Goal: Transaction & Acquisition: Purchase product/service

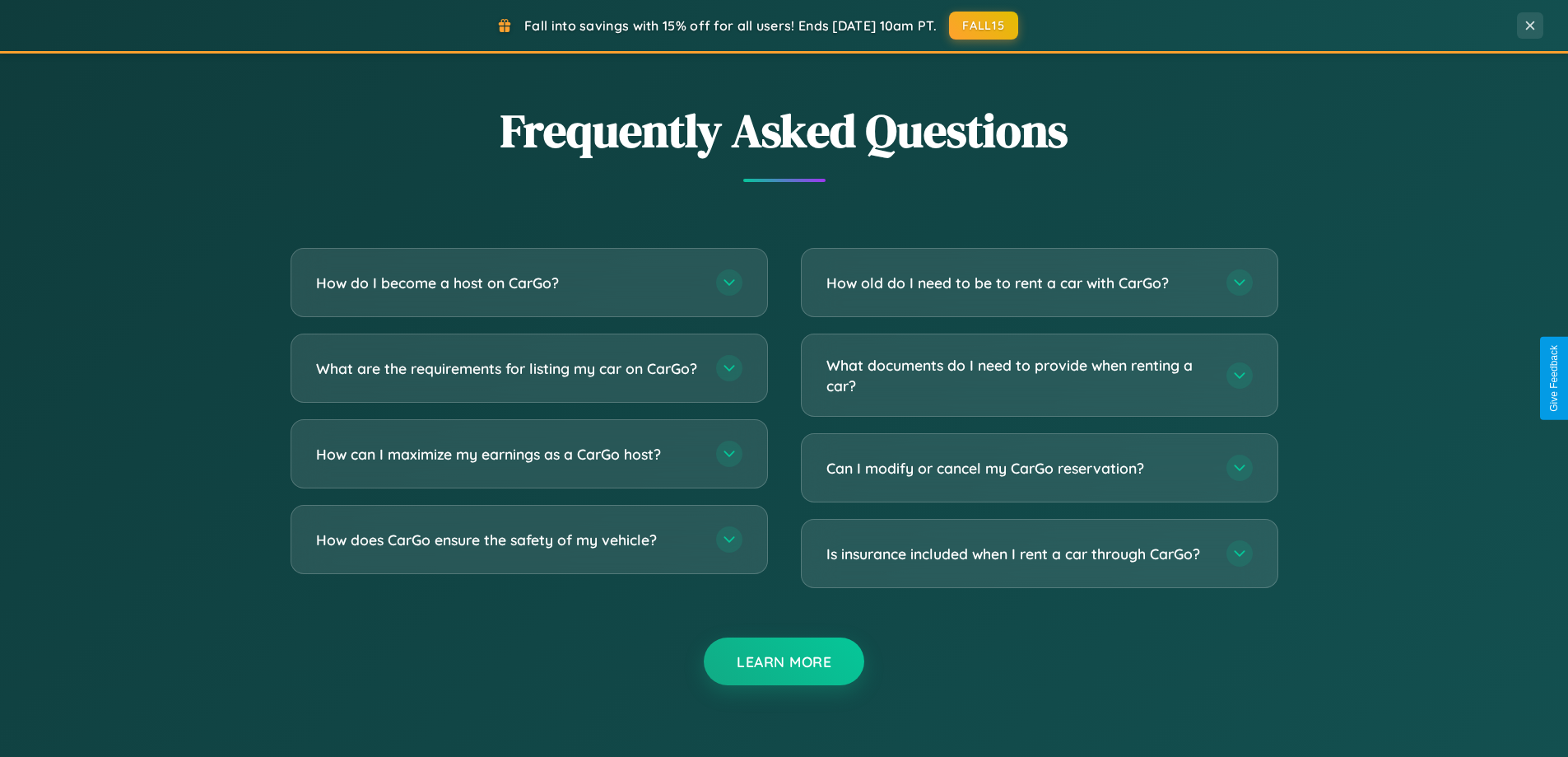
scroll to position [3168, 0]
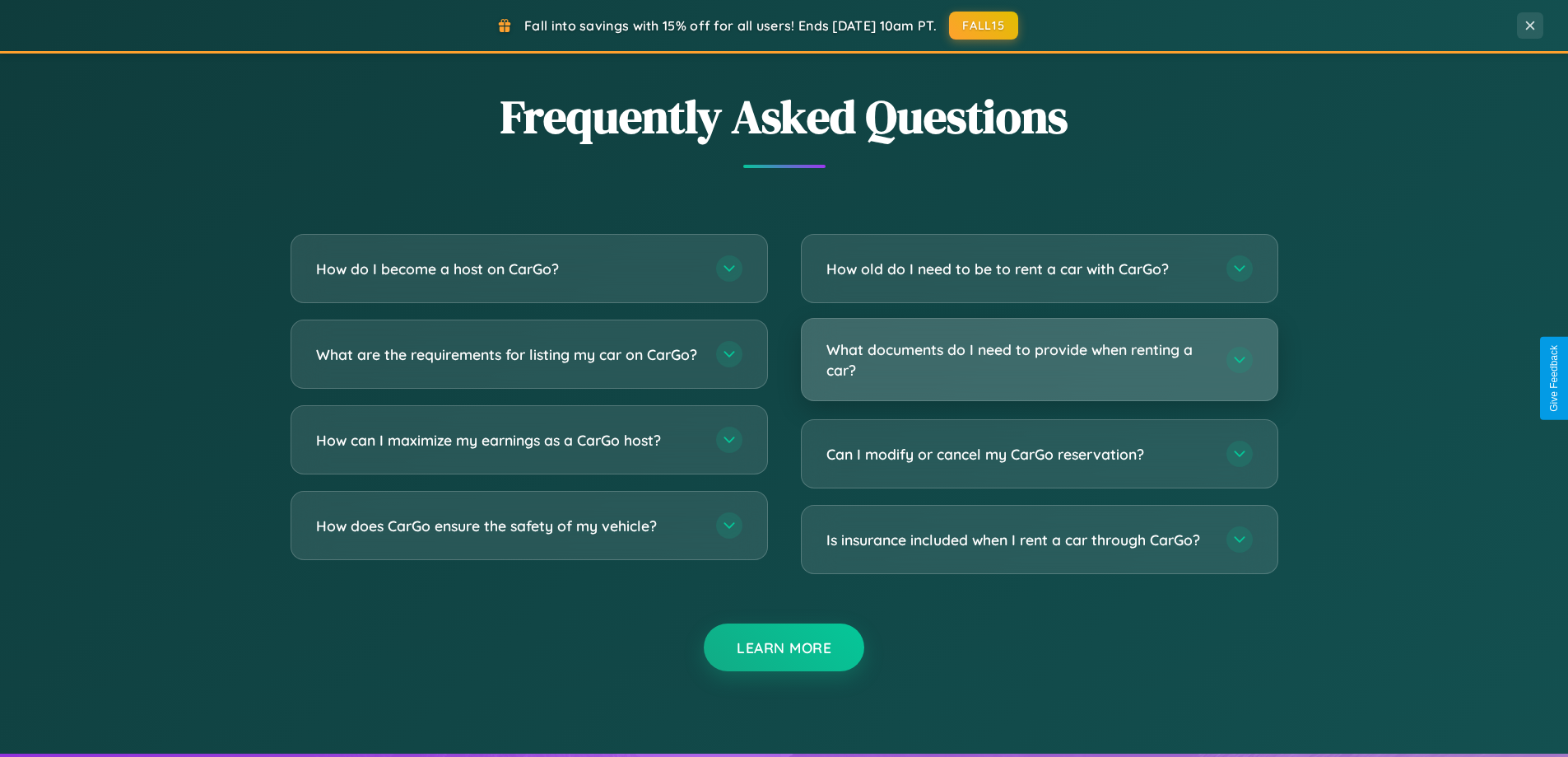
click at [1039, 360] on h3 "What documents do I need to provide when renting a car?" at bounding box center [1018, 359] width 384 height 40
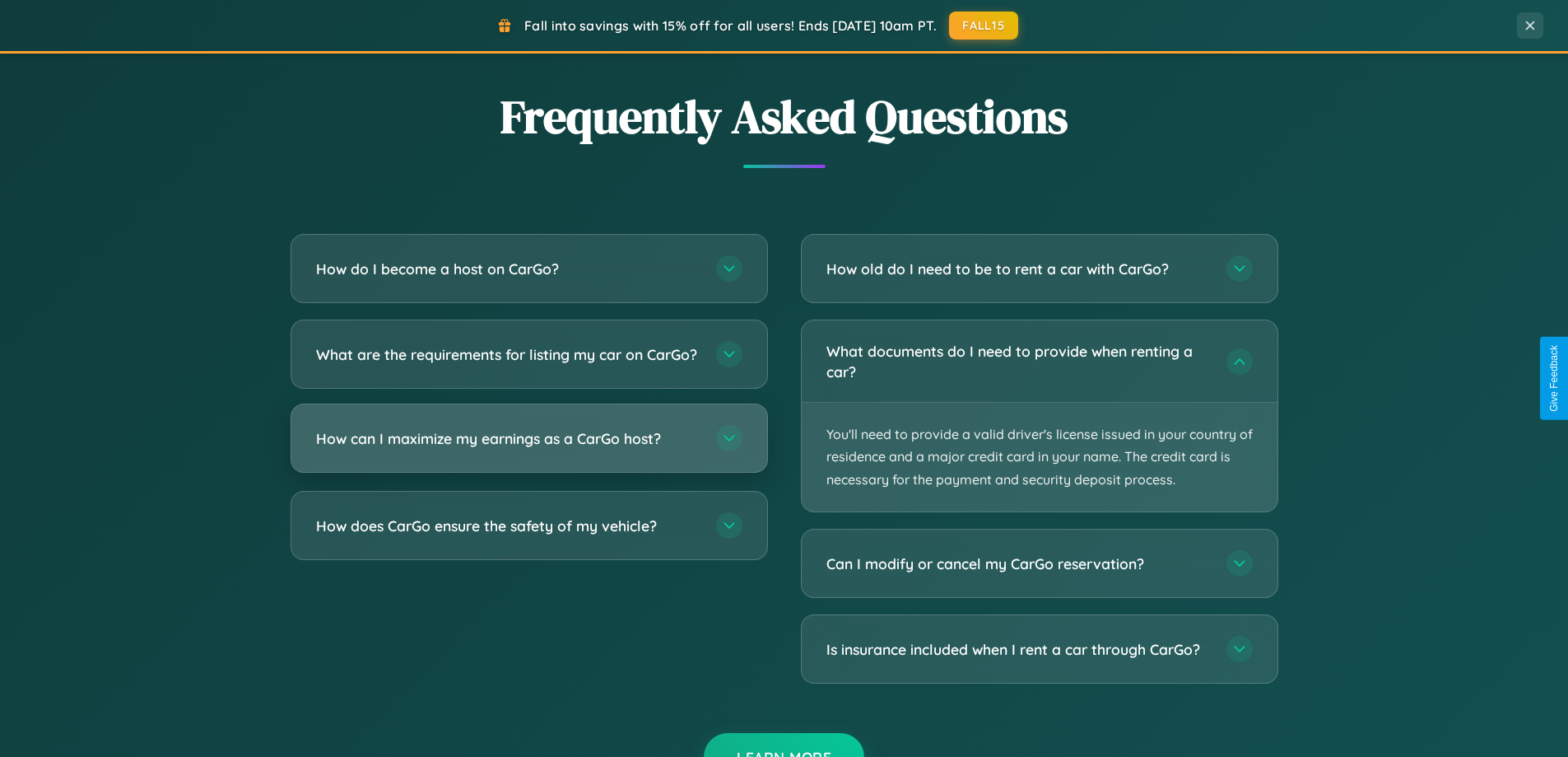
click at [528, 449] on h3 "How can I maximize my earnings as a CarGo host?" at bounding box center [508, 438] width 384 height 21
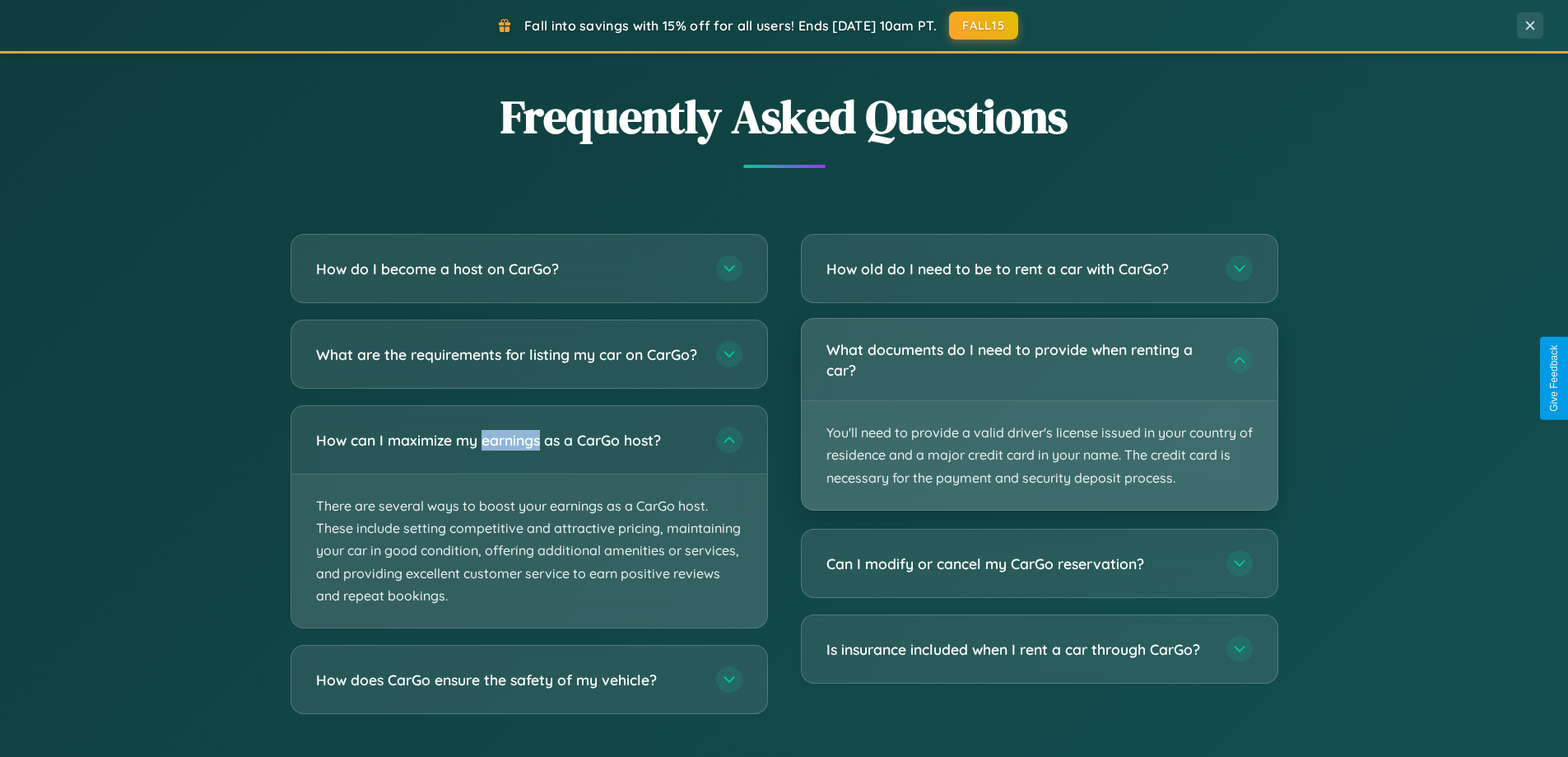
click at [1039, 415] on p "You'll need to provide a valid driver's license issued in your country of resid…" at bounding box center [1040, 455] width 476 height 109
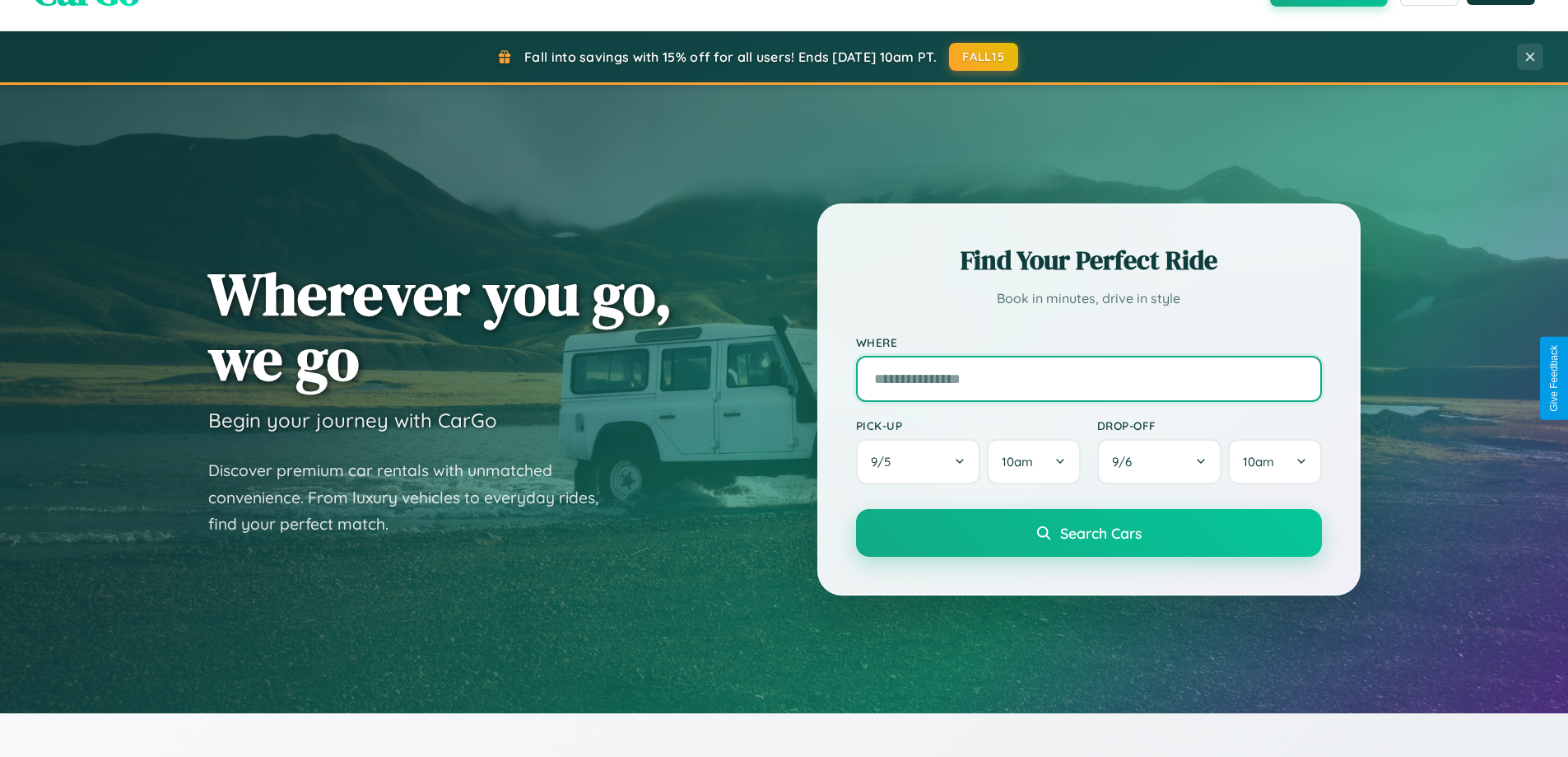
click at [1088, 378] on input "text" at bounding box center [1089, 378] width 466 height 46
type input "**********"
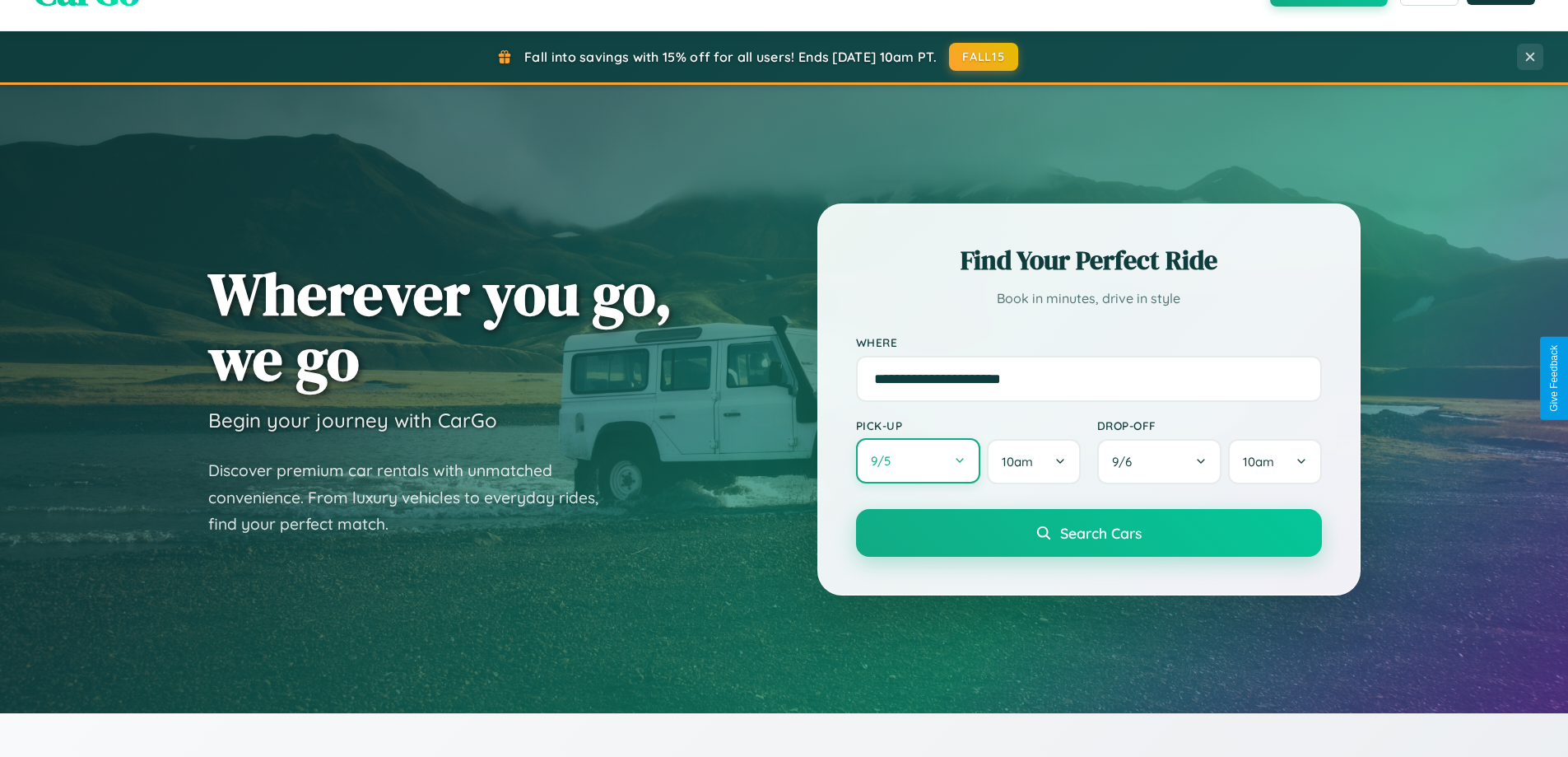
click at [918, 461] on button "9 / 5" at bounding box center [919, 460] width 125 height 45
select select "*"
select select "****"
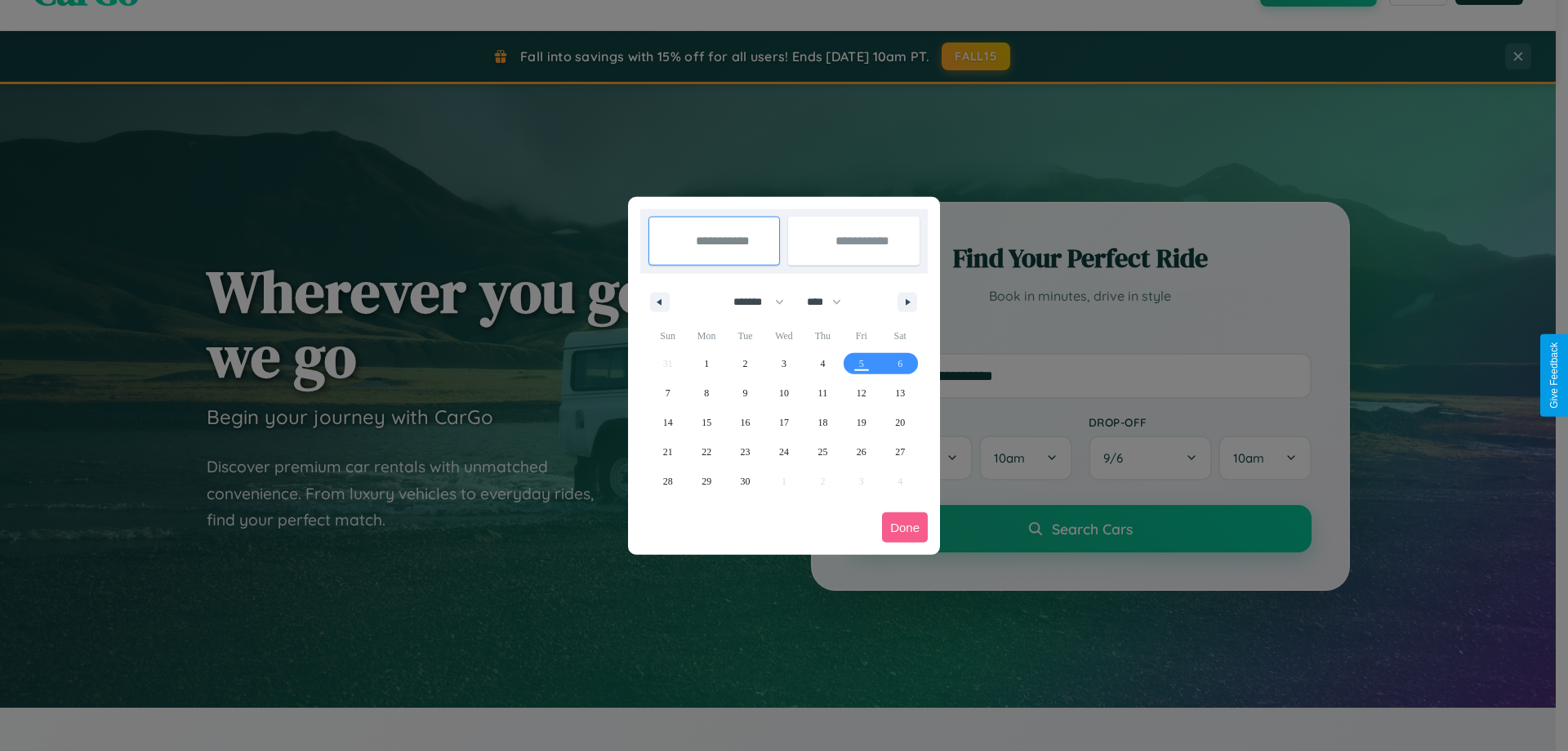
drag, startPoint x: 751, startPoint y: 302, endPoint x: 784, endPoint y: 328, distance: 42.0
click at [751, 302] on select "******* ******** ***** ***** *** **** **** ****** ********* ******* ******** **…" at bounding box center [756, 302] width 70 height 27
select select "*"
click at [707, 480] on span "27" at bounding box center [707, 481] width 10 height 30
type input "**********"
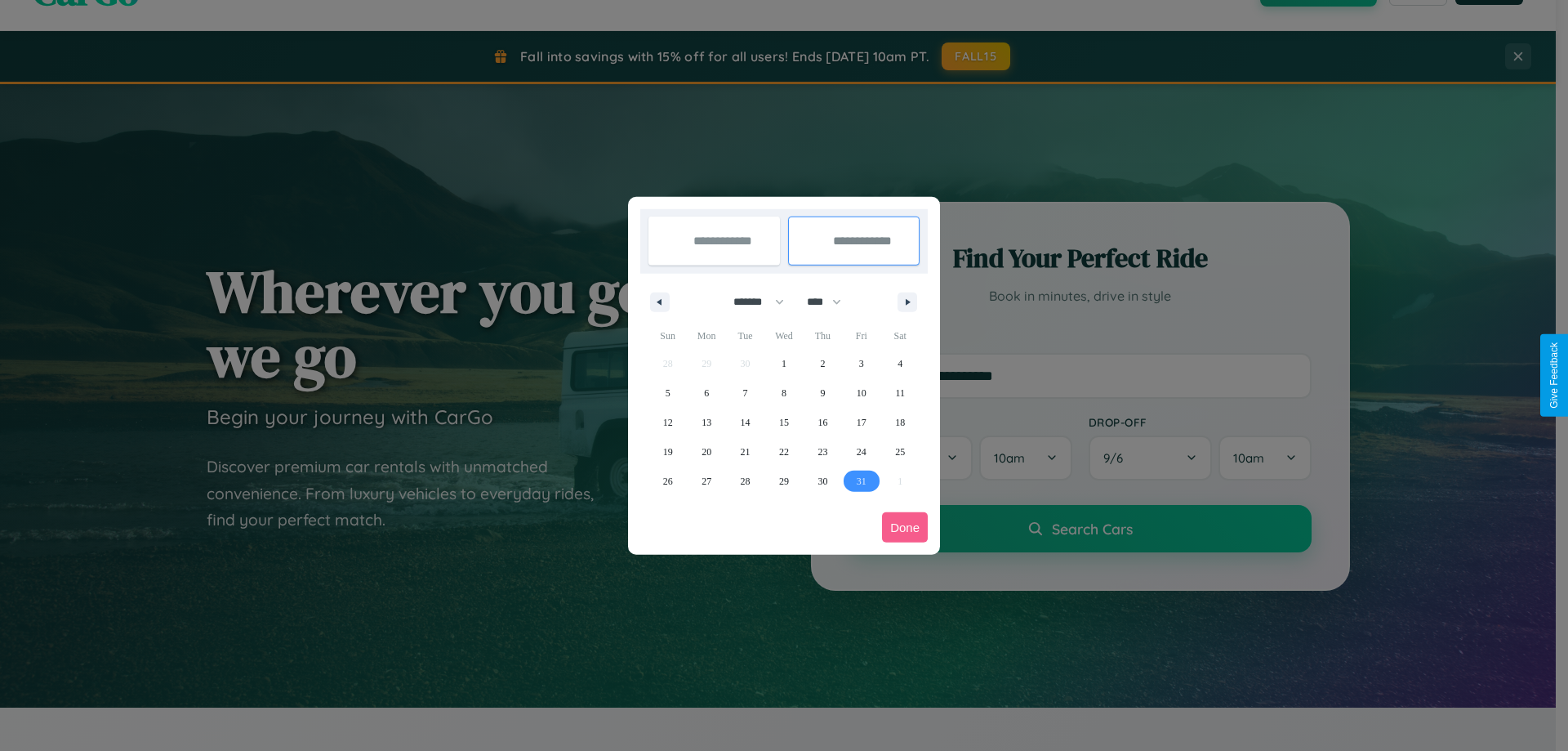
click at [860, 480] on span "31" at bounding box center [861, 481] width 10 height 30
type input "**********"
click at [905, 527] on button "Done" at bounding box center [905, 528] width 46 height 31
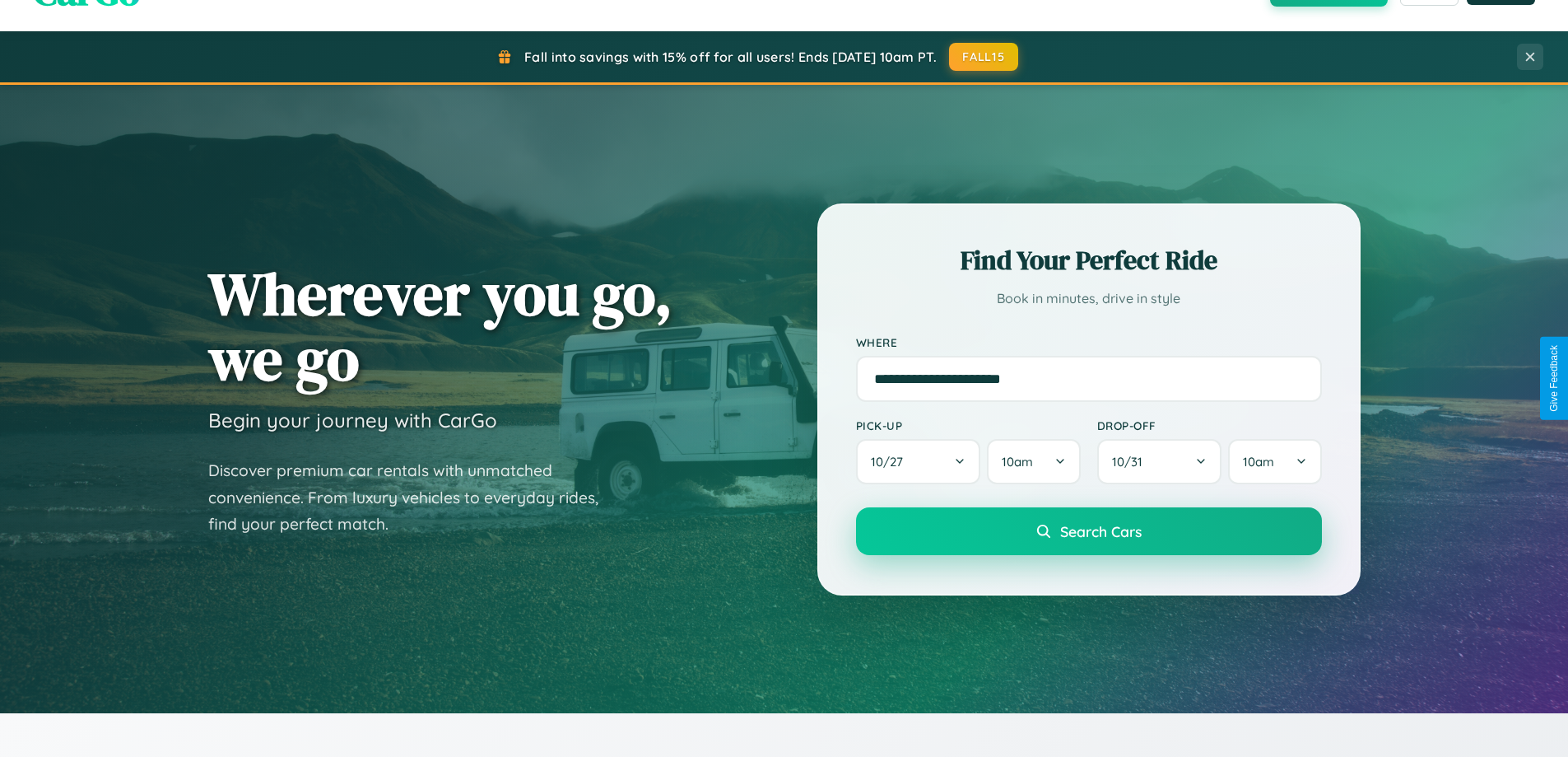
click at [1088, 533] on span "Search Cars" at bounding box center [1100, 531] width 81 height 18
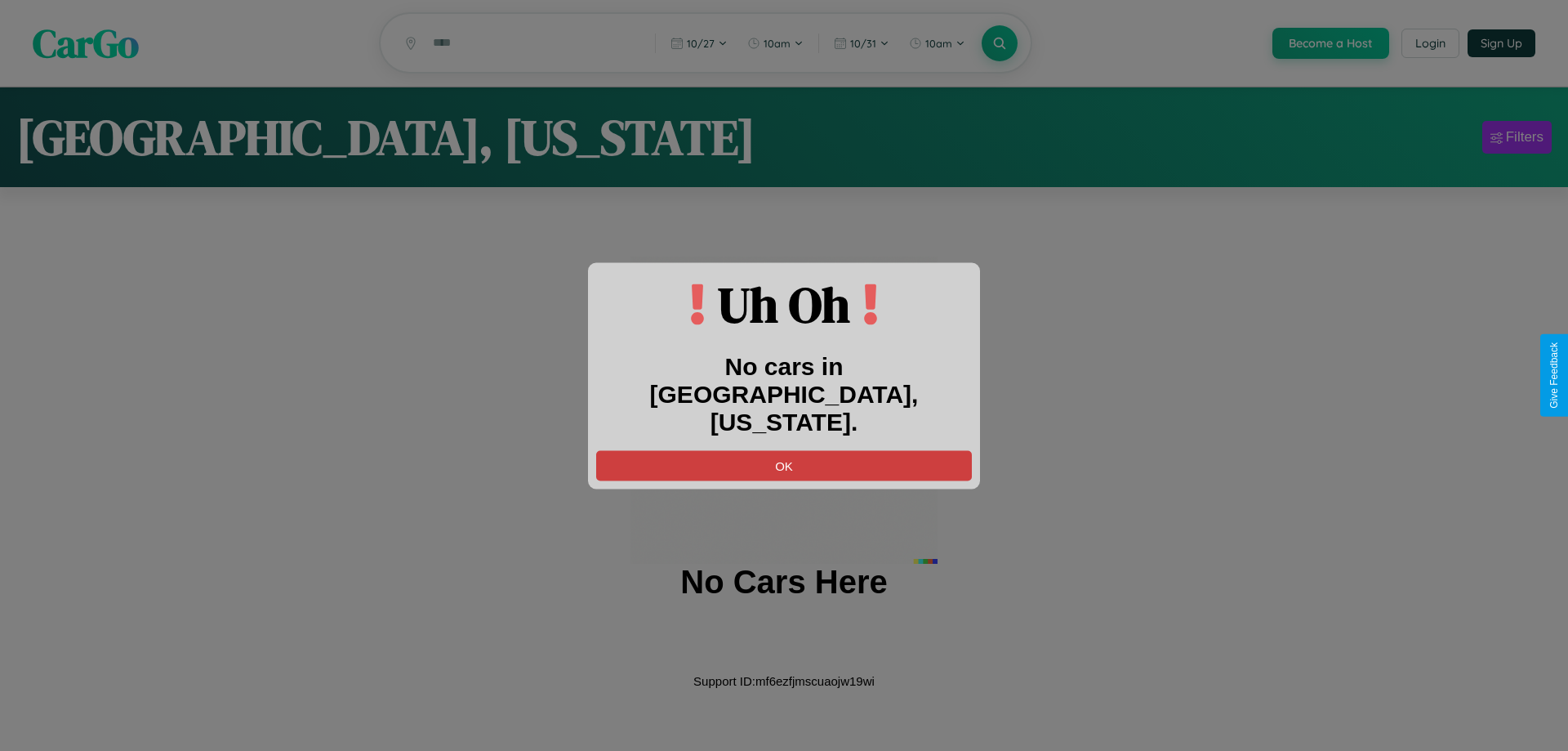
click at [784, 451] on button "OK" at bounding box center [784, 466] width 375 height 31
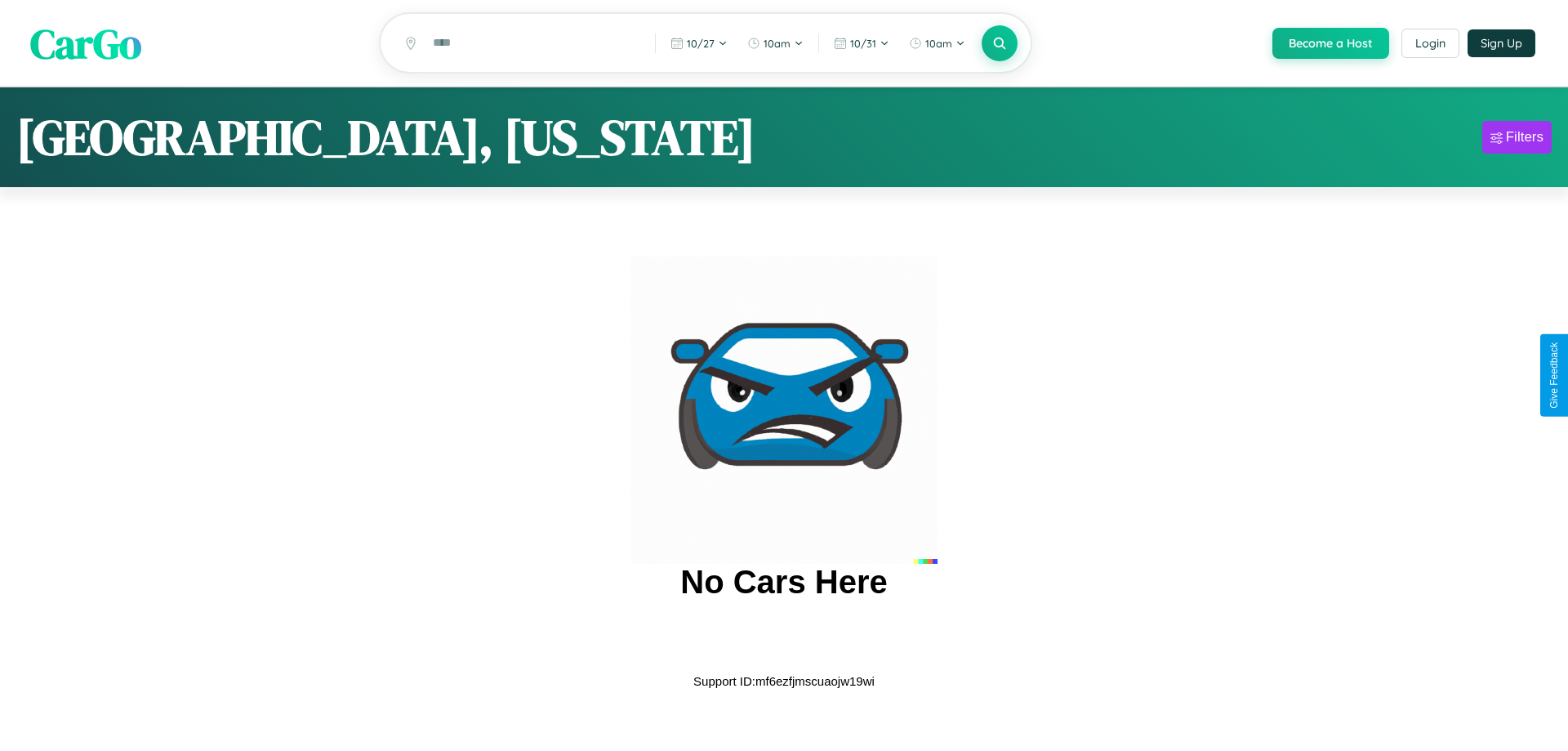
click at [86, 44] on span "CarGo" at bounding box center [86, 42] width 111 height 56
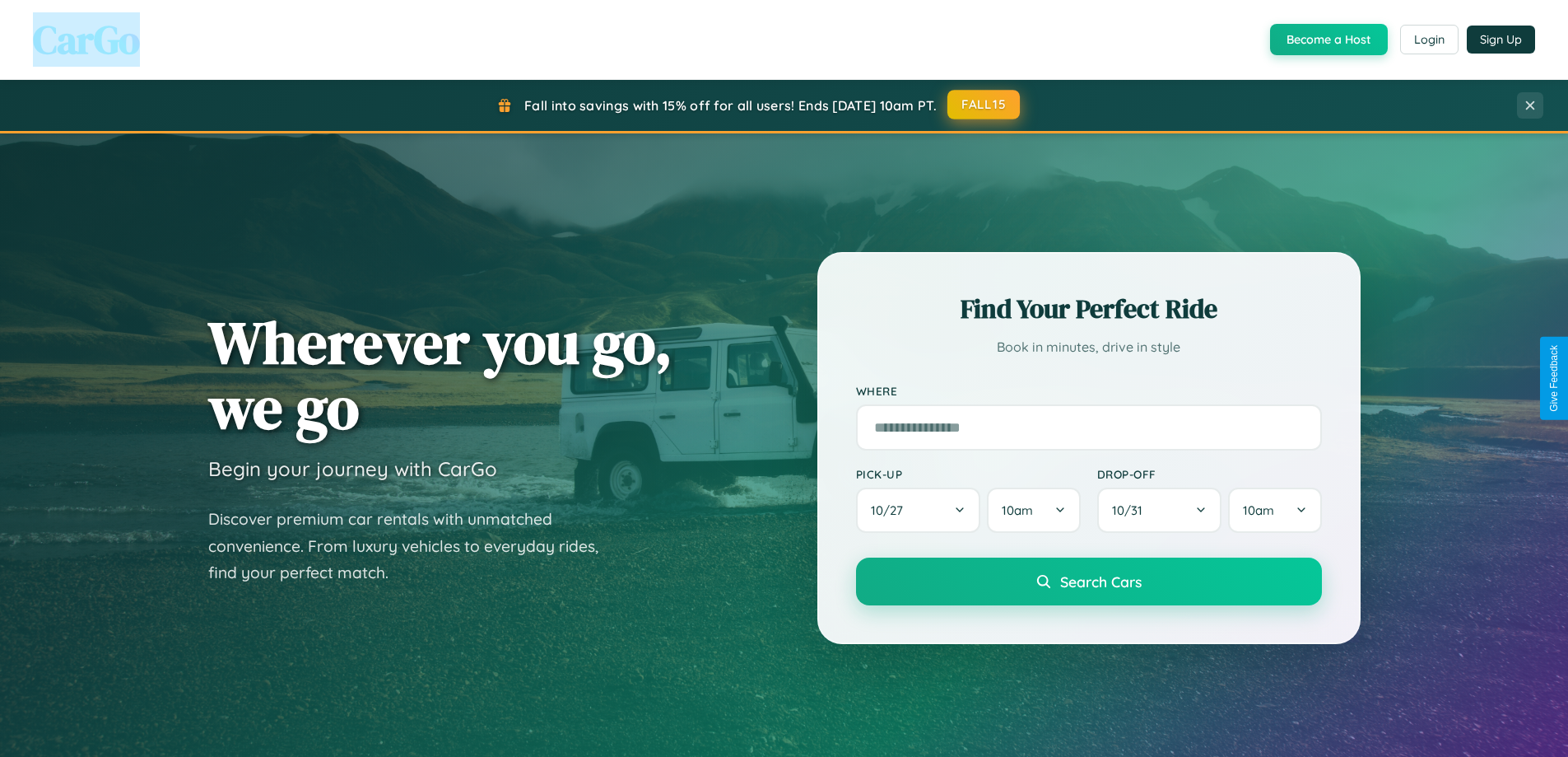
click at [985, 104] on button "FALL15" at bounding box center [984, 104] width 73 height 30
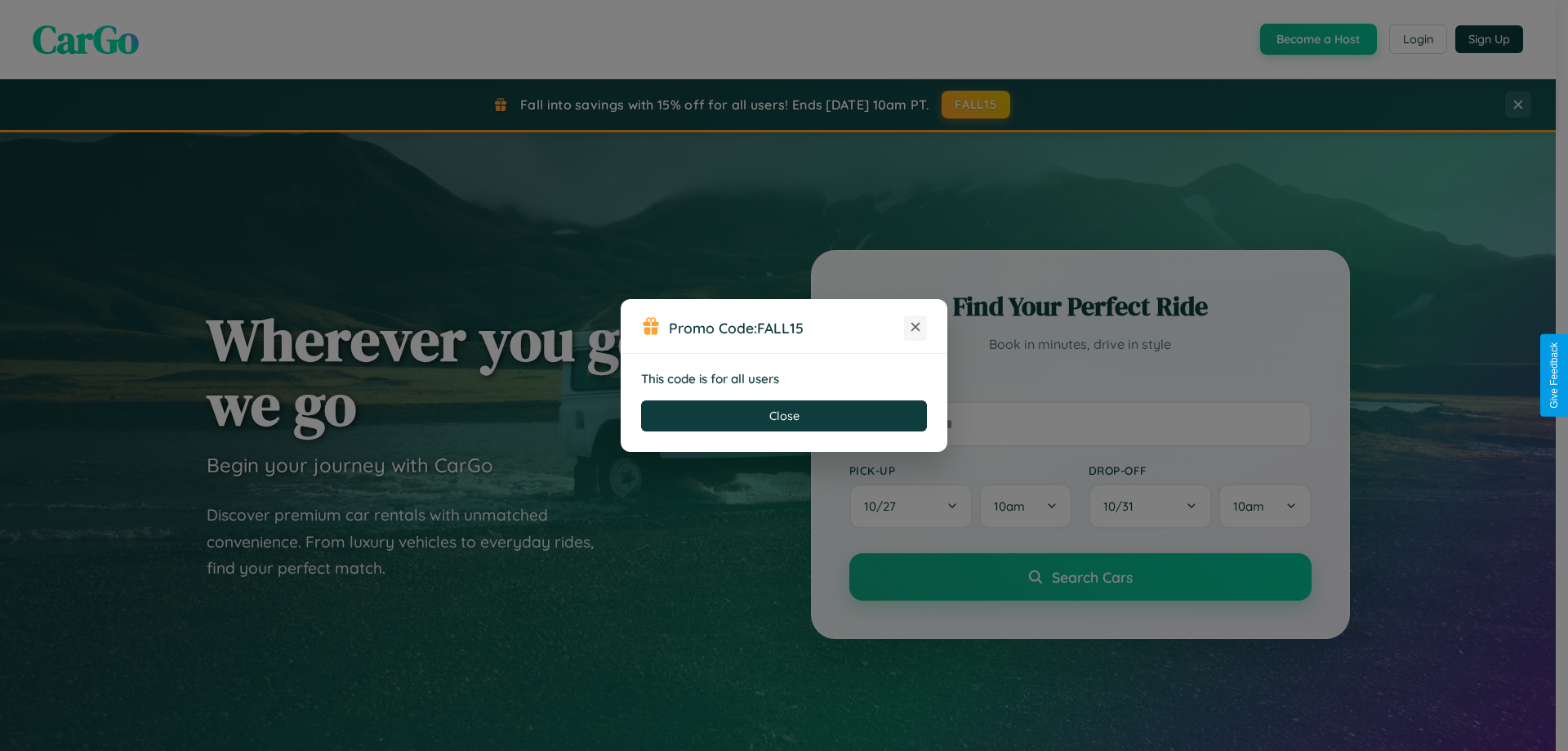
click at [916, 328] on icon at bounding box center [915, 326] width 16 height 16
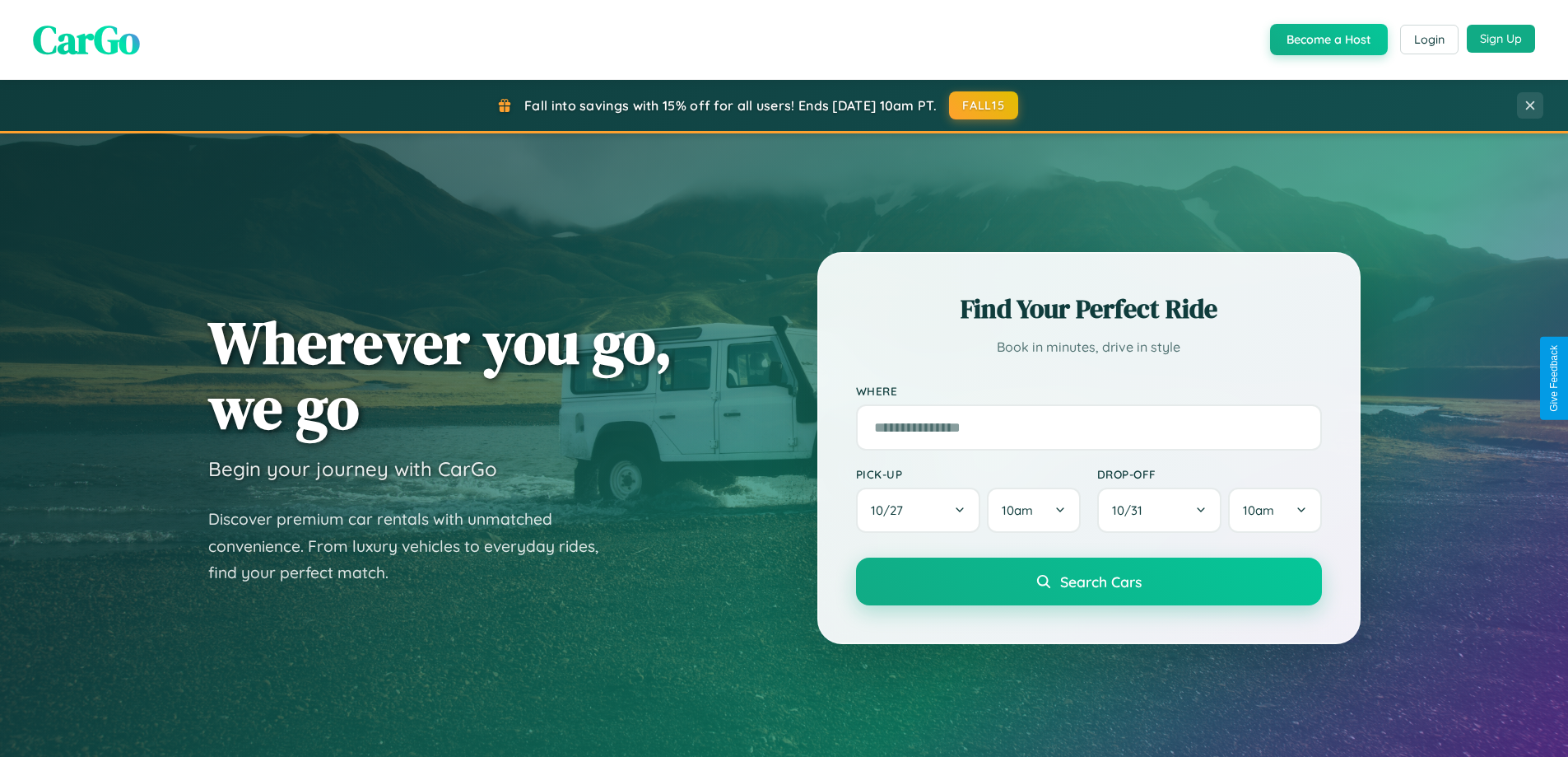
click at [1501, 39] on button "Sign Up" at bounding box center [1501, 39] width 69 height 28
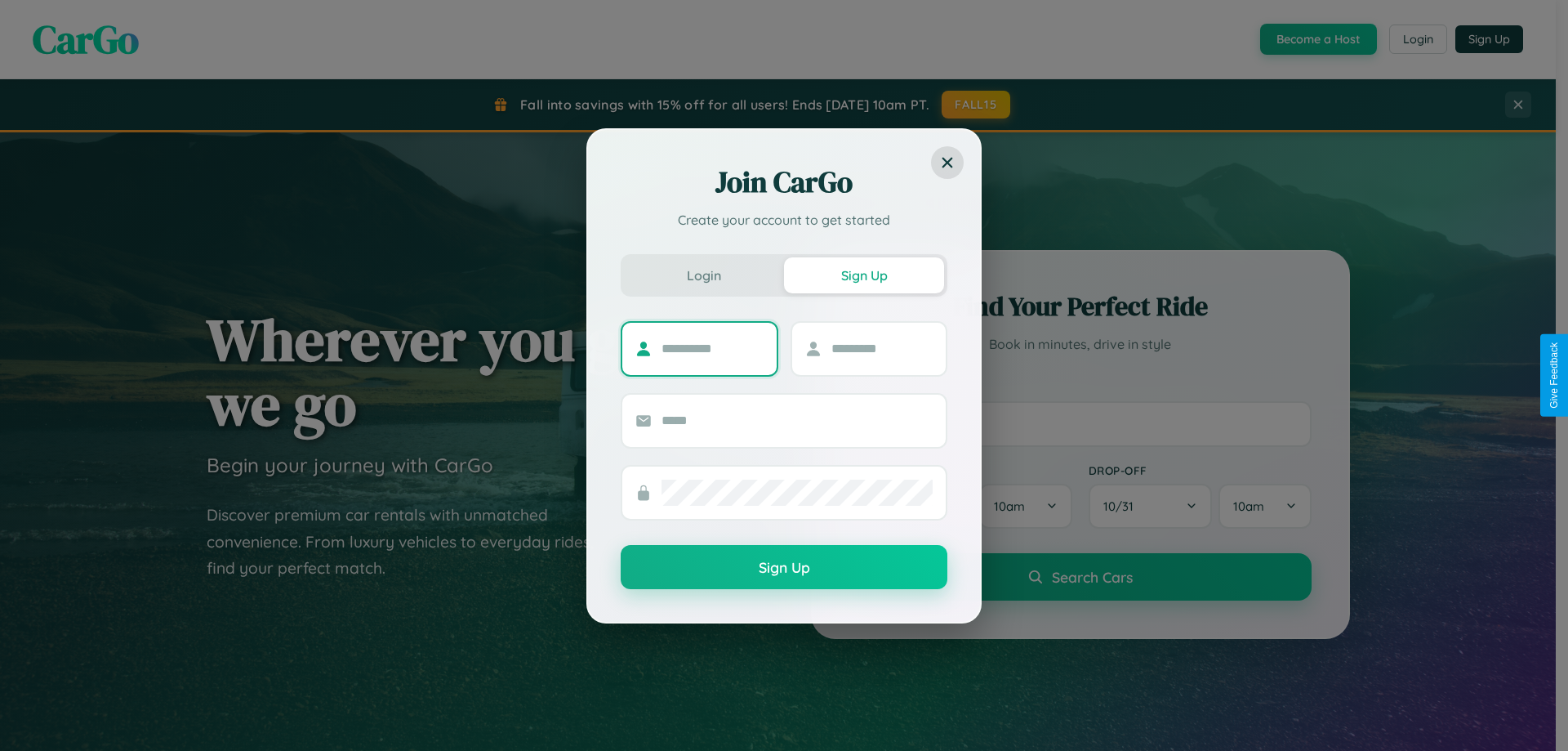
click at [712, 348] on input "text" at bounding box center [713, 348] width 102 height 26
type input "*****"
click at [881, 348] on input "text" at bounding box center [883, 348] width 102 height 26
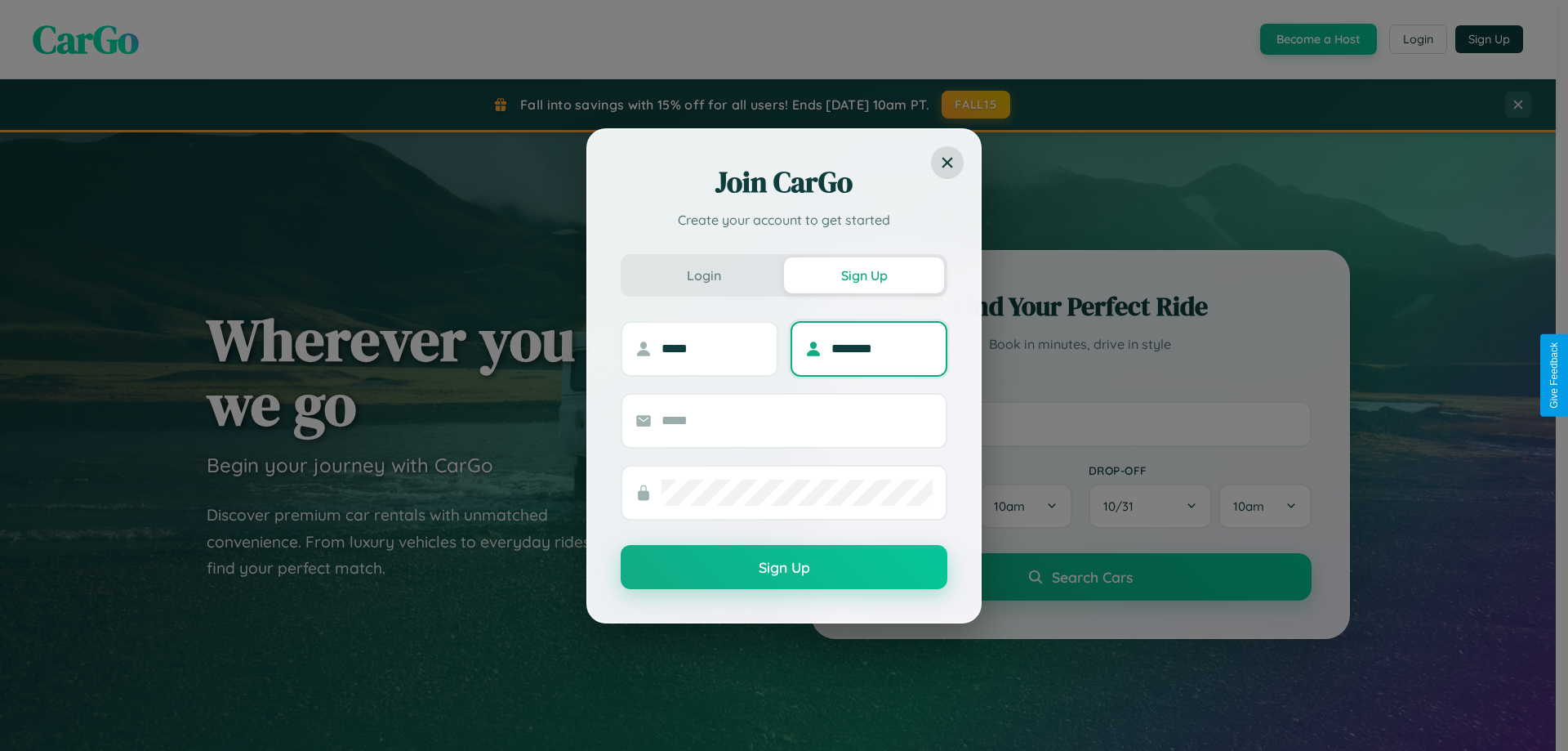
type input "********"
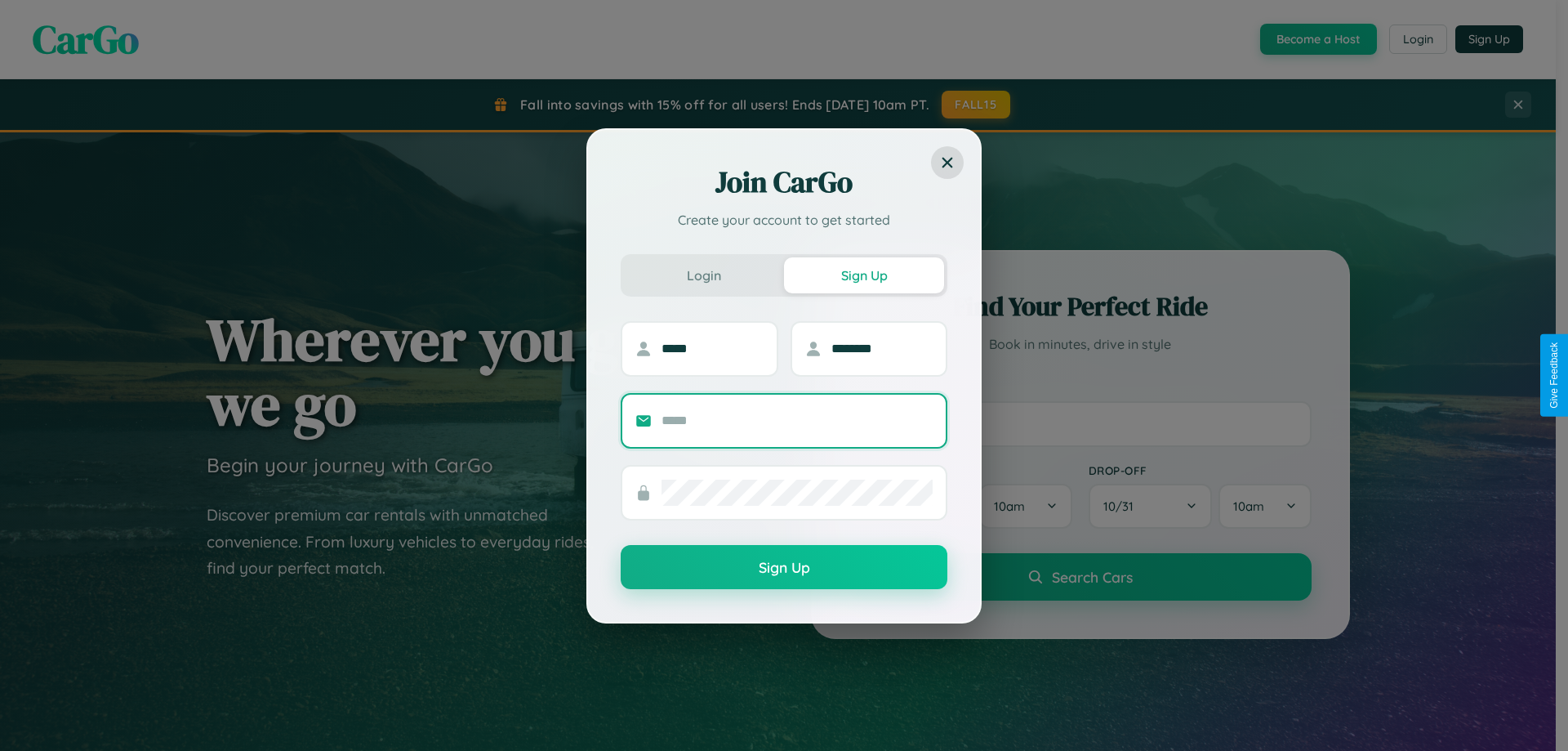
click at [797, 420] on input "text" at bounding box center [797, 421] width 271 height 26
type input "**********"
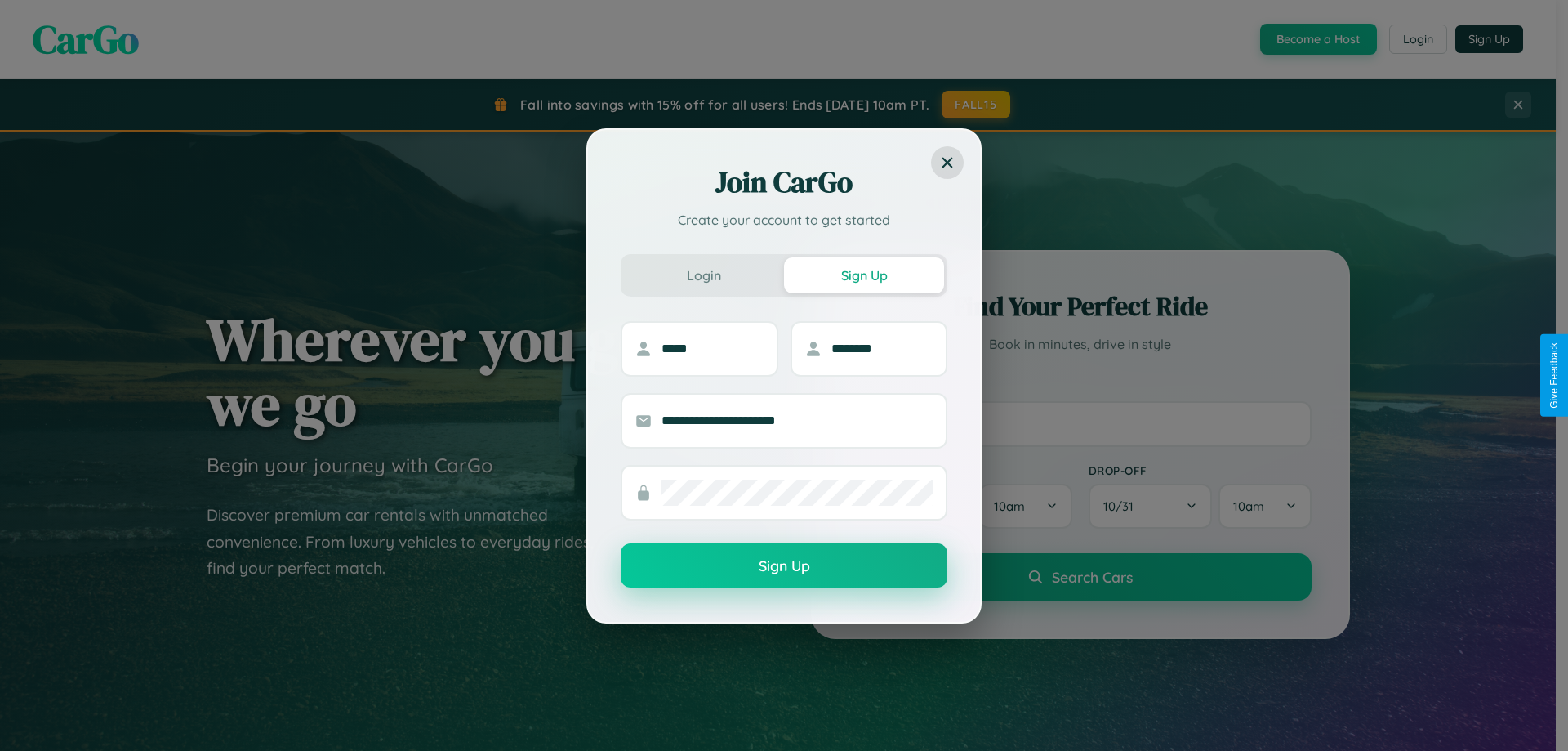
click at [784, 566] on button "Sign Up" at bounding box center [784, 565] width 327 height 44
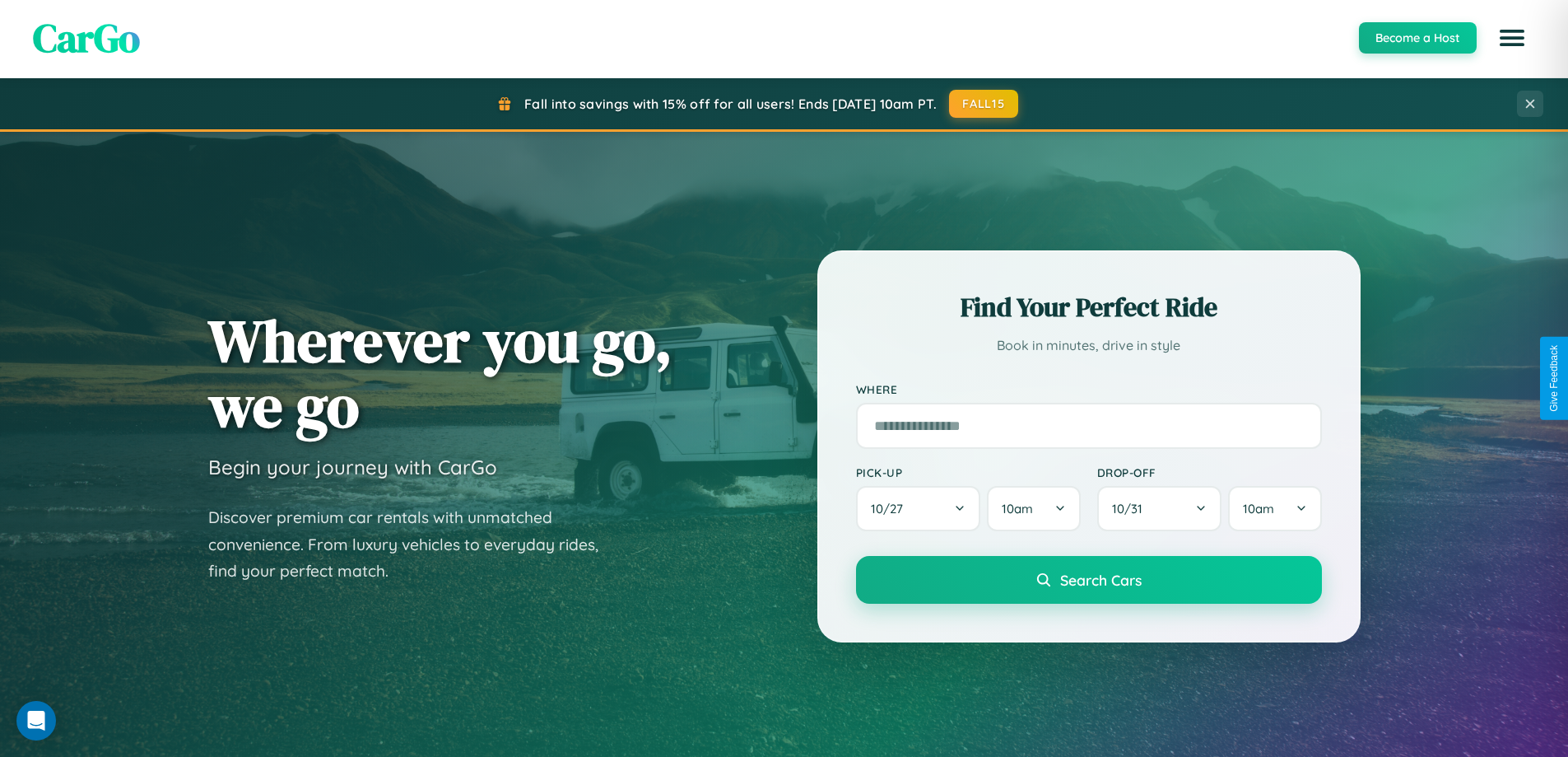
scroll to position [710, 0]
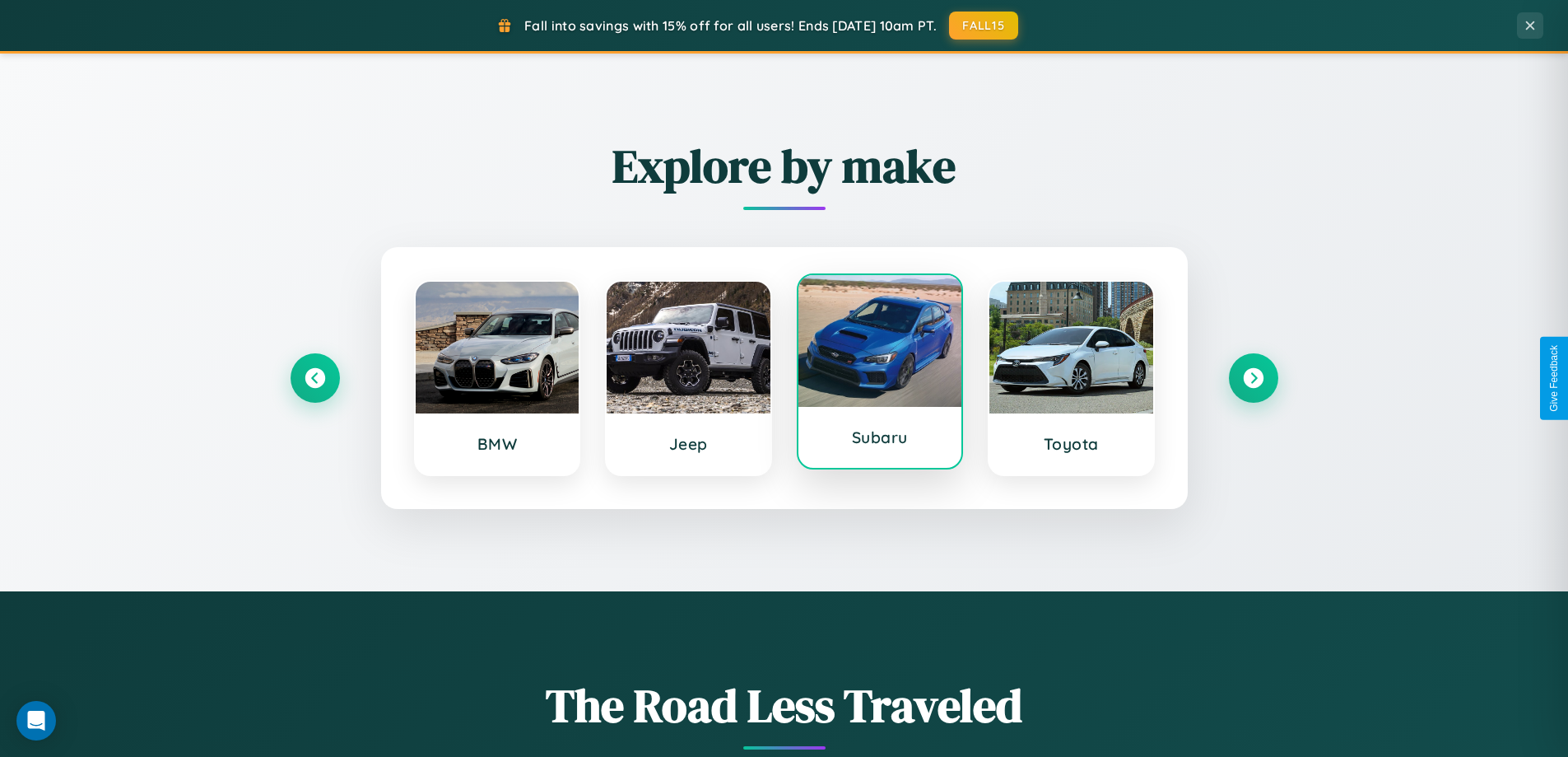
click at [879, 374] on div at bounding box center [880, 341] width 164 height 132
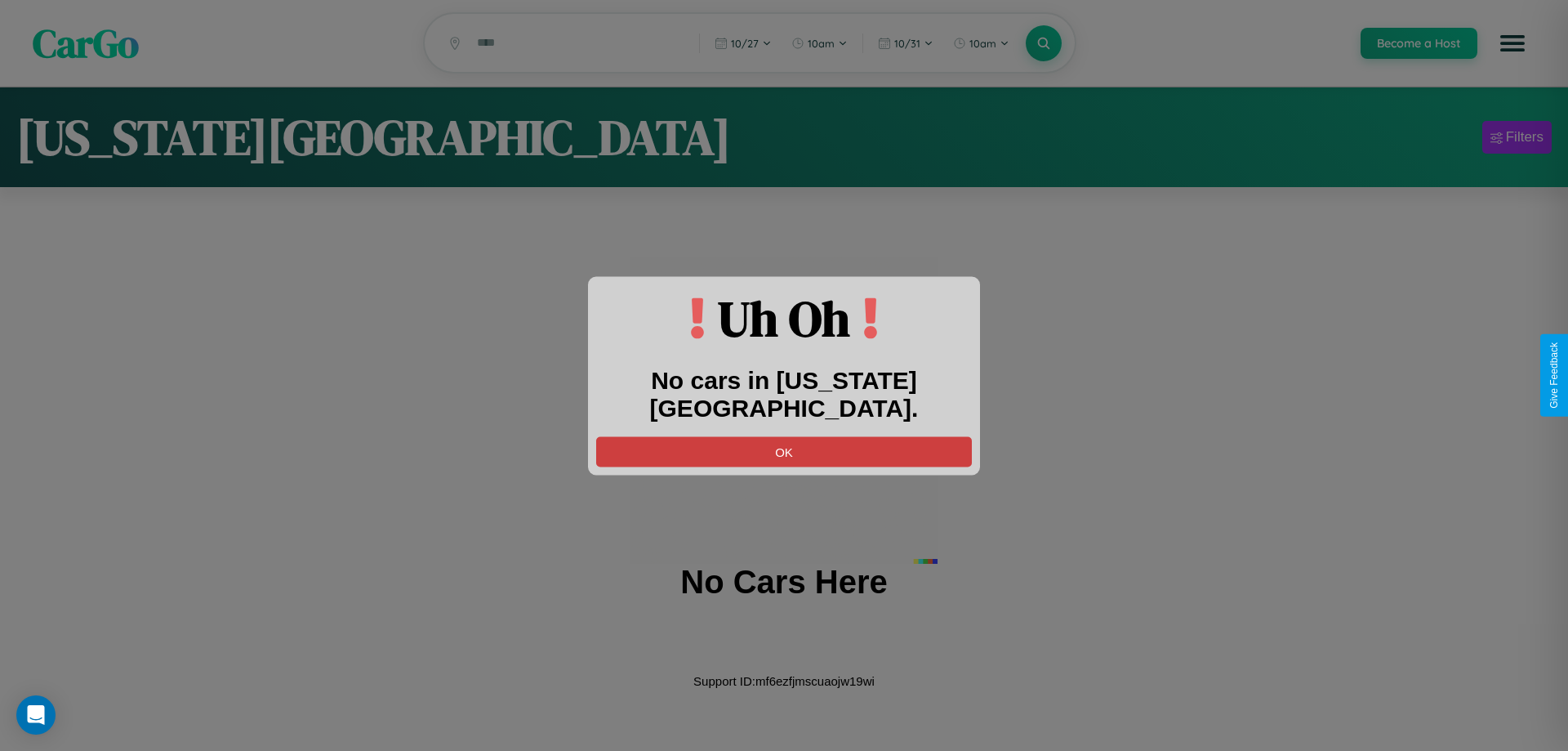
click at [784, 436] on button "OK" at bounding box center [784, 451] width 375 height 31
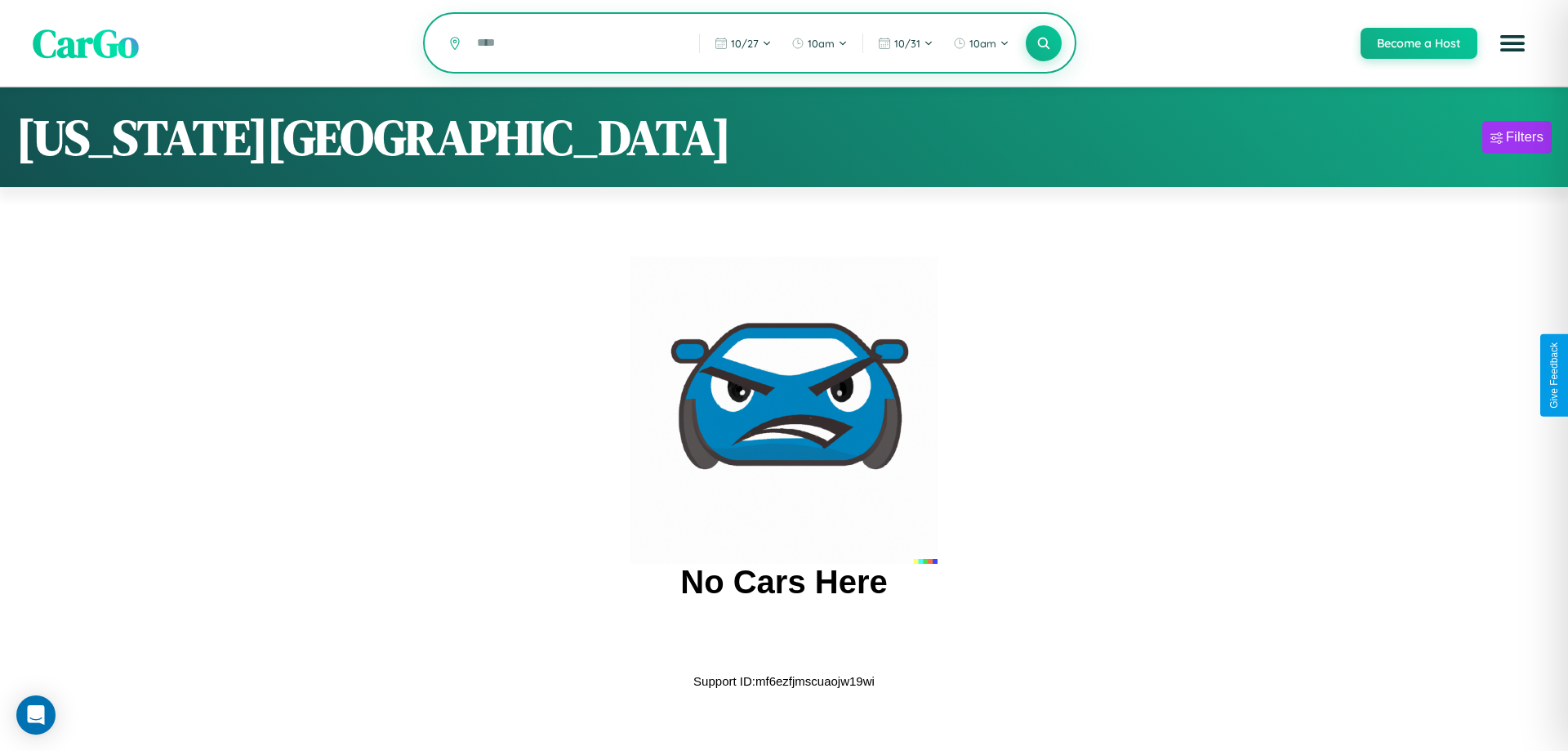
click at [577, 44] on input "text" at bounding box center [576, 43] width 214 height 29
click at [1043, 44] on icon at bounding box center [1043, 42] width 15 height 15
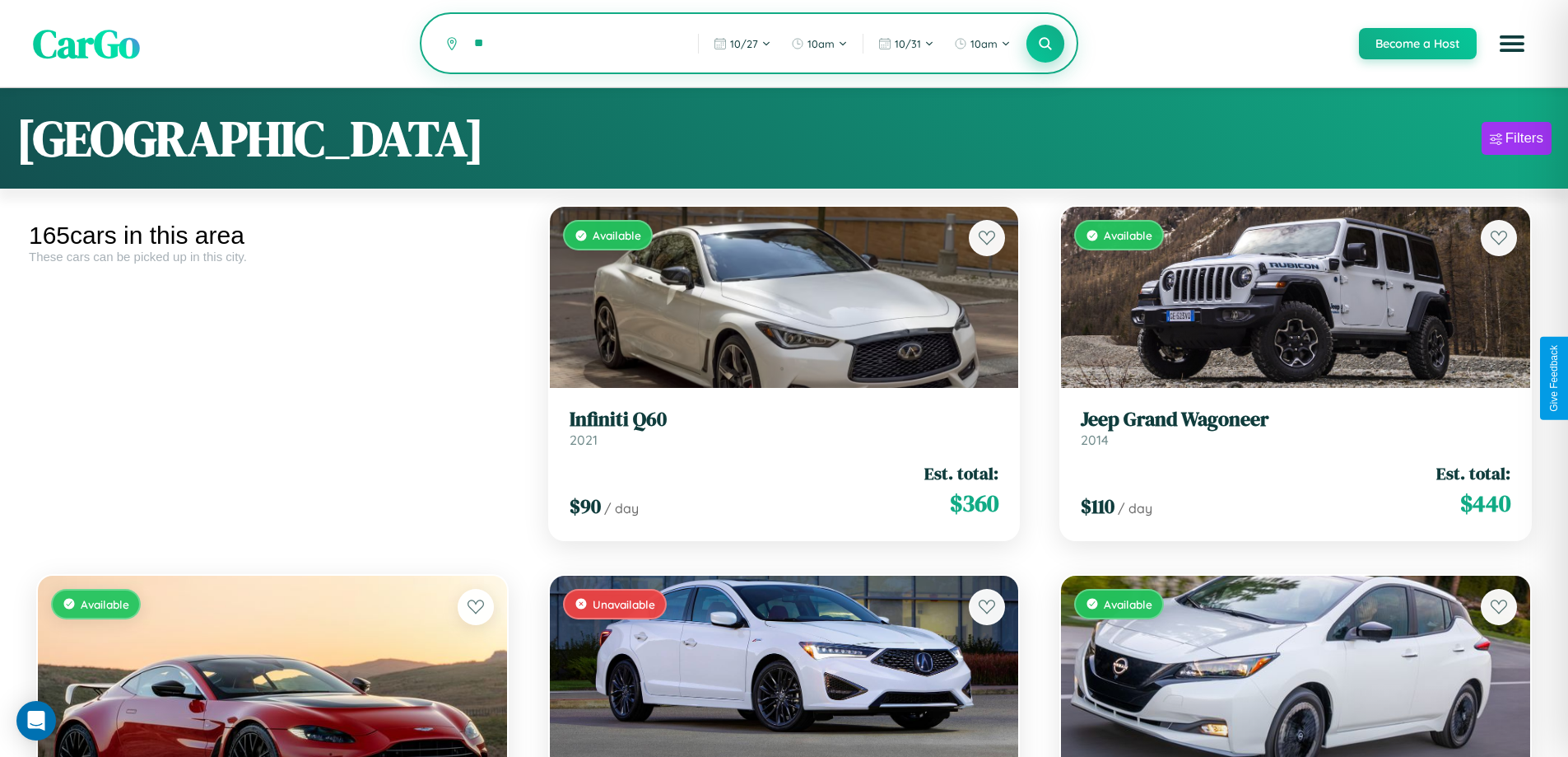
type input "*"
type input "*****"
click at [1045, 45] on icon at bounding box center [1046, 43] width 15 height 15
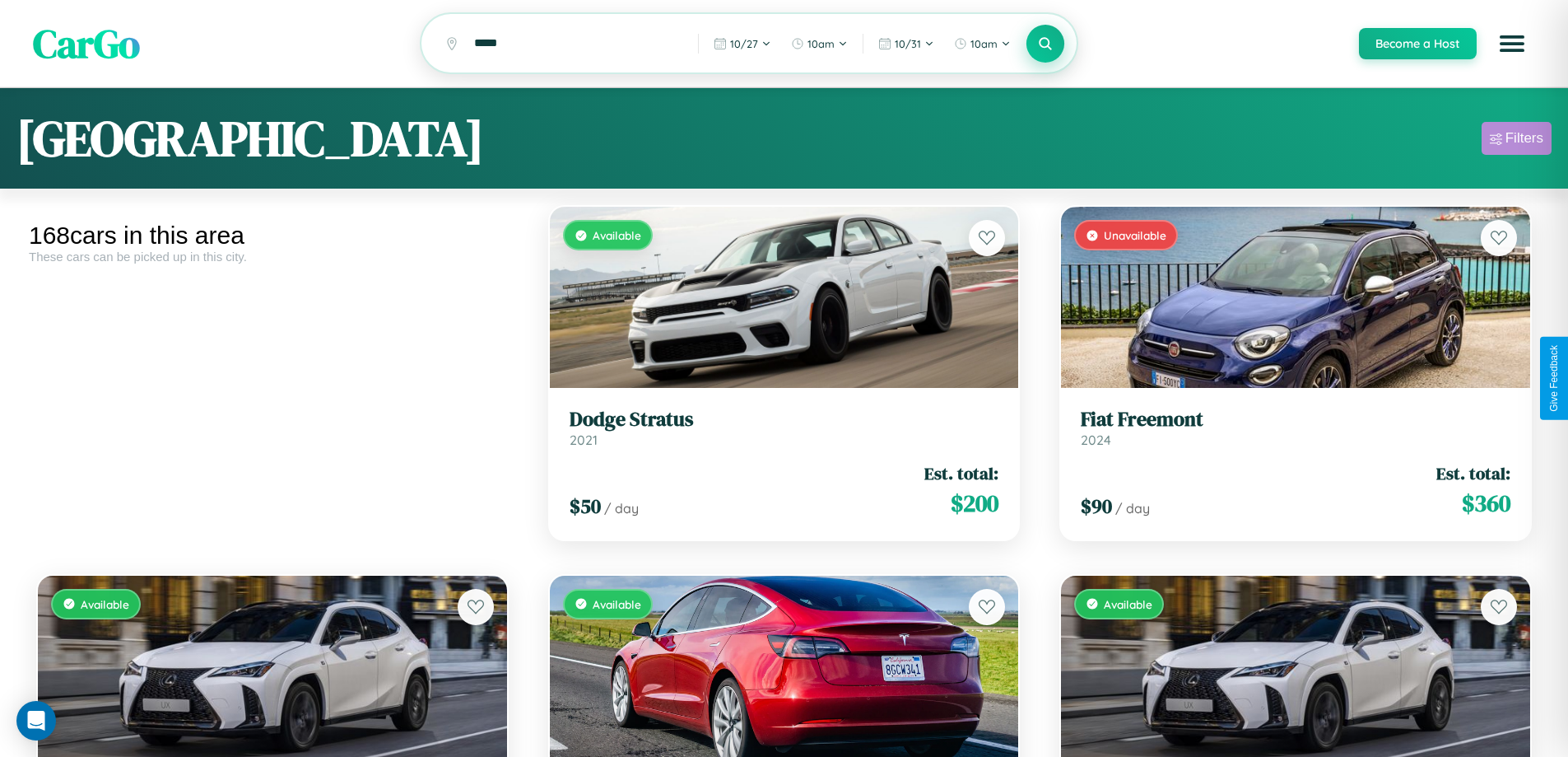
click at [1517, 140] on div "Filters" at bounding box center [1524, 138] width 38 height 16
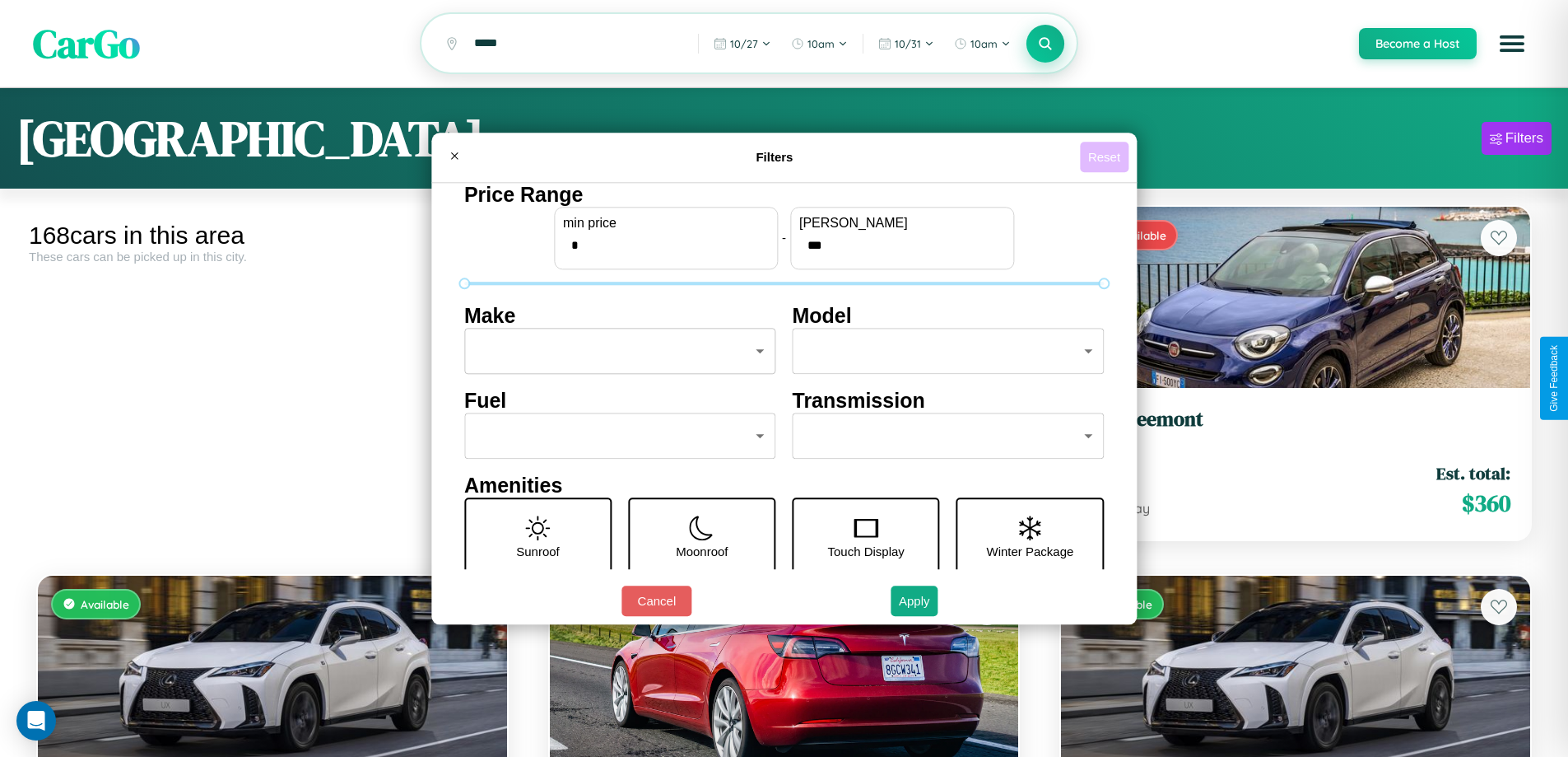
click at [1106, 157] on button "Reset" at bounding box center [1104, 157] width 49 height 31
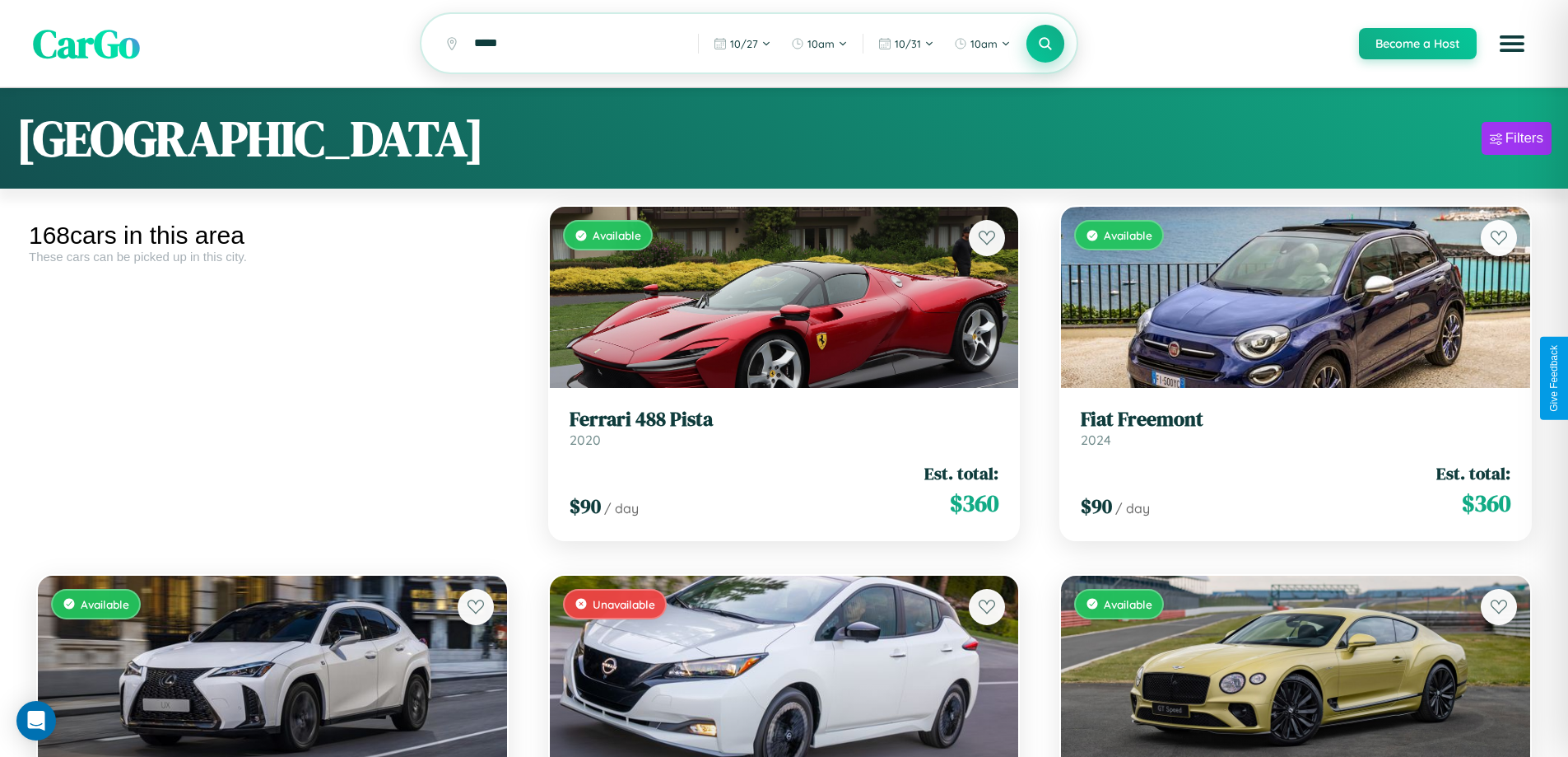
scroll to position [600, 0]
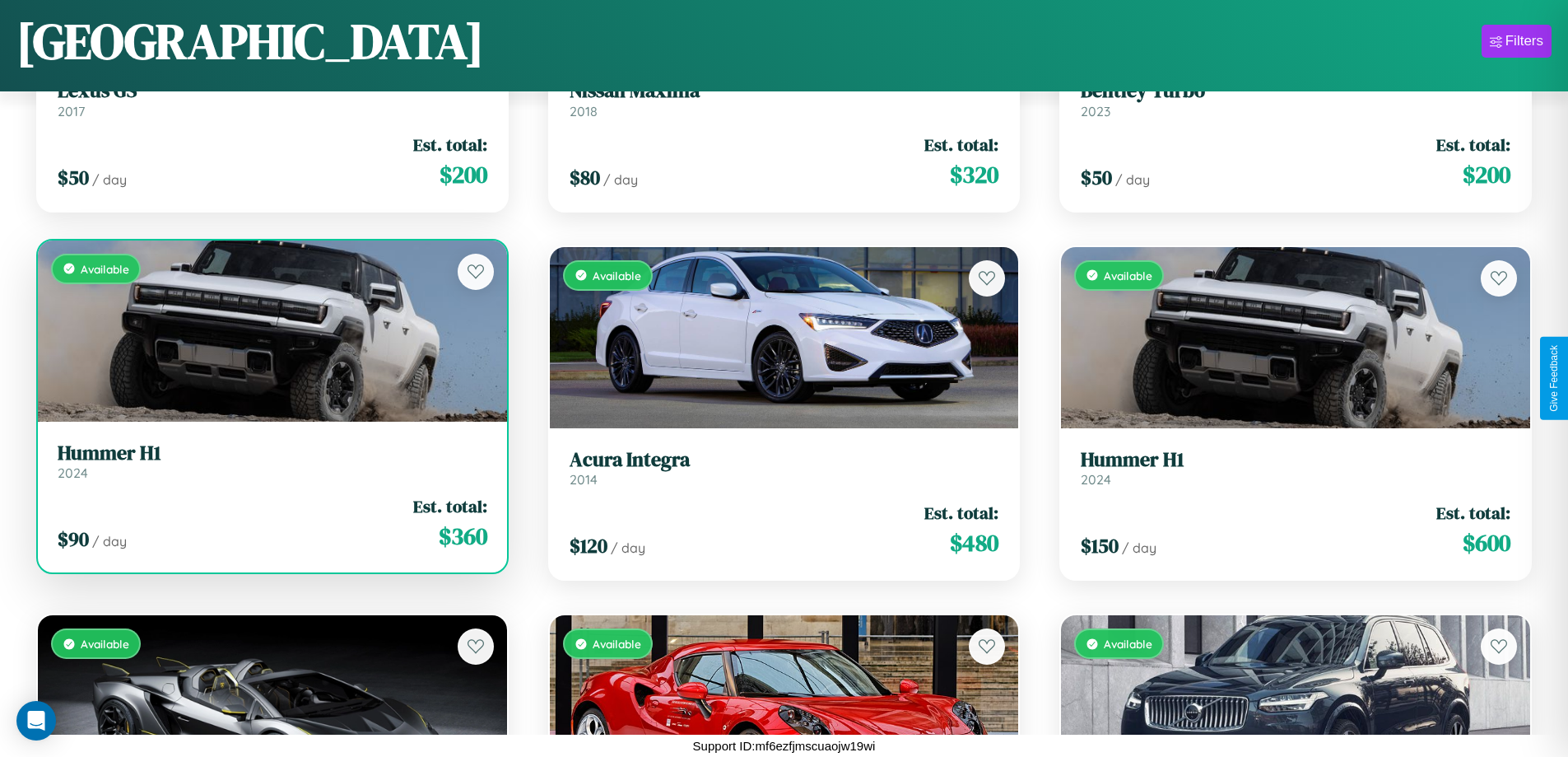
click at [270, 467] on link "Hummer H1 2024" at bounding box center [272, 461] width 430 height 40
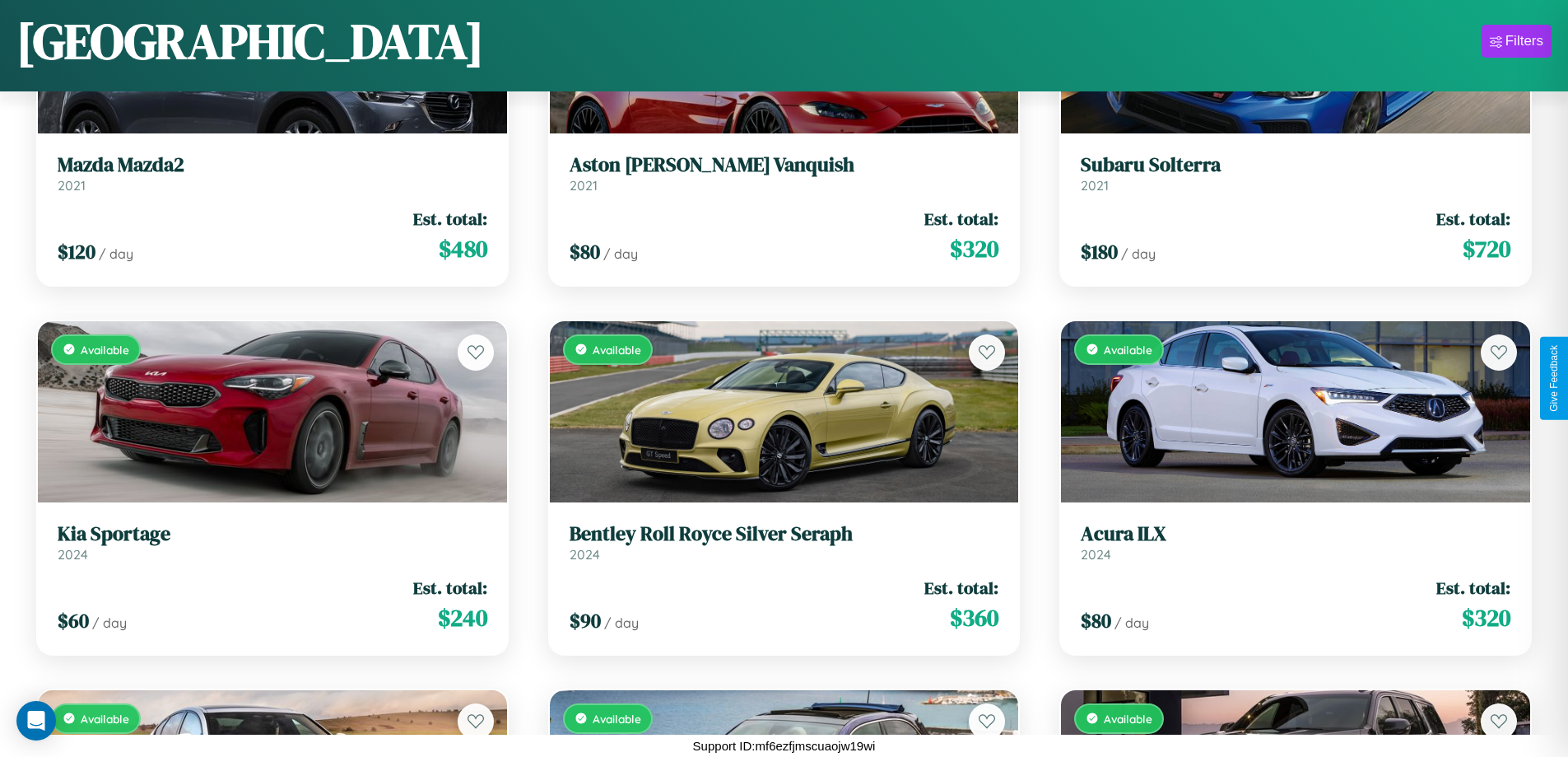
scroll to position [1706, 0]
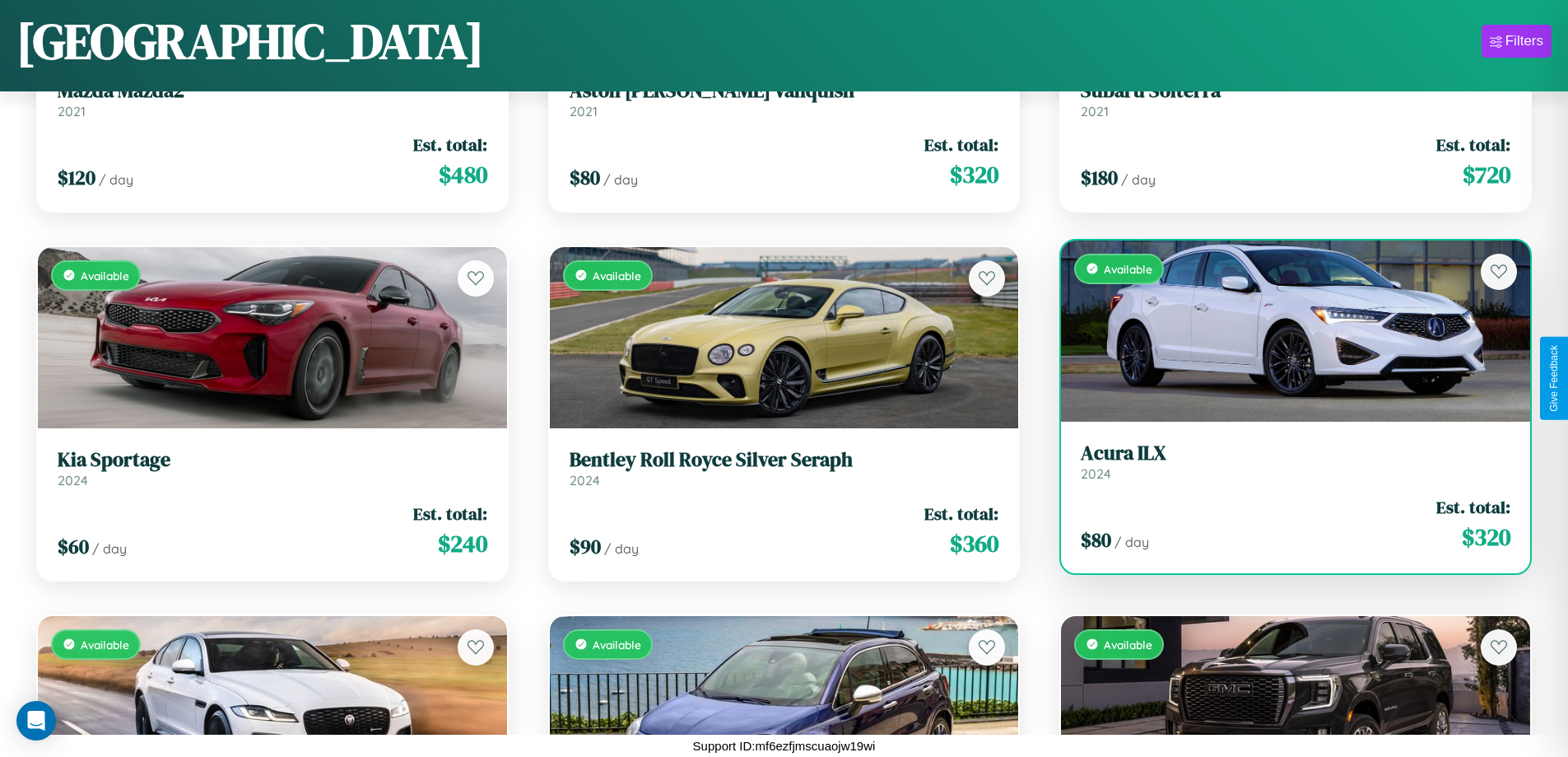
click at [1285, 461] on h3 "Acura ILX" at bounding box center [1296, 453] width 430 height 24
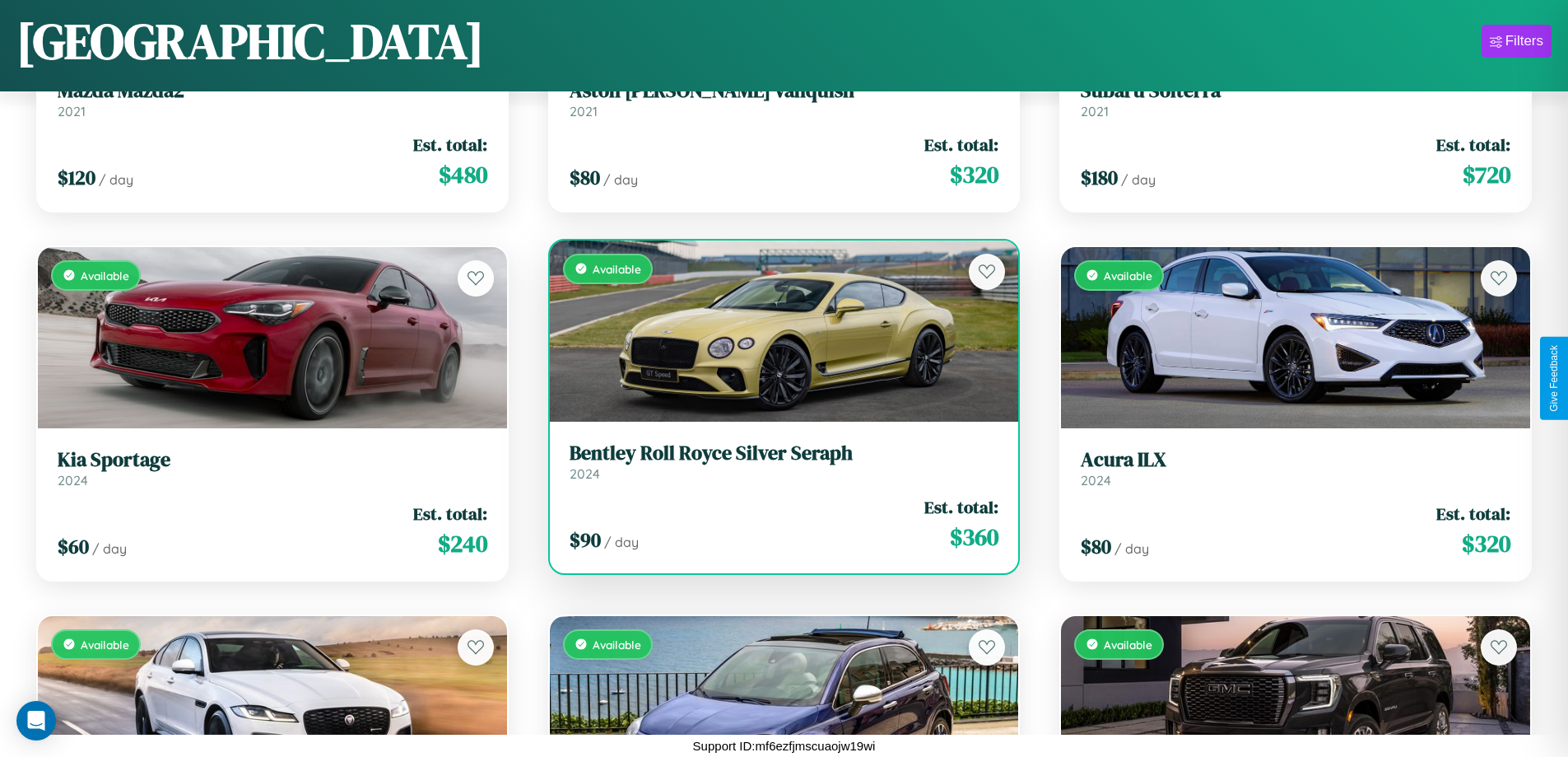
scroll to position [20138, 0]
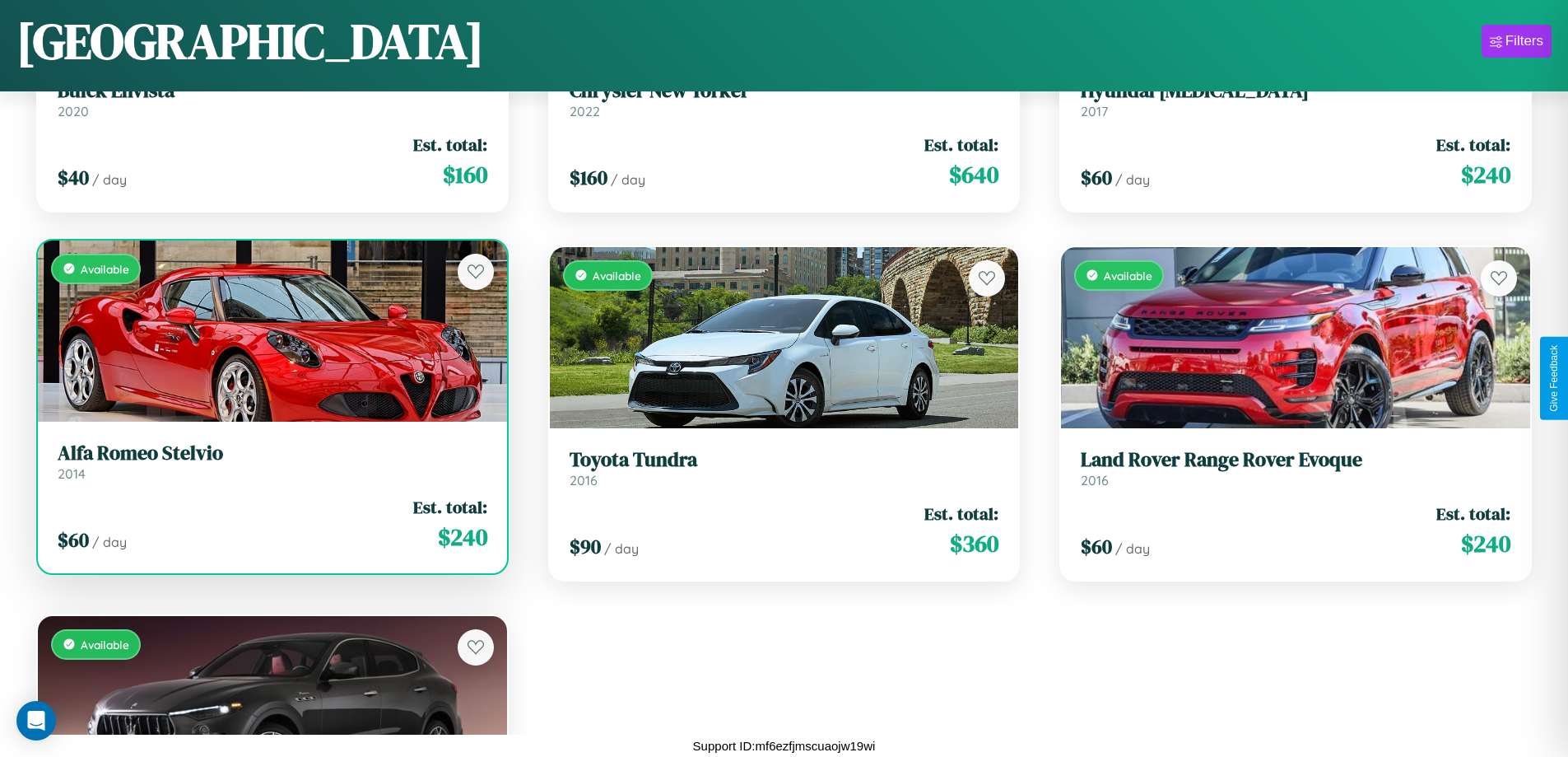
click at [270, 331] on div "Available" at bounding box center [272, 331] width 469 height 182
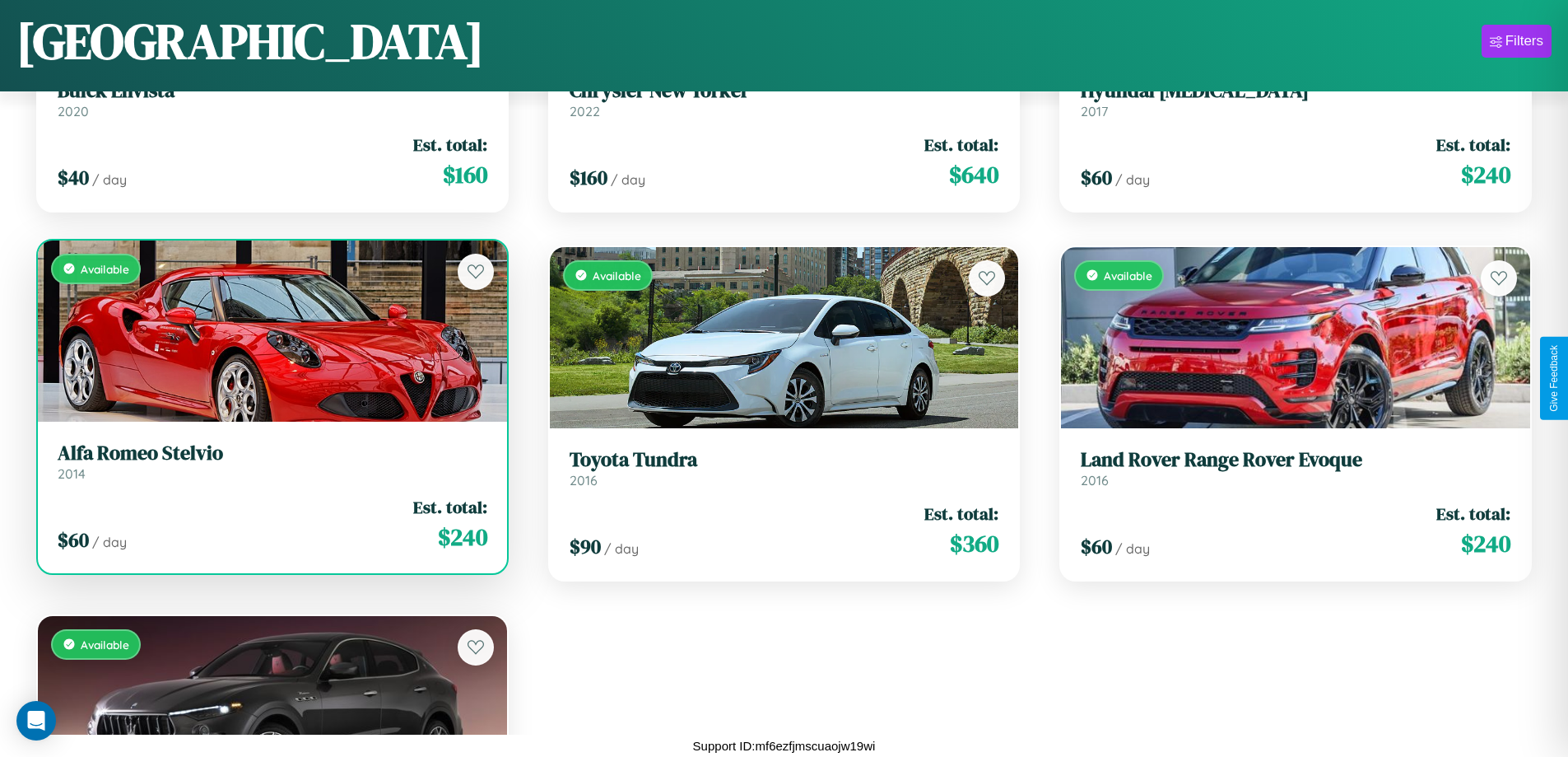
click at [270, 331] on div "Available" at bounding box center [272, 331] width 469 height 182
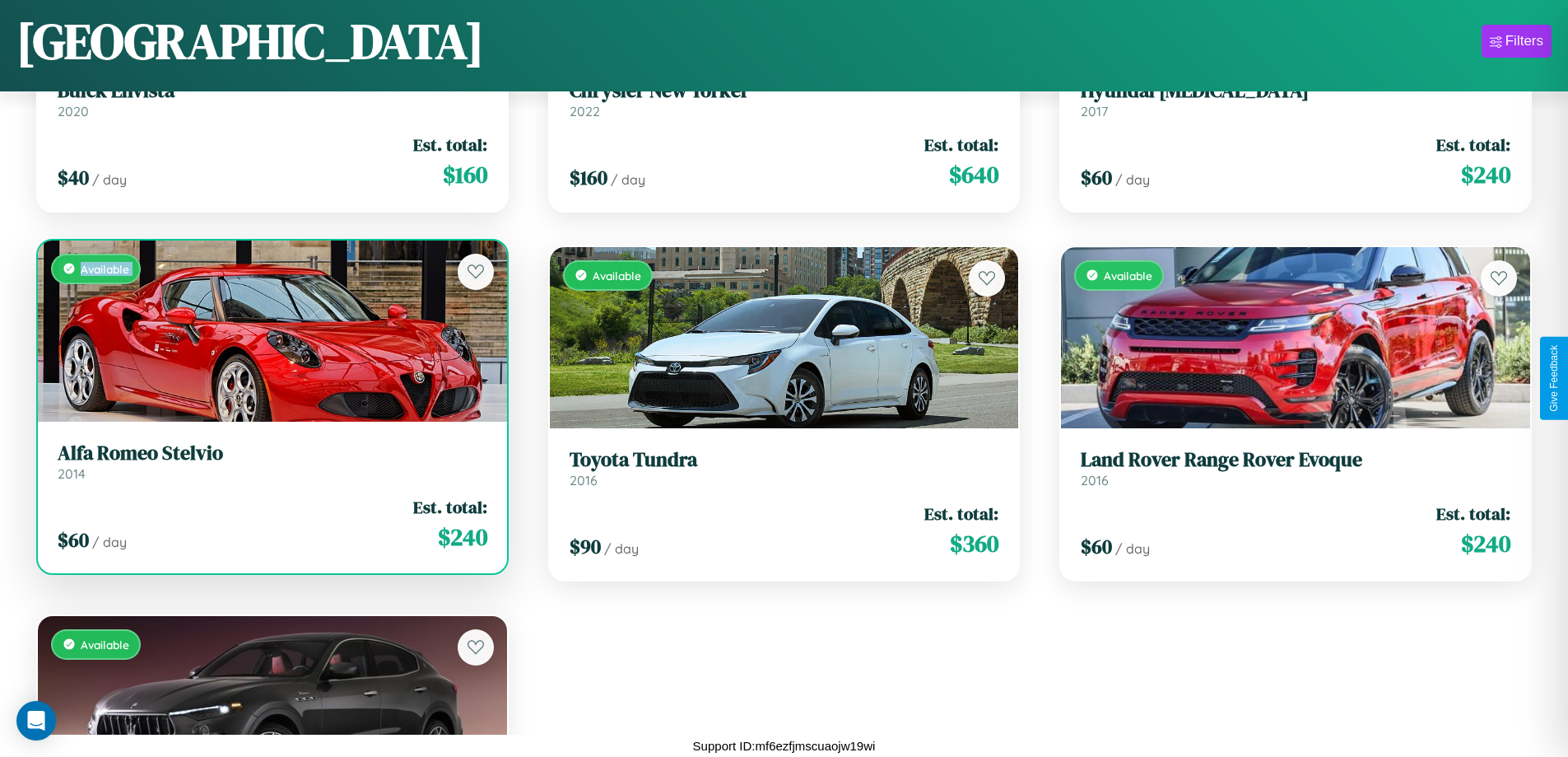
click at [270, 331] on div "Available" at bounding box center [272, 331] width 469 height 182
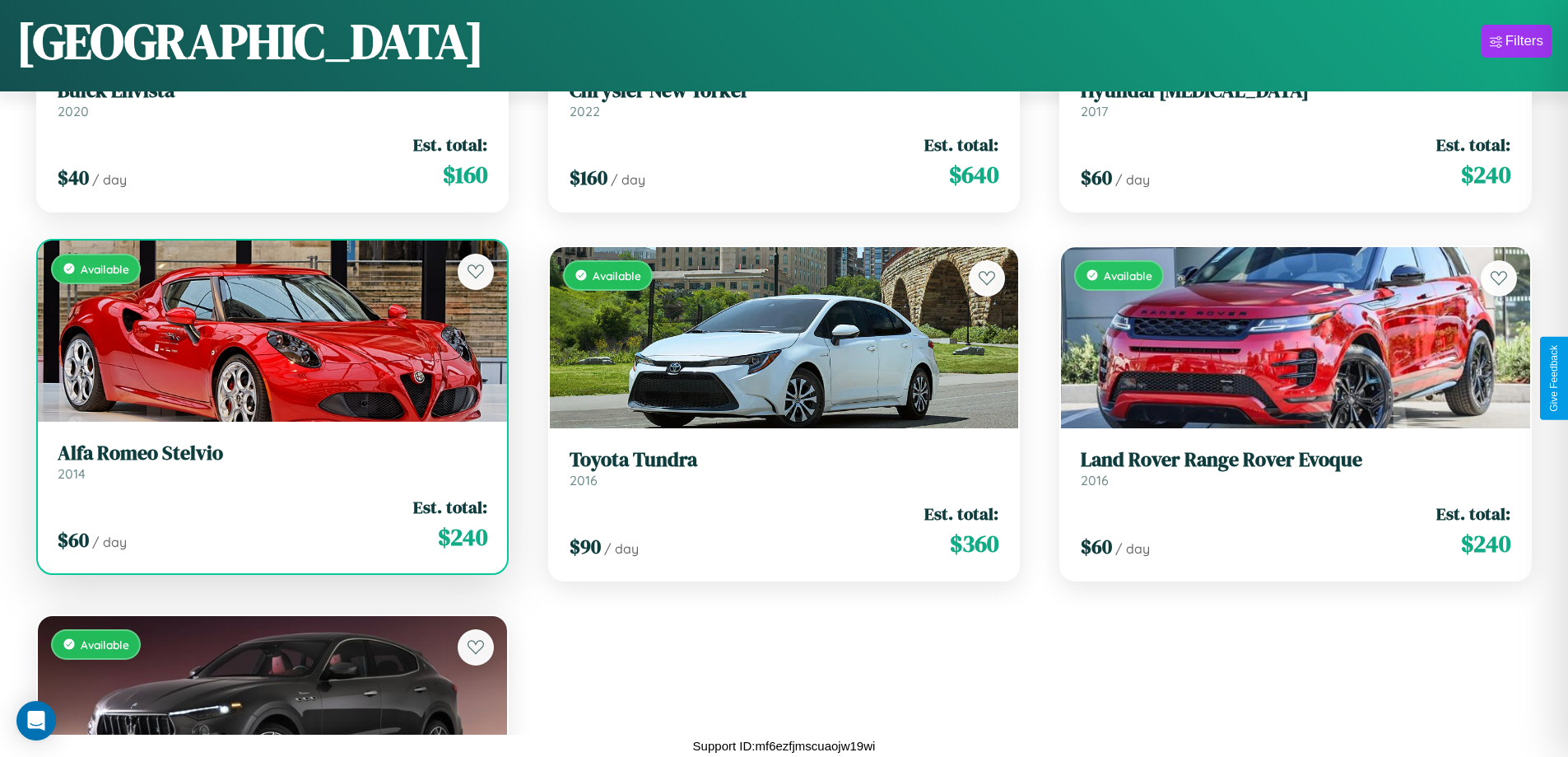
click at [270, 331] on div "Available" at bounding box center [272, 331] width 469 height 182
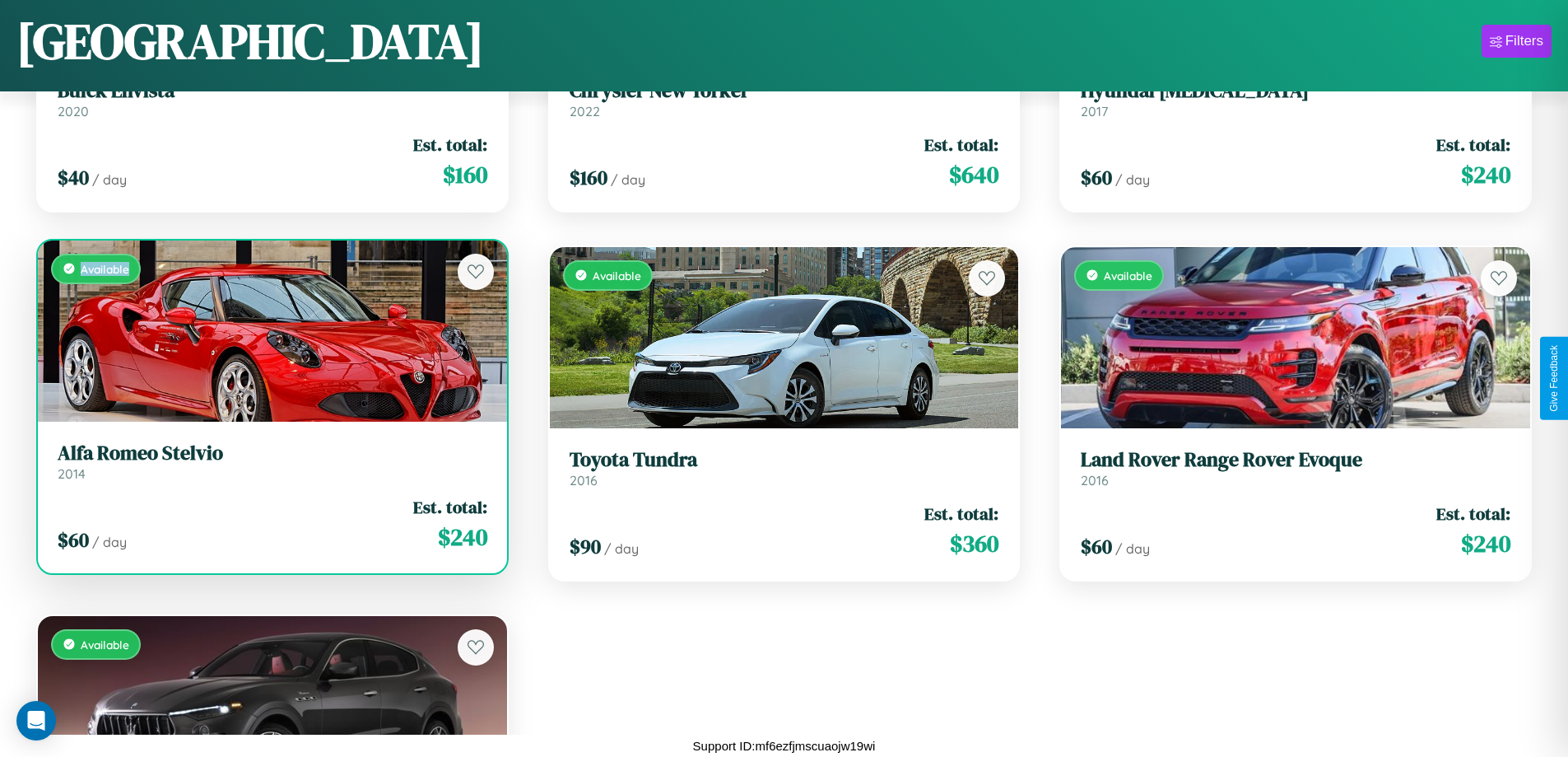
click at [270, 331] on div "Available" at bounding box center [272, 331] width 469 height 182
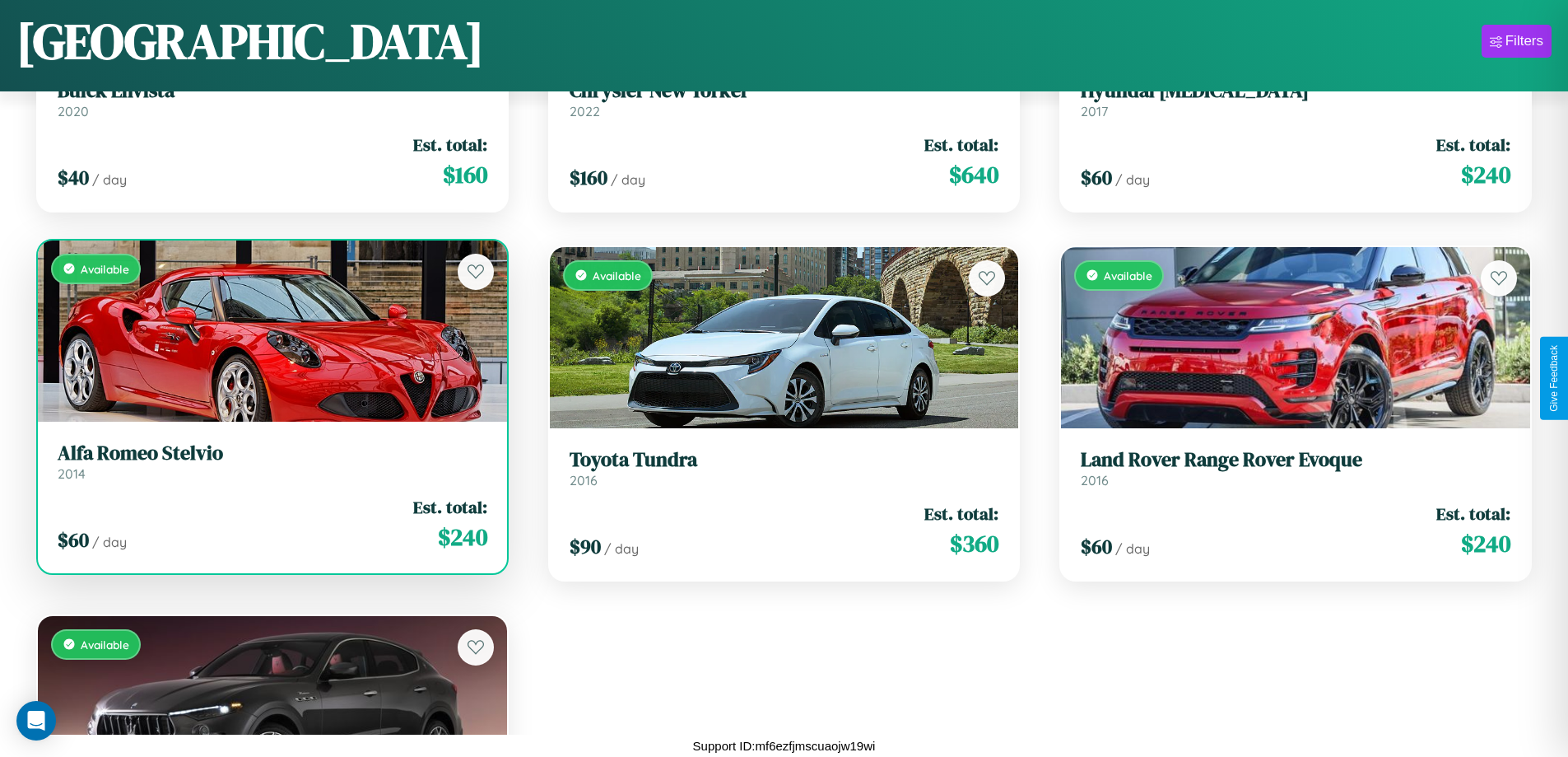
click at [270, 461] on h3 "Alfa Romeo Stelvio" at bounding box center [272, 453] width 430 height 24
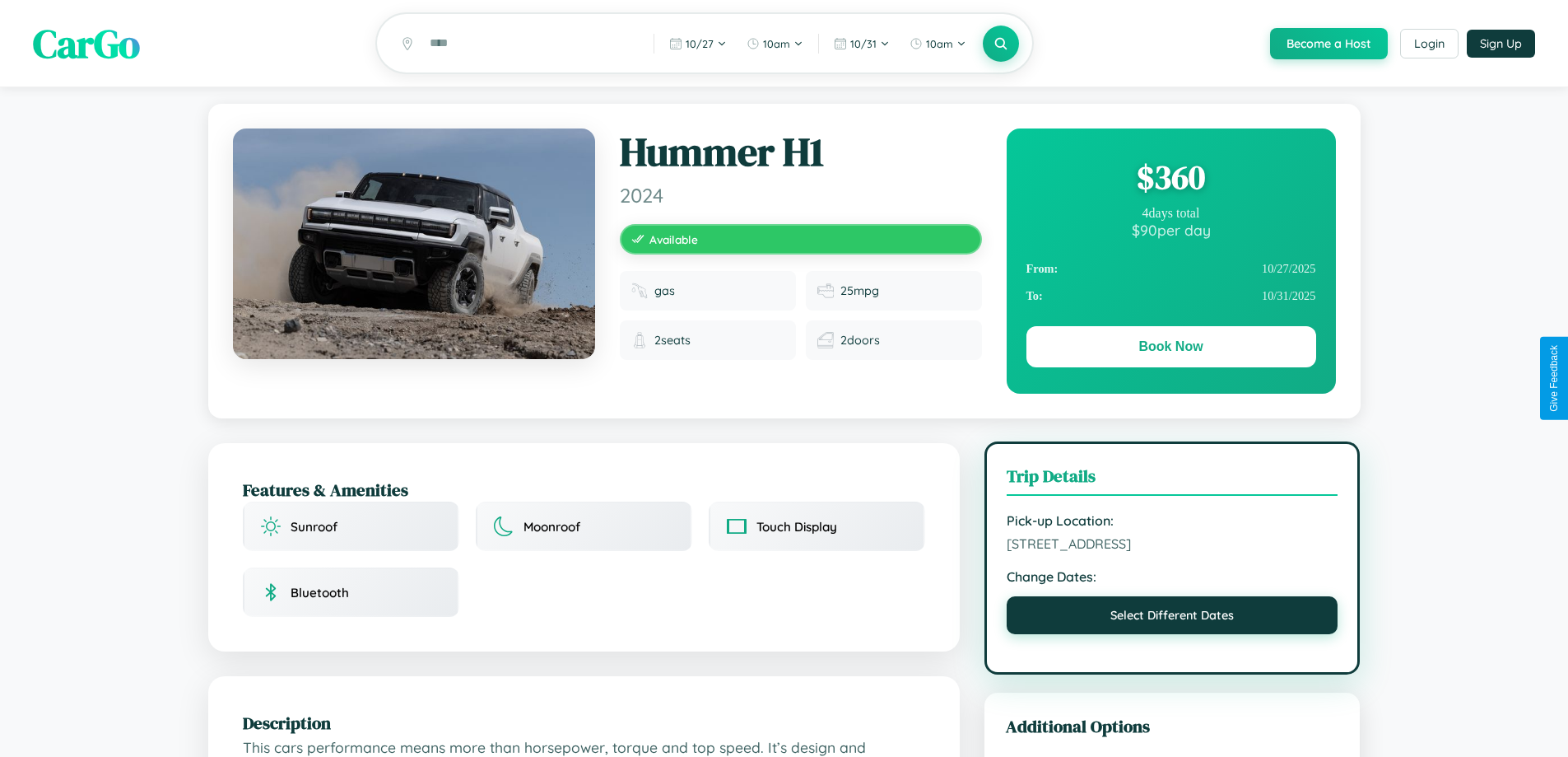
click at [1172, 618] on button "Select Different Dates" at bounding box center [1172, 615] width 331 height 38
select select "*"
select select "****"
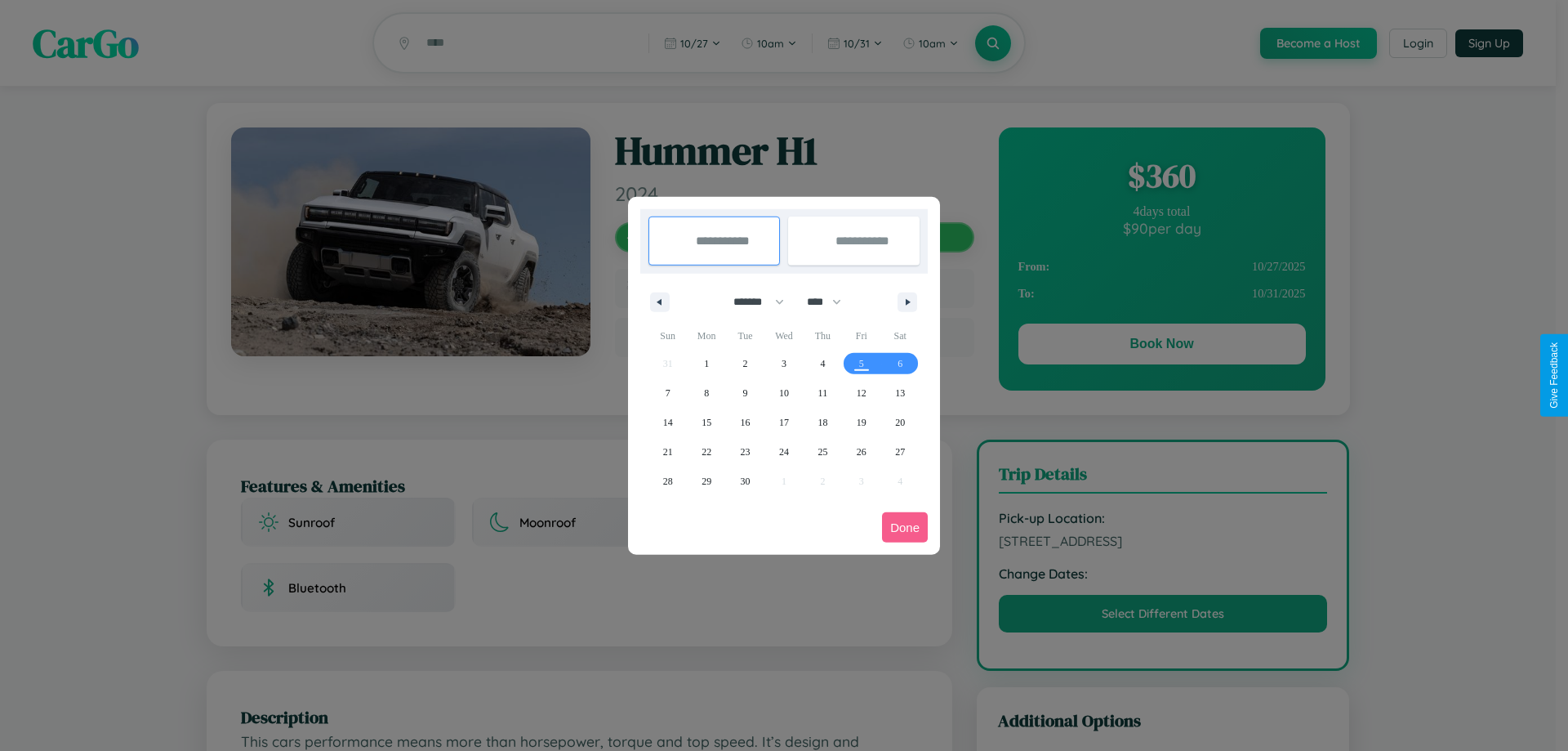
drag, startPoint x: 751, startPoint y: 302, endPoint x: 784, endPoint y: 328, distance: 42.0
click at [751, 302] on select "******* ******** ***** ***** *** **** **** ****** ********* ******* ******** **…" at bounding box center [756, 302] width 70 height 27
select select "*"
click at [832, 302] on select "**** **** **** **** **** **** **** **** **** **** **** **** **** **** **** ****…" at bounding box center [823, 302] width 49 height 27
select select "****"
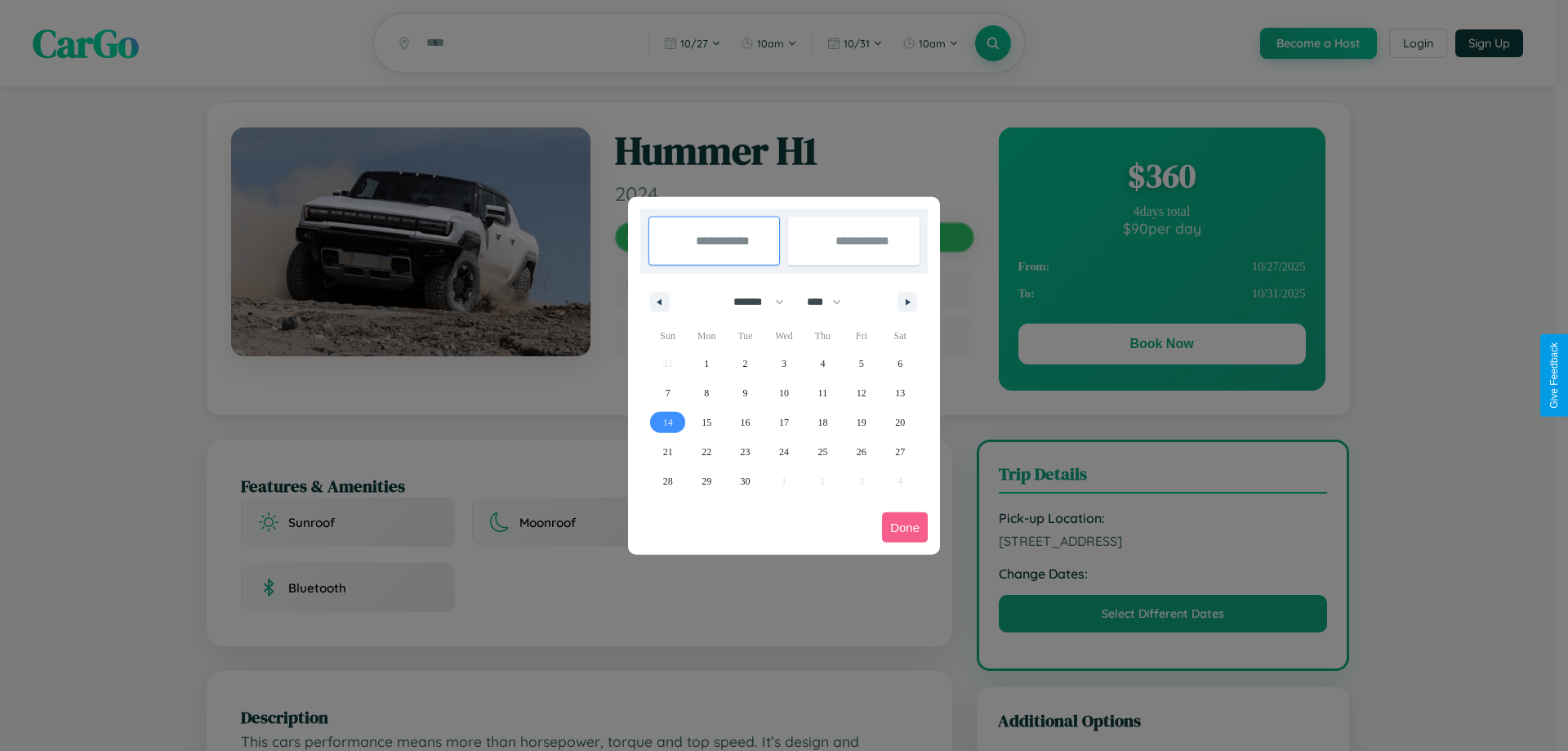
click at [667, 421] on span "14" at bounding box center [668, 422] width 10 height 30
type input "**********"
click at [900, 421] on span "20" at bounding box center [900, 422] width 10 height 30
type input "**********"
click at [905, 527] on button "Done" at bounding box center [905, 528] width 46 height 31
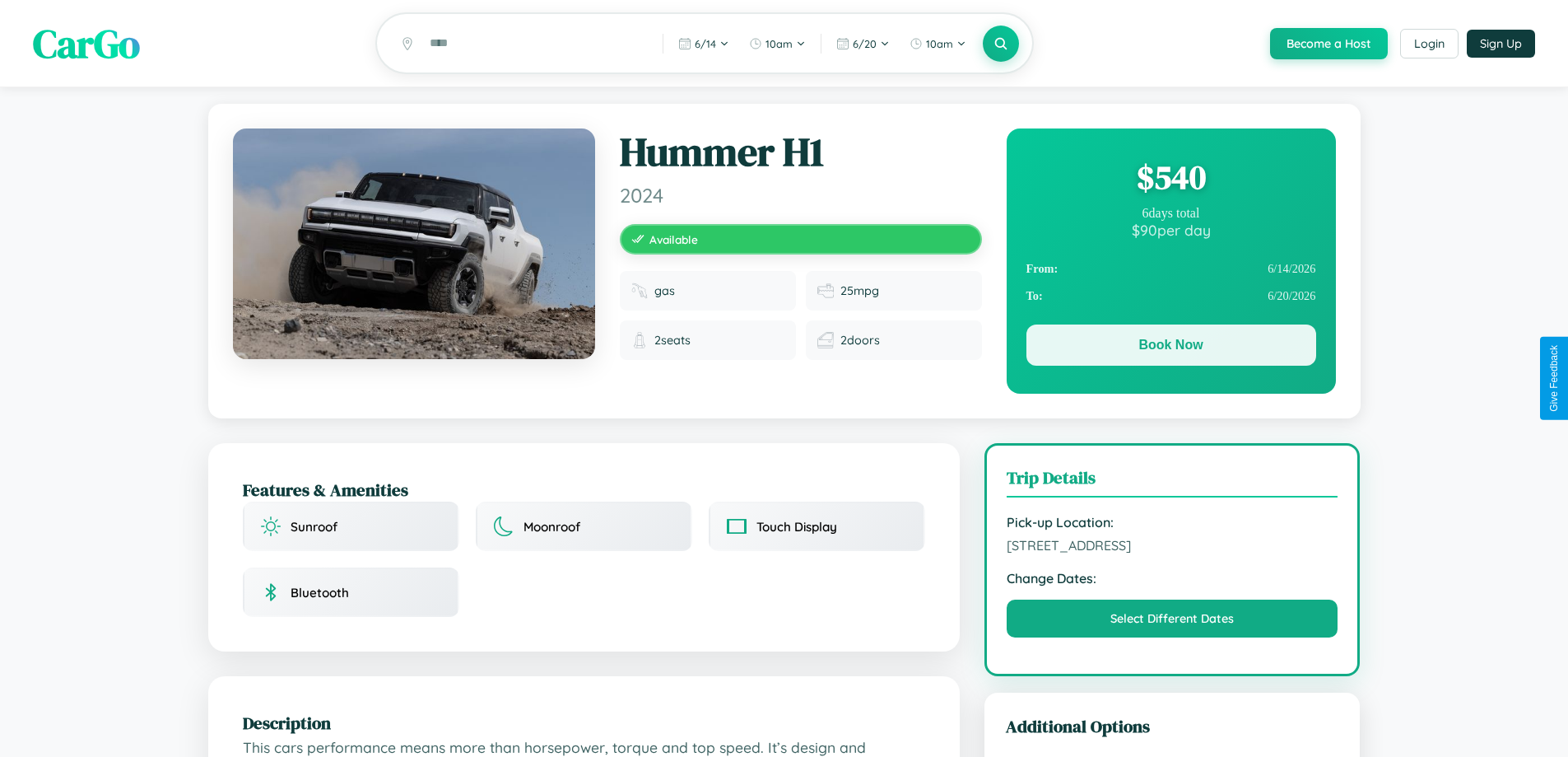
click at [1171, 348] on button "Book Now" at bounding box center [1172, 345] width 289 height 41
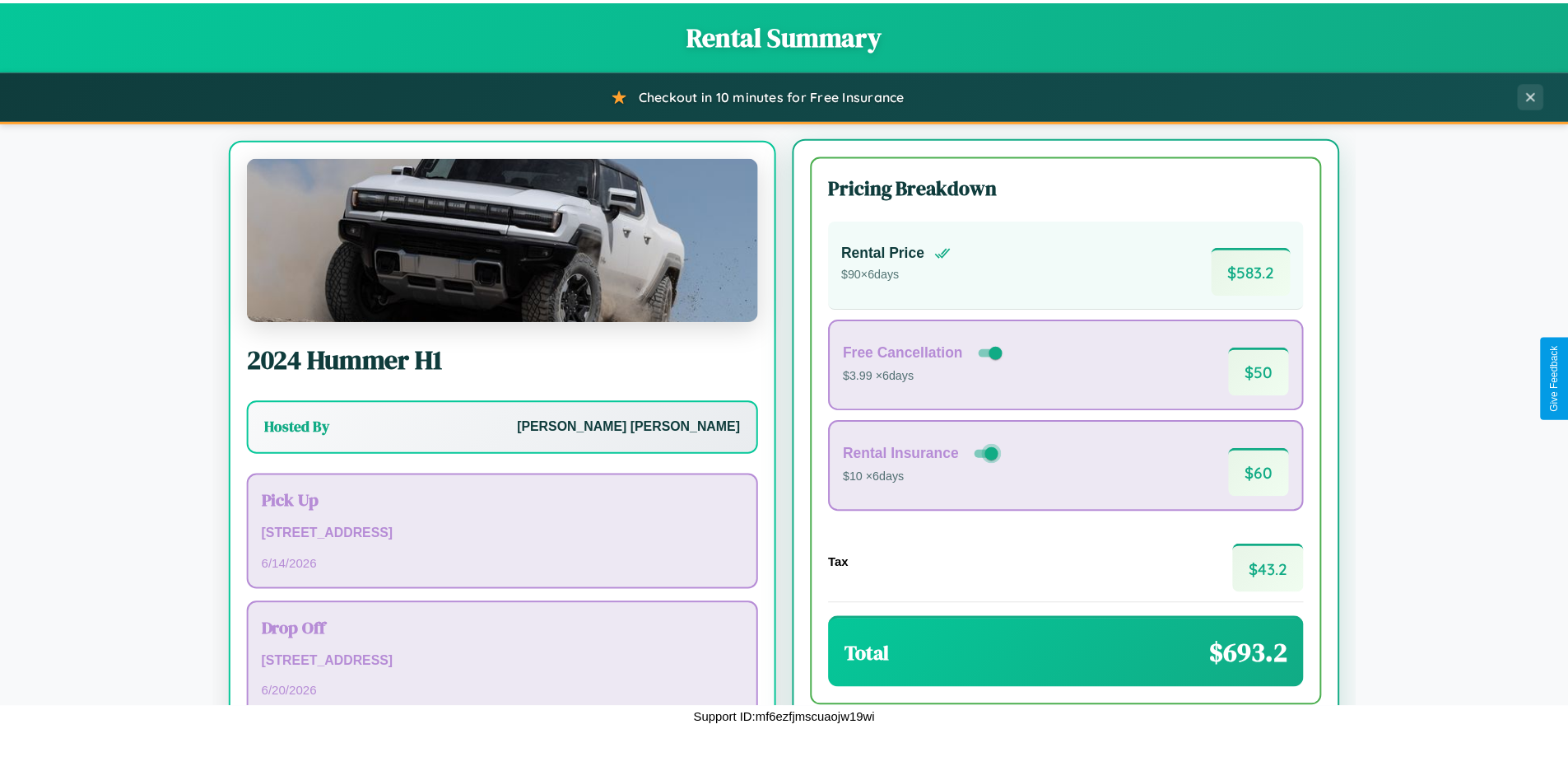
scroll to position [76, 0]
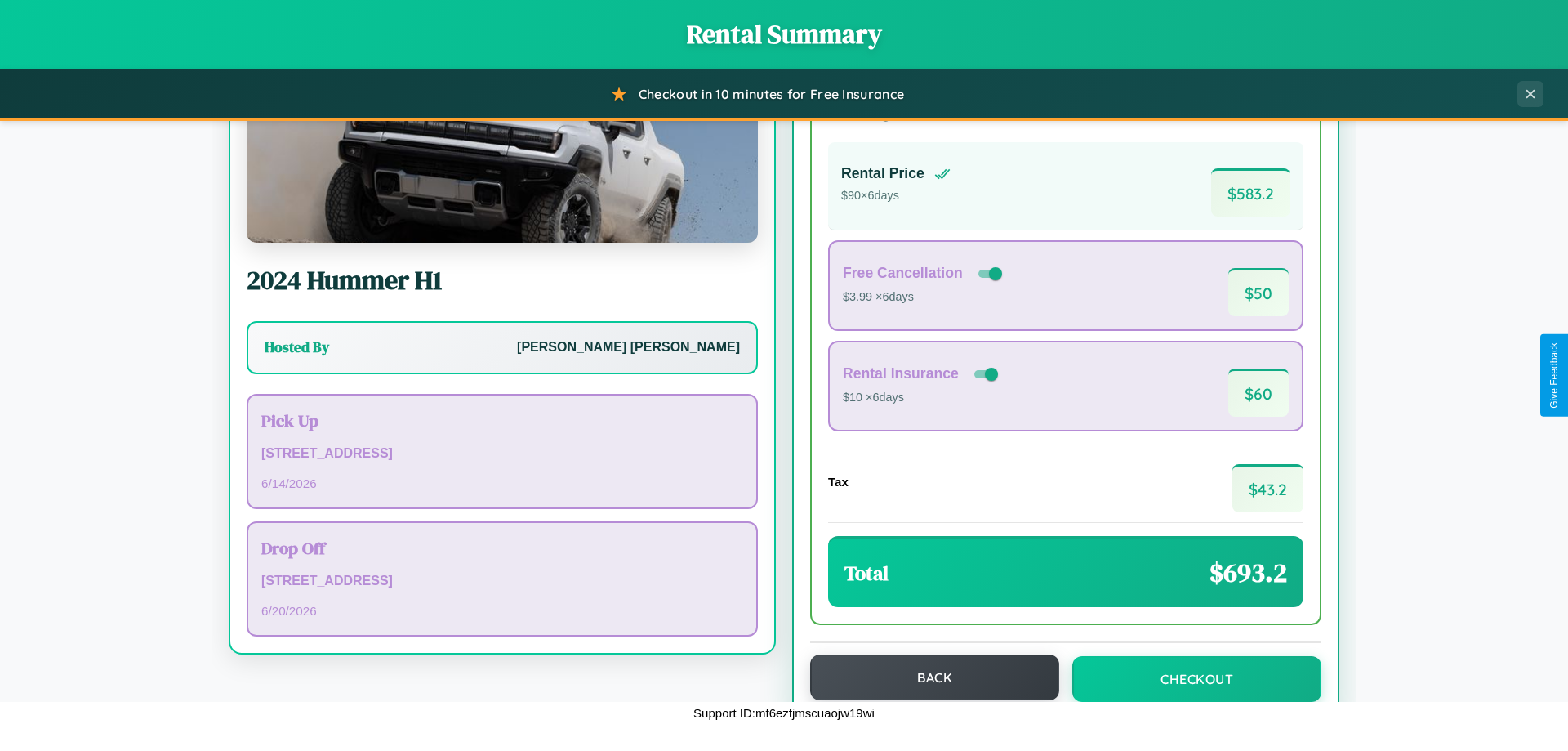
click at [927, 677] on button "Back" at bounding box center [934, 677] width 249 height 46
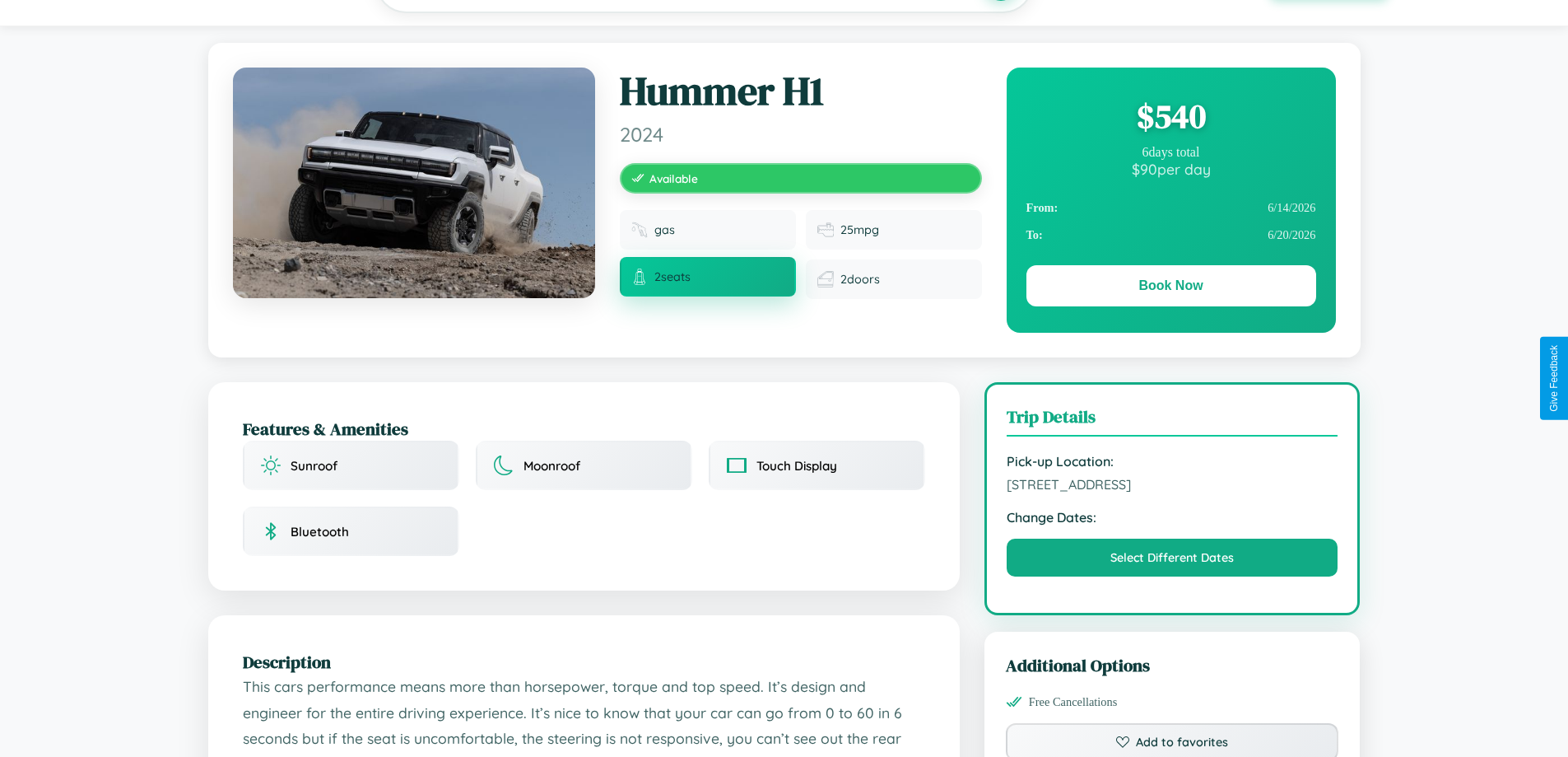
scroll to position [170, 0]
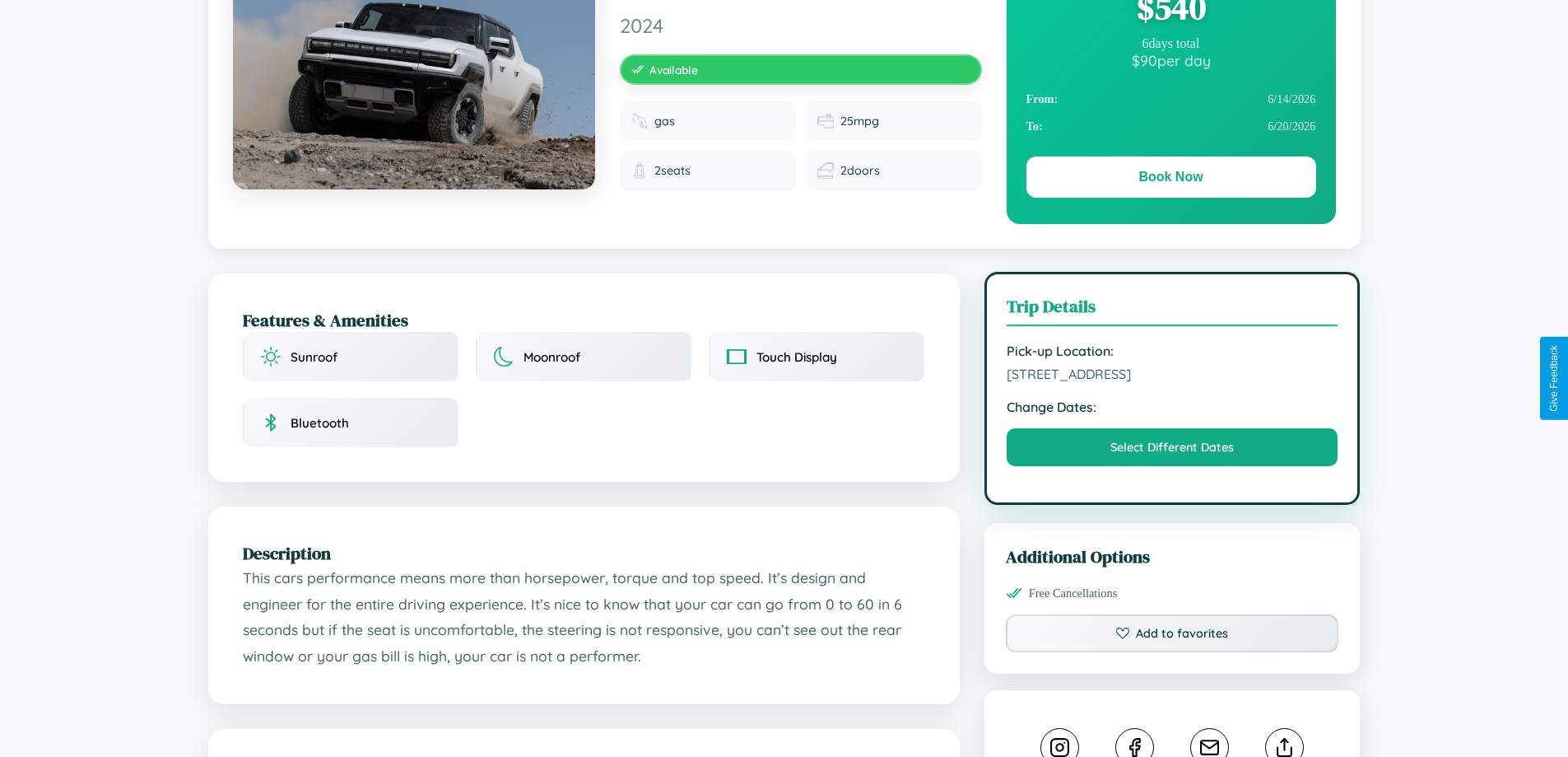
click at [1172, 376] on span "6734 Meadow Lane Kyoto 18740 Japan" at bounding box center [1172, 373] width 331 height 16
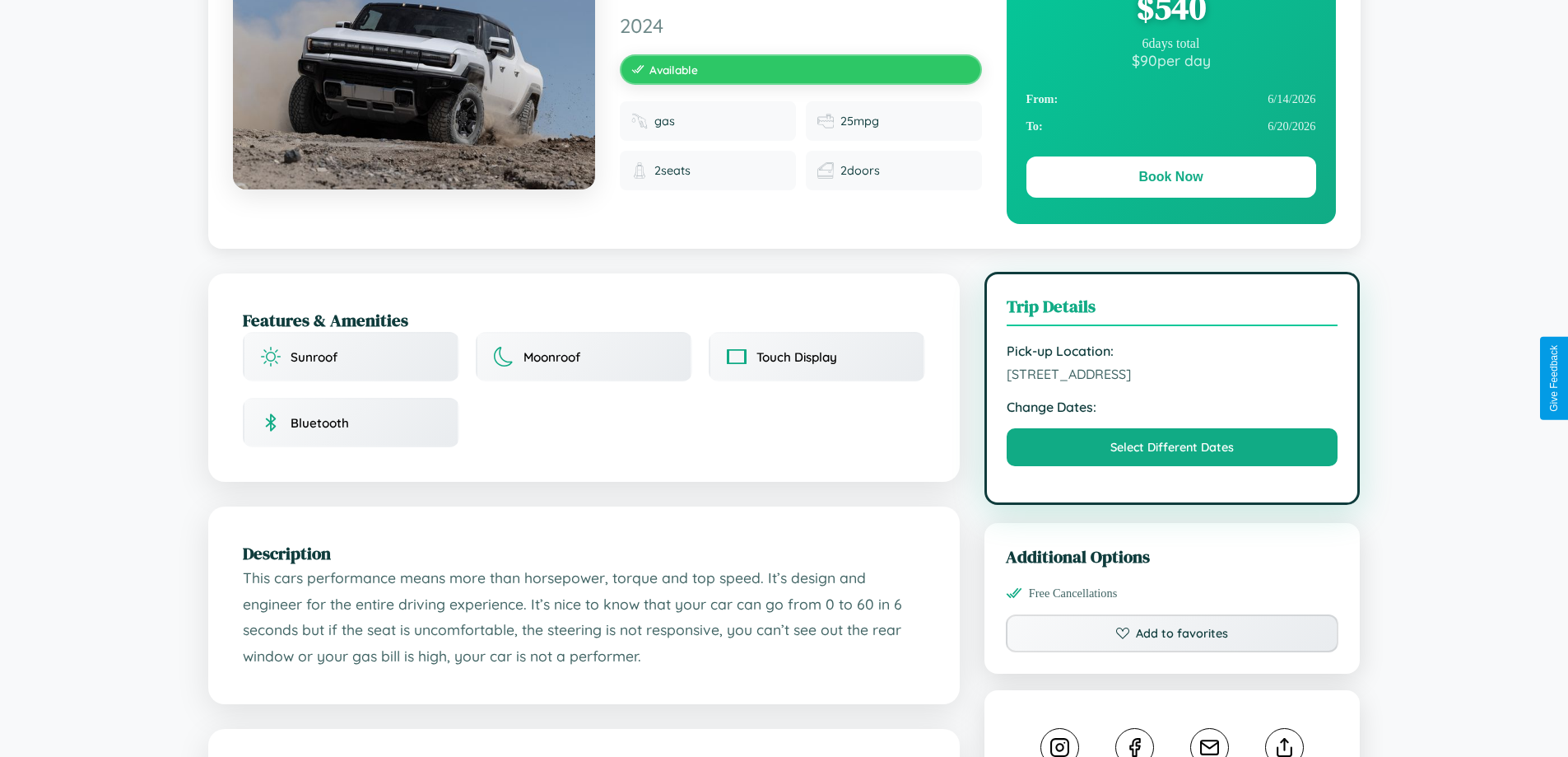
click at [1172, 376] on span "6734 Meadow Lane Kyoto 18740 Japan" at bounding box center [1172, 373] width 331 height 16
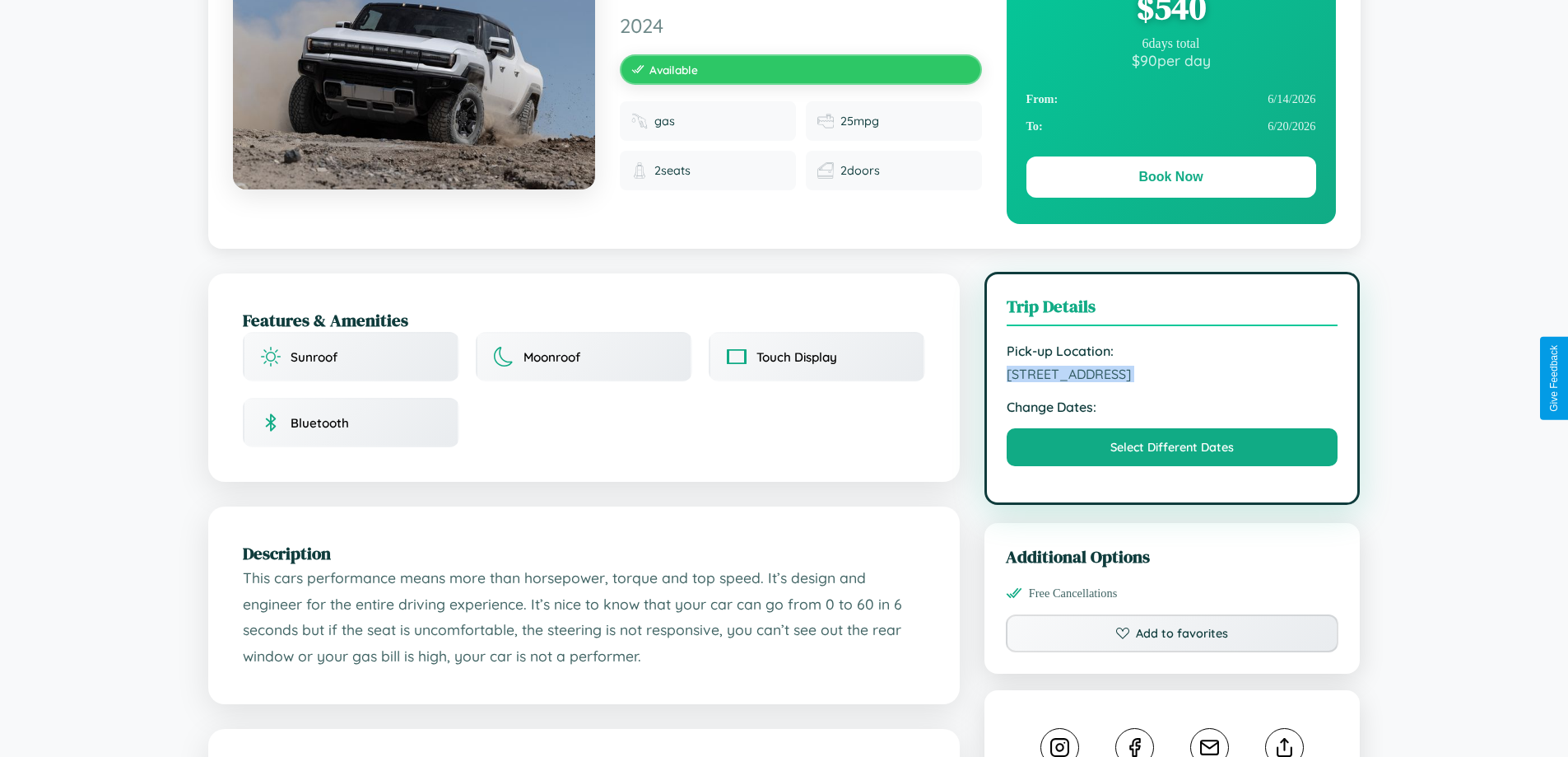
click at [1172, 376] on span "6734 Meadow Lane Kyoto 18740 Japan" at bounding box center [1172, 373] width 331 height 16
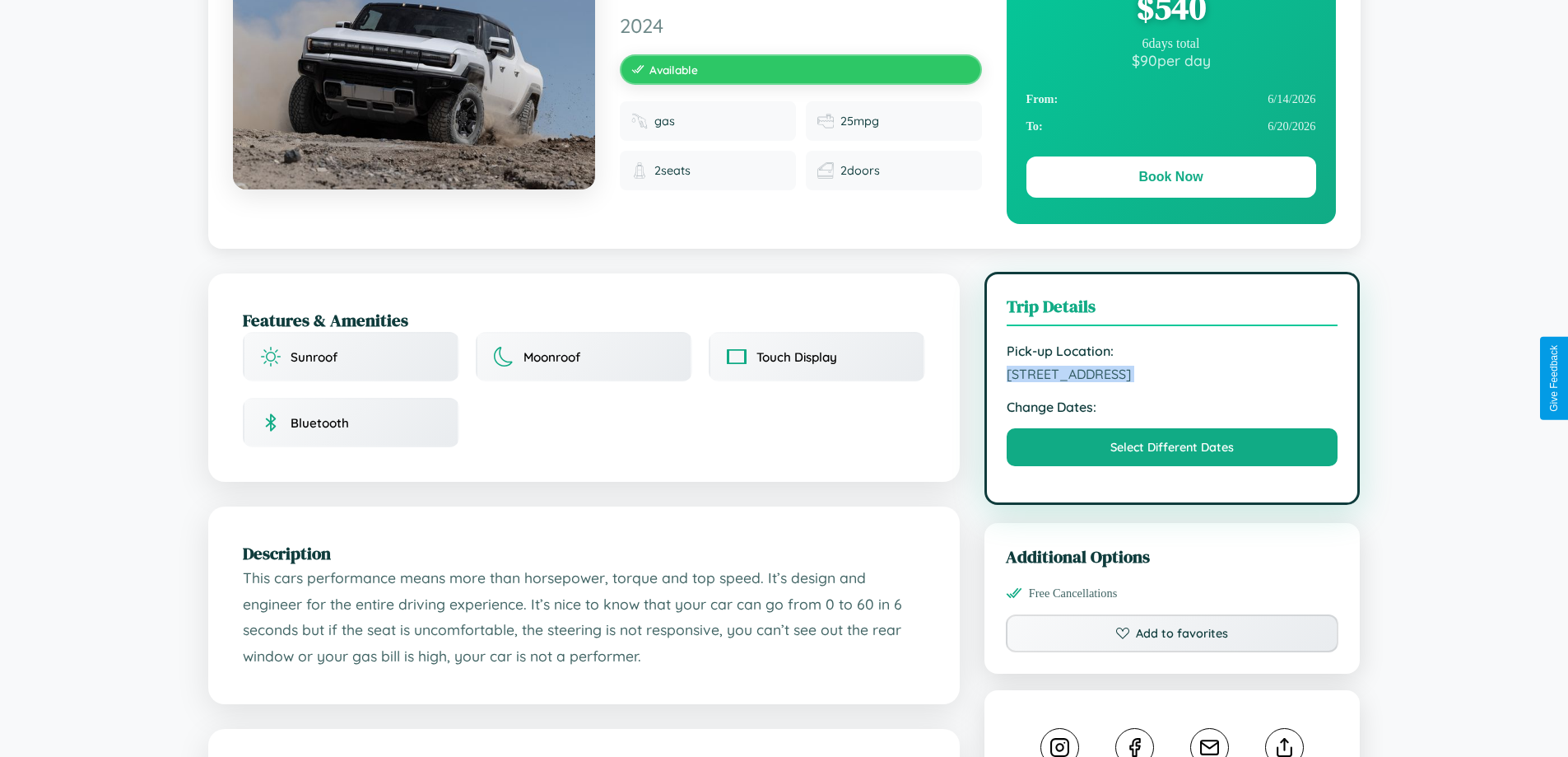
click at [1172, 376] on span "6734 Meadow Lane Kyoto 18740 Japan" at bounding box center [1172, 373] width 331 height 16
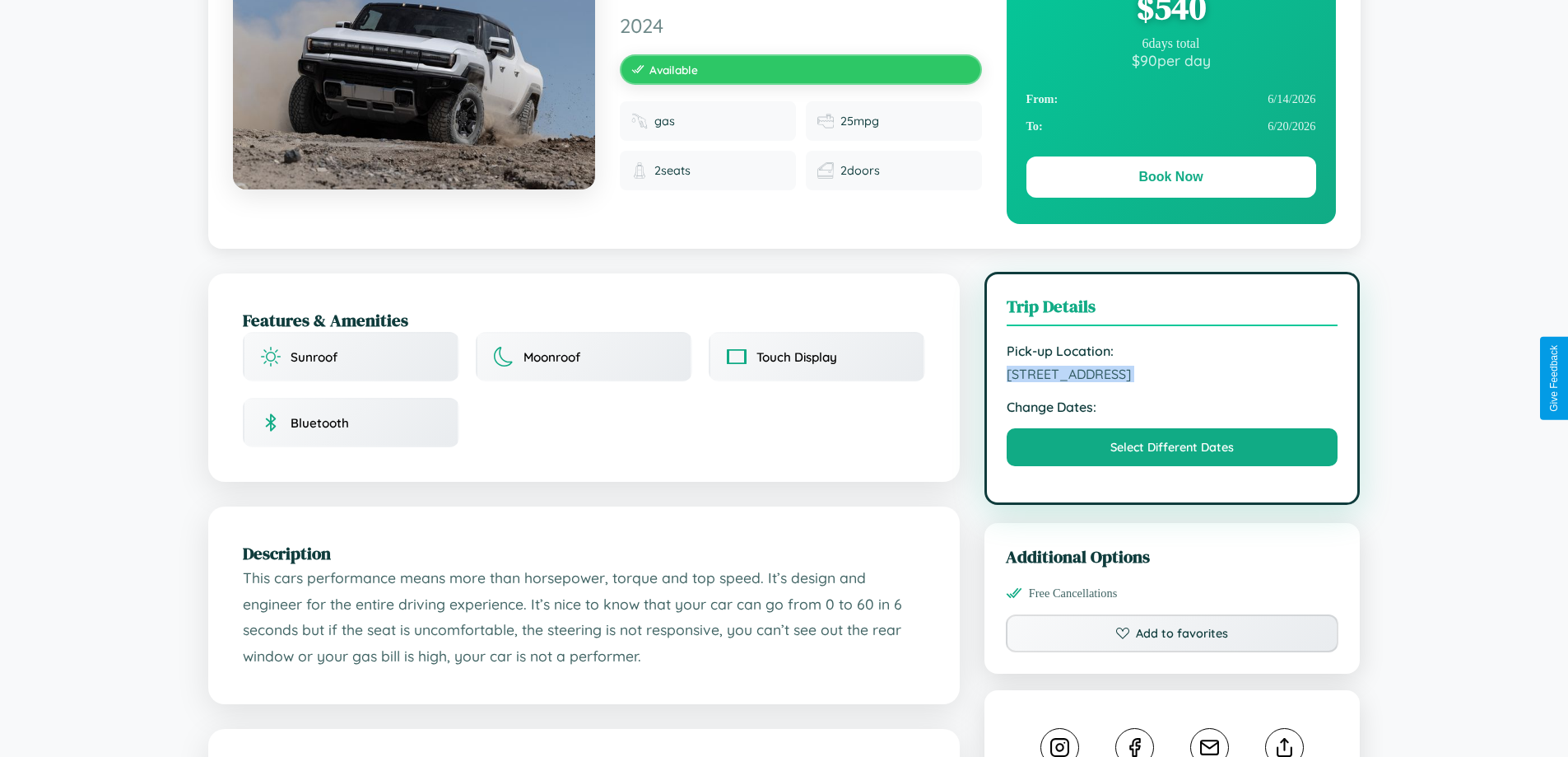
click at [1172, 376] on span "6734 Meadow Lane Kyoto 18740 Japan" at bounding box center [1172, 373] width 331 height 16
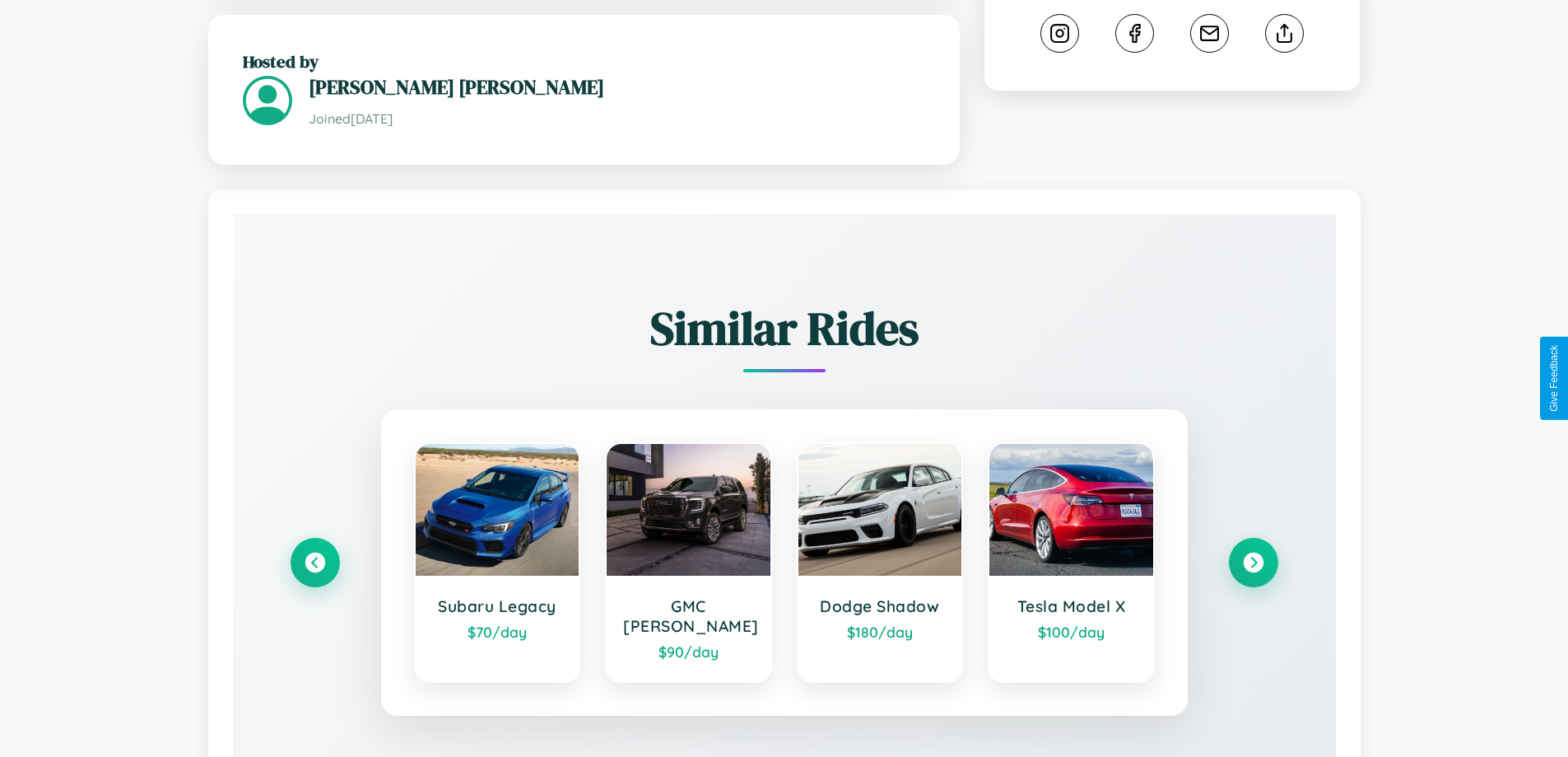
scroll to position [970, 0]
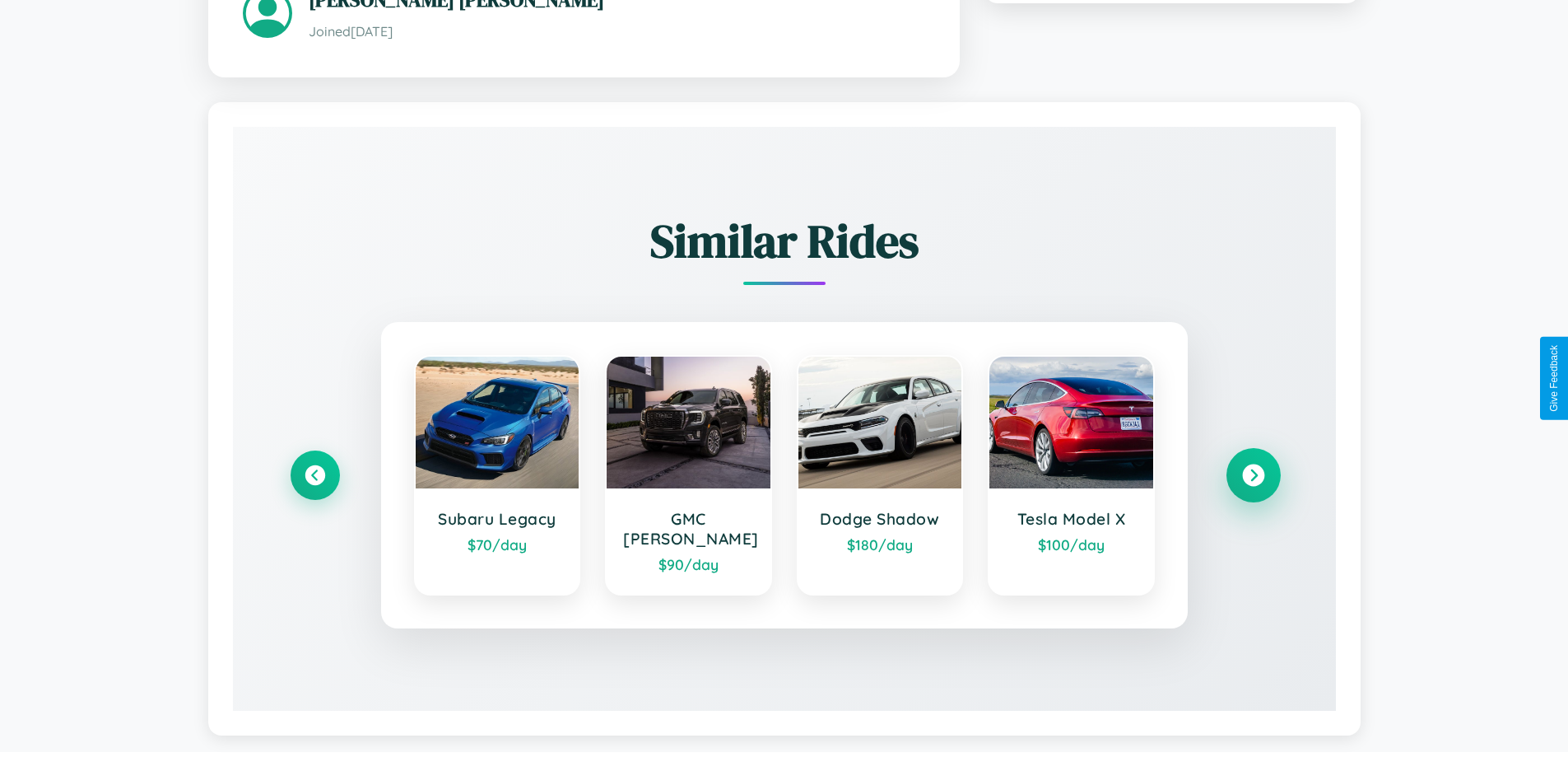
click at [1253, 468] on icon at bounding box center [1254, 475] width 22 height 22
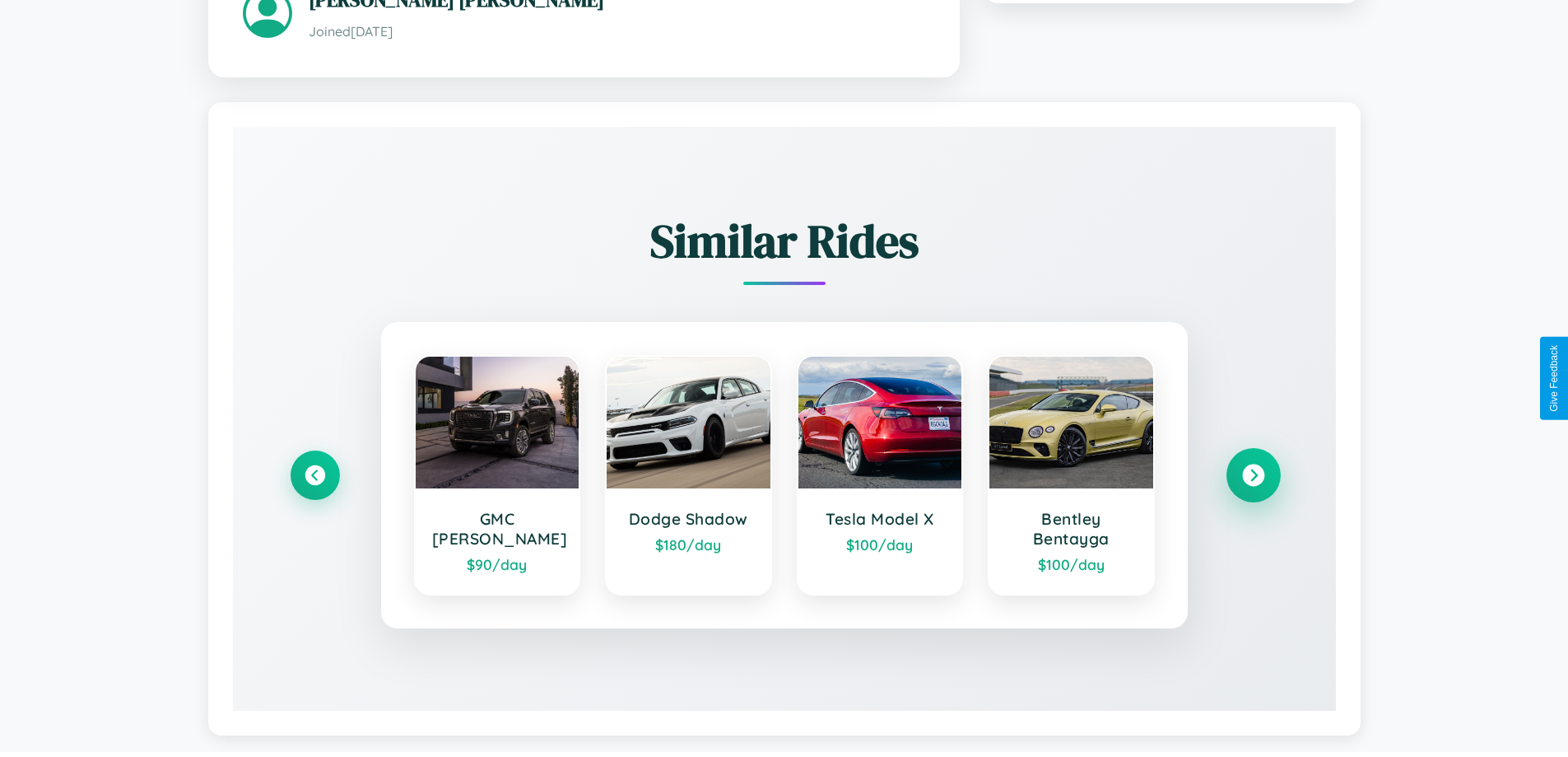
click at [1253, 478] on icon at bounding box center [1254, 475] width 22 height 22
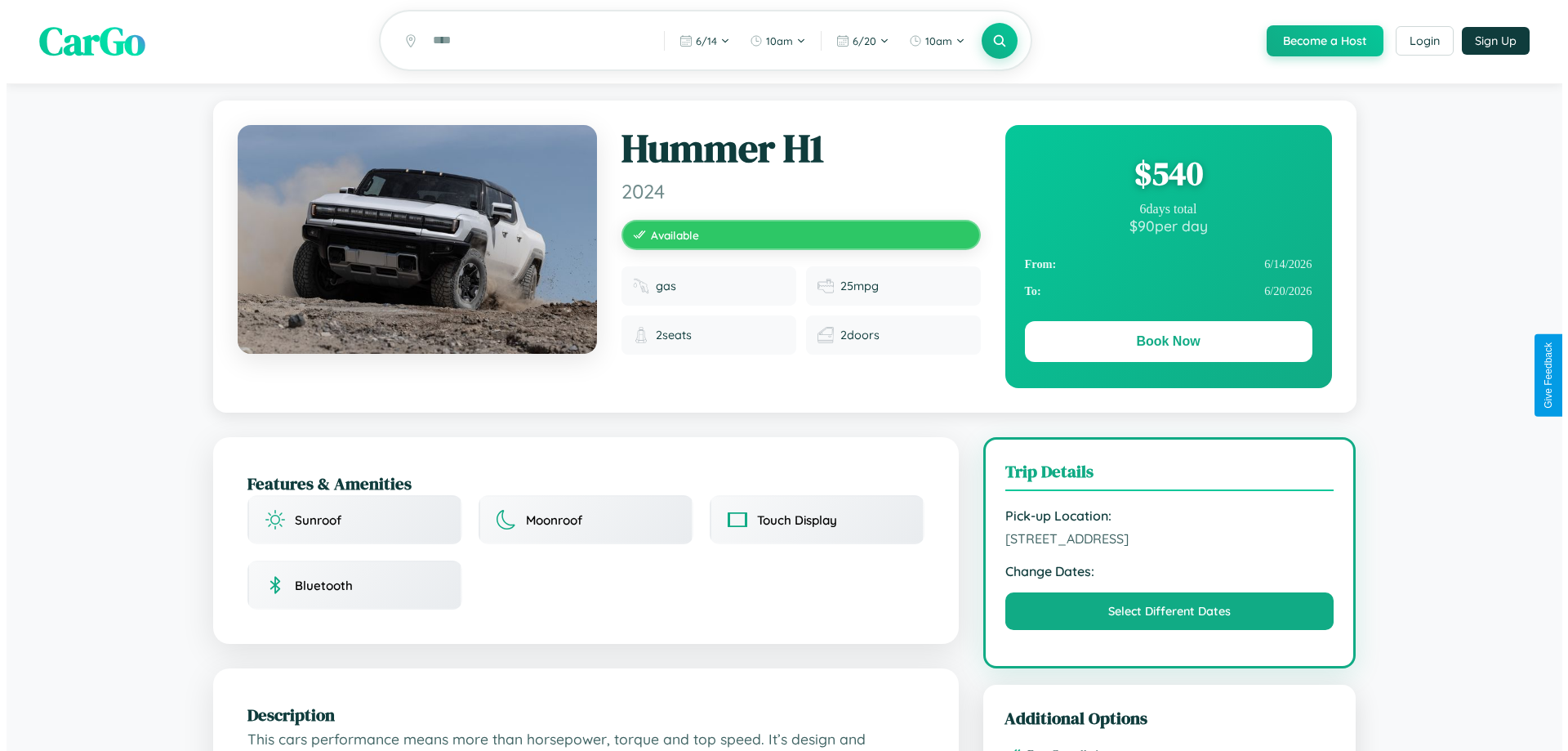
scroll to position [0, 0]
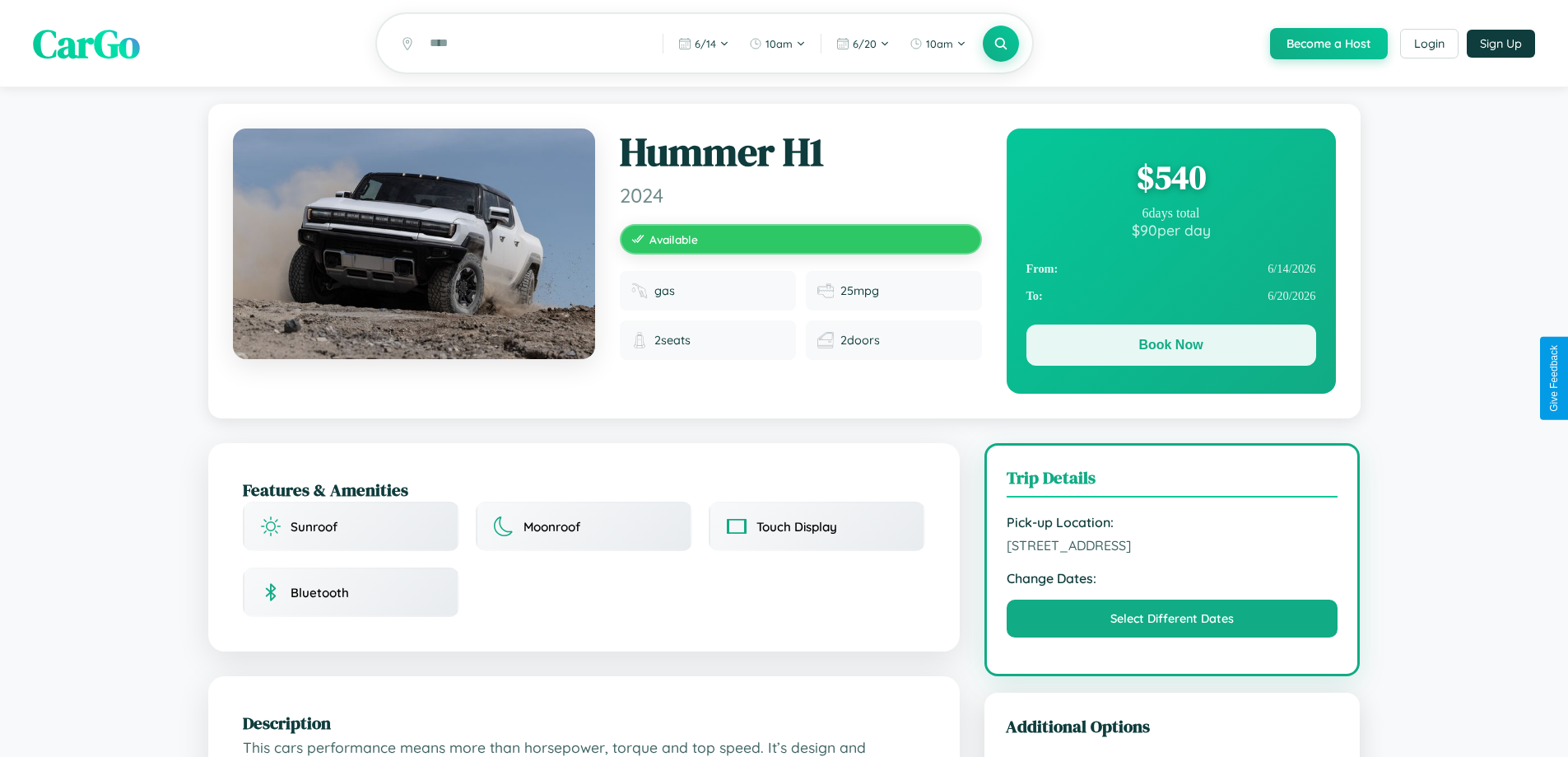
click at [1171, 348] on button "Book Now" at bounding box center [1172, 345] width 289 height 41
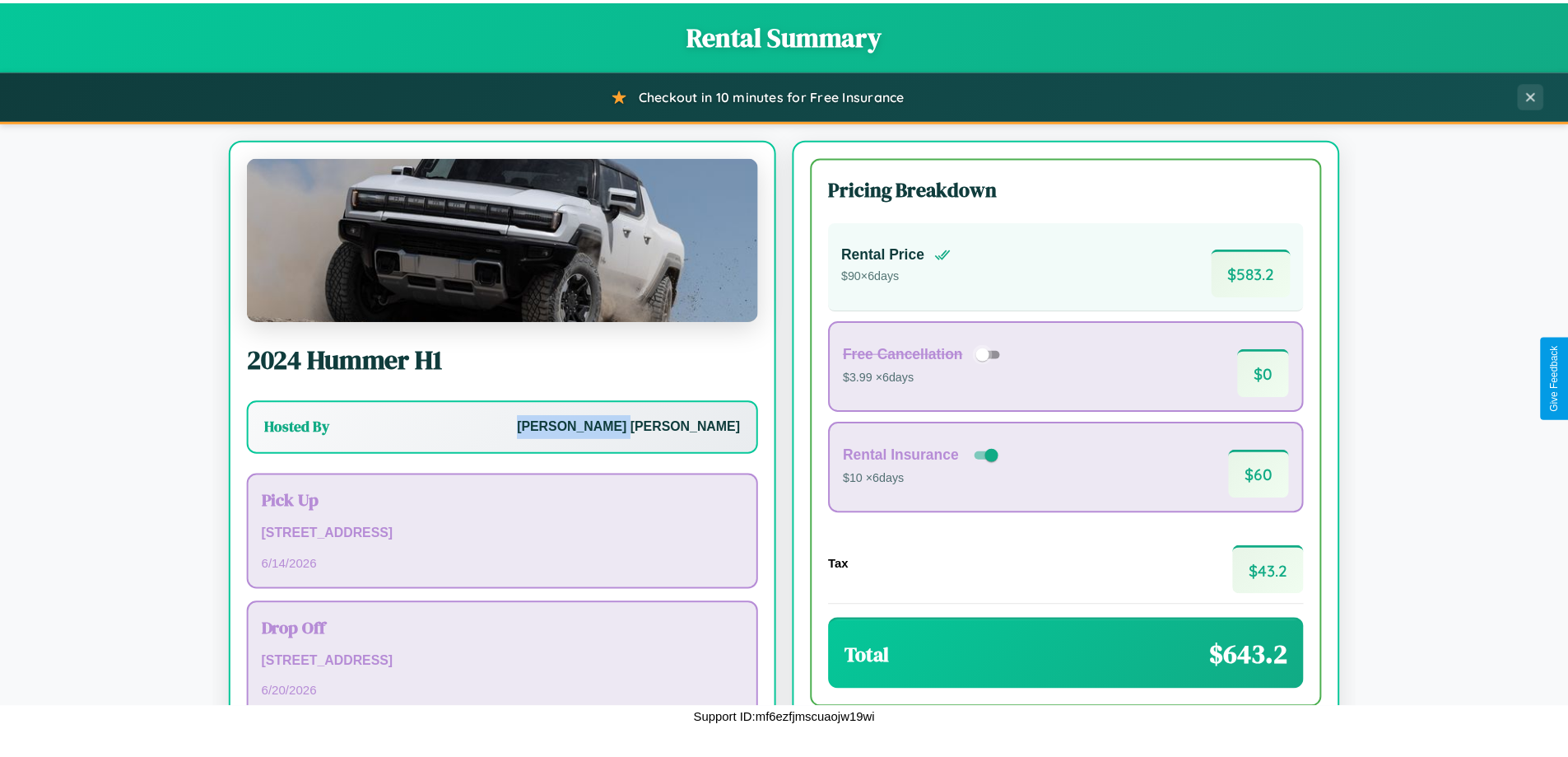
scroll to position [113, 0]
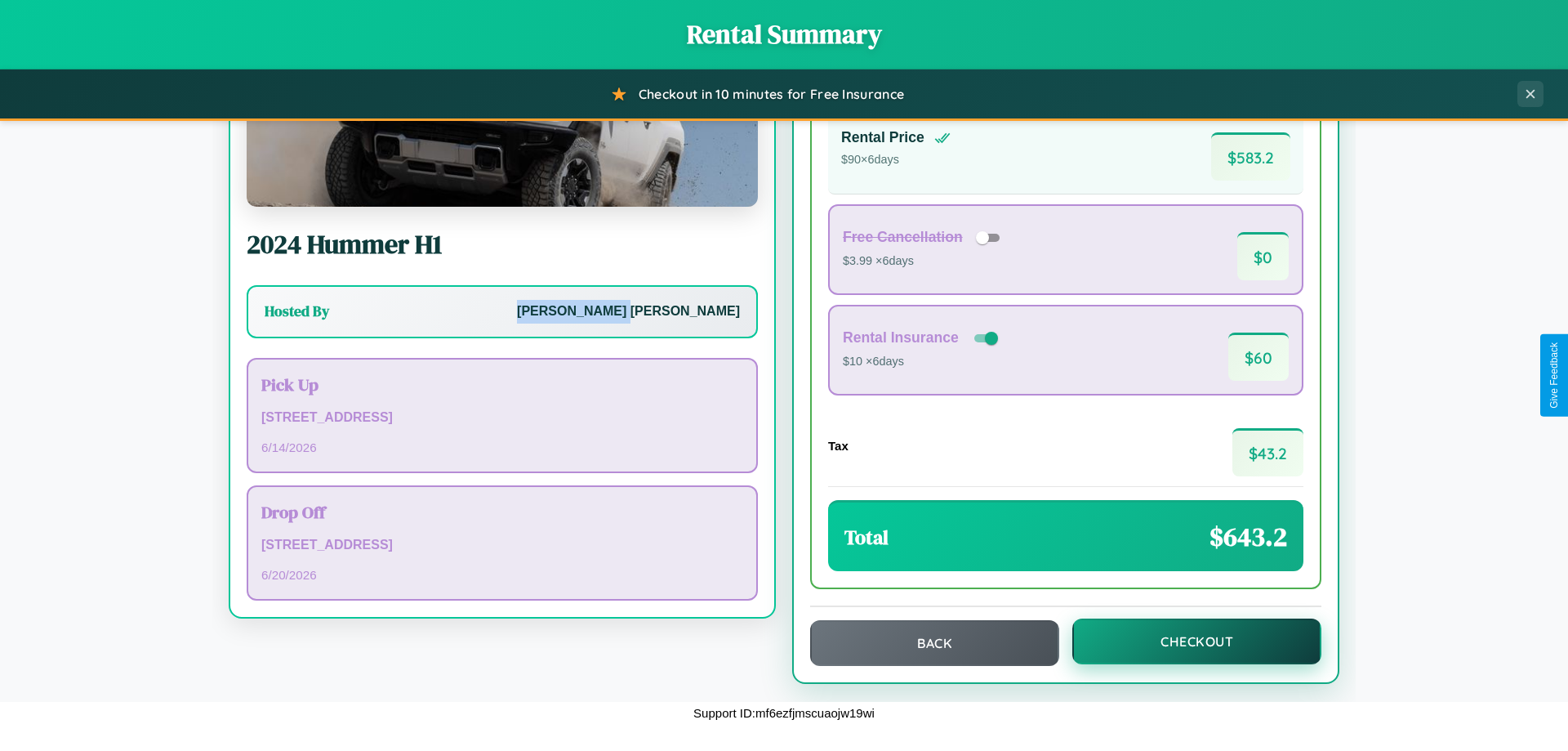
click at [1186, 641] on button "Checkout" at bounding box center [1196, 641] width 249 height 46
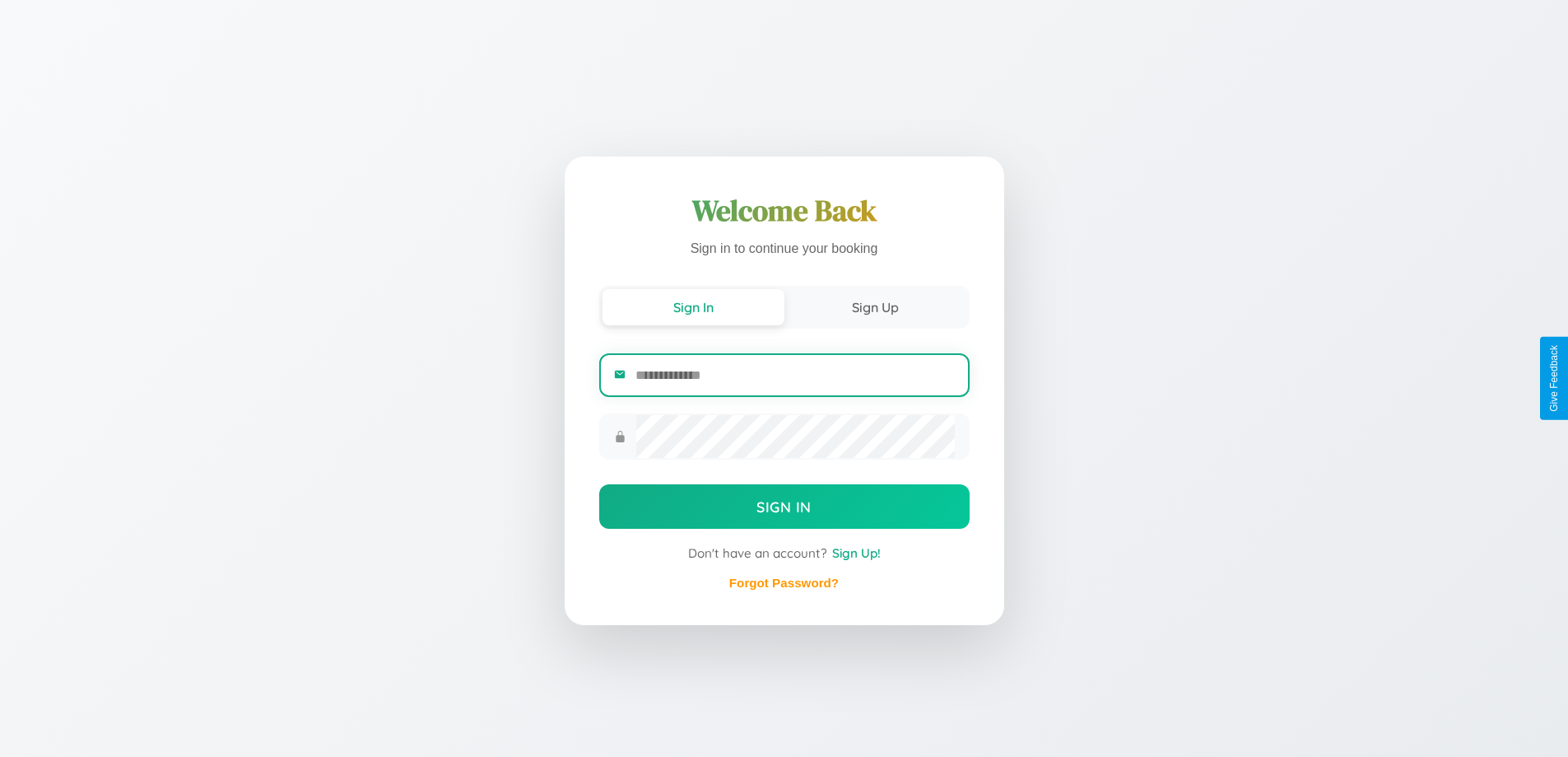
click at [795, 374] on input "email" at bounding box center [795, 374] width 319 height 40
type input "**********"
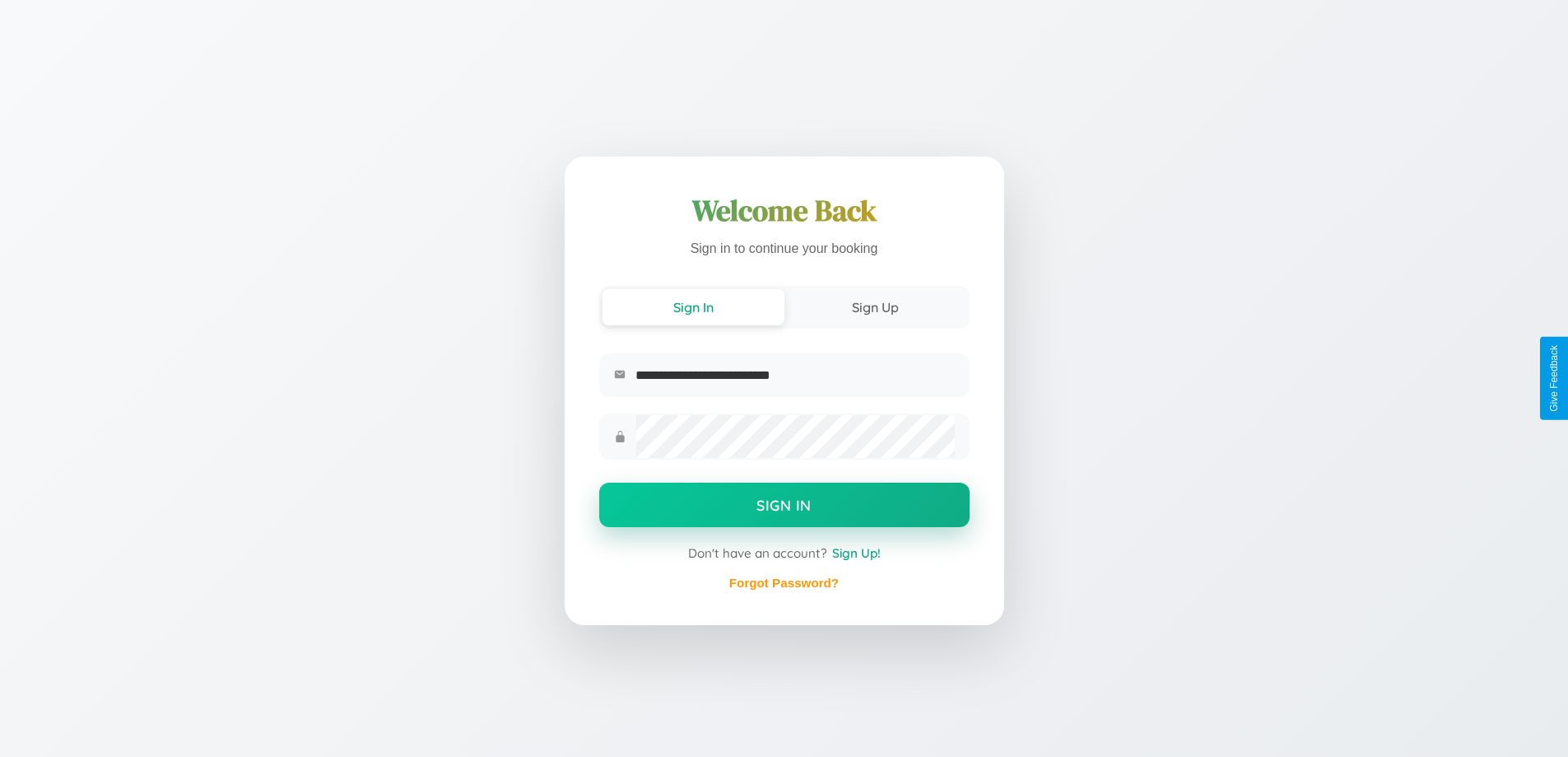
click at [784, 507] on button "Sign In" at bounding box center [784, 504] width 371 height 45
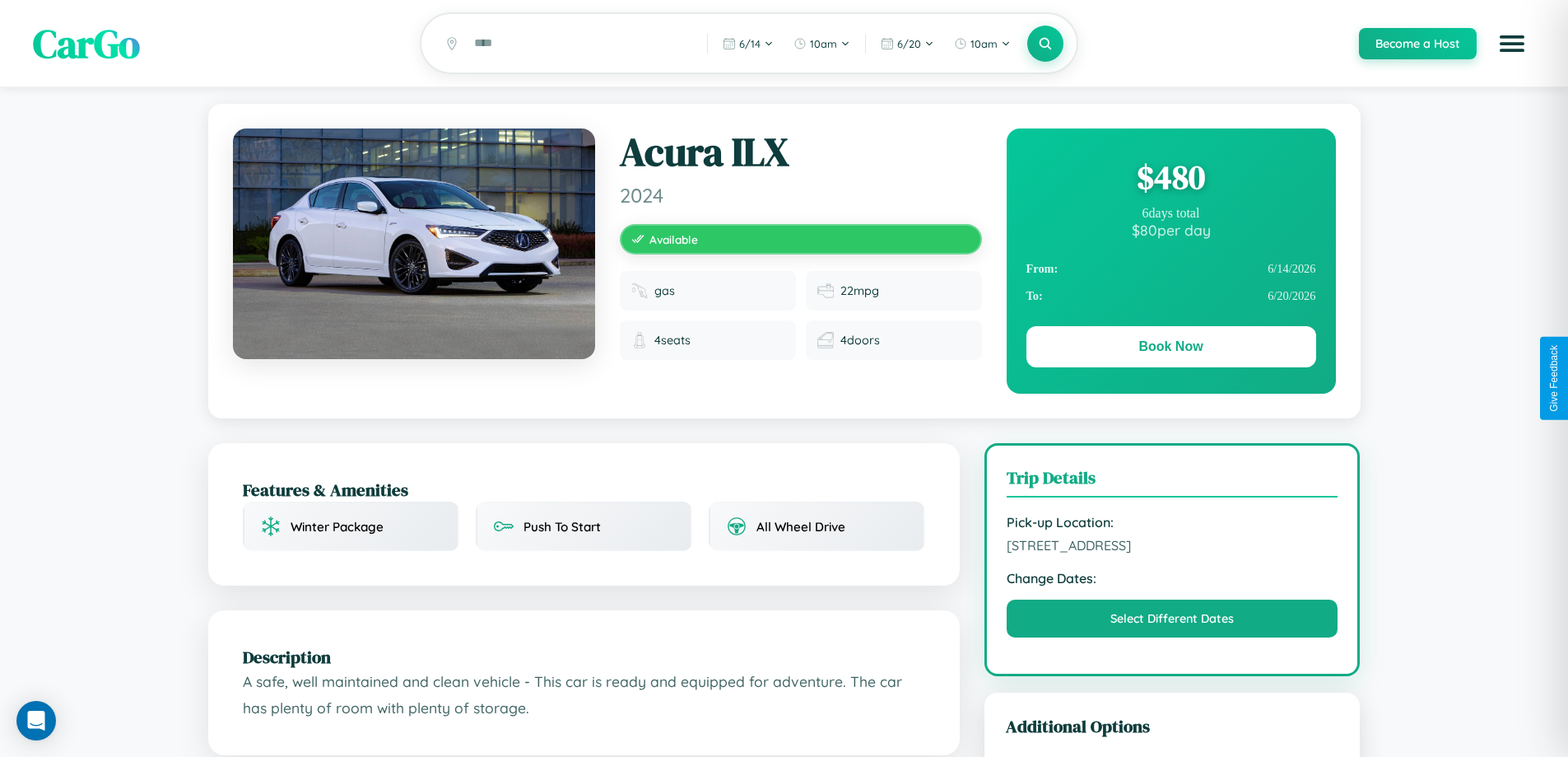
click at [1171, 180] on div "$ 480" at bounding box center [1172, 177] width 289 height 45
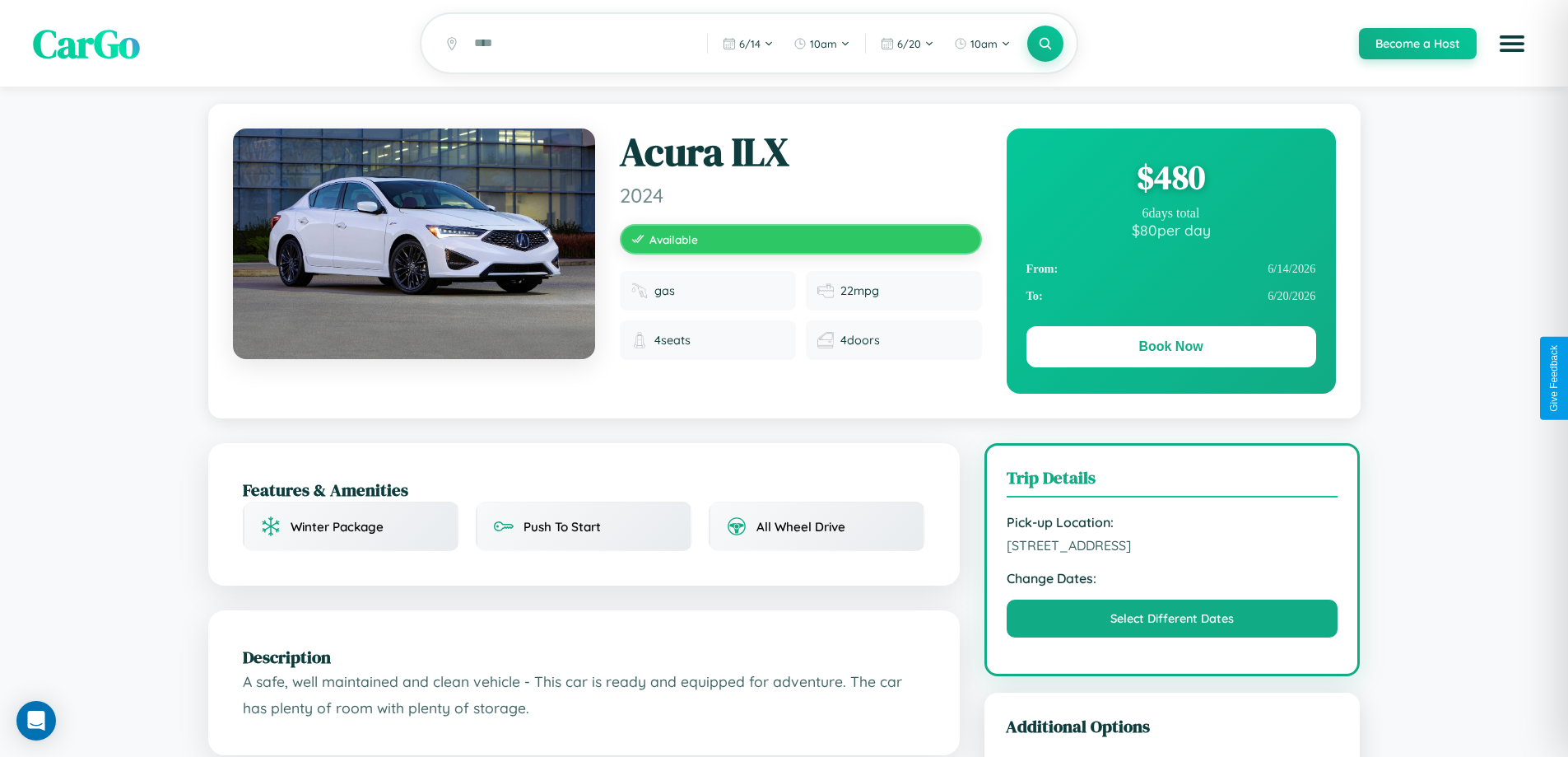
click at [1171, 180] on div "$ 480" at bounding box center [1172, 177] width 289 height 45
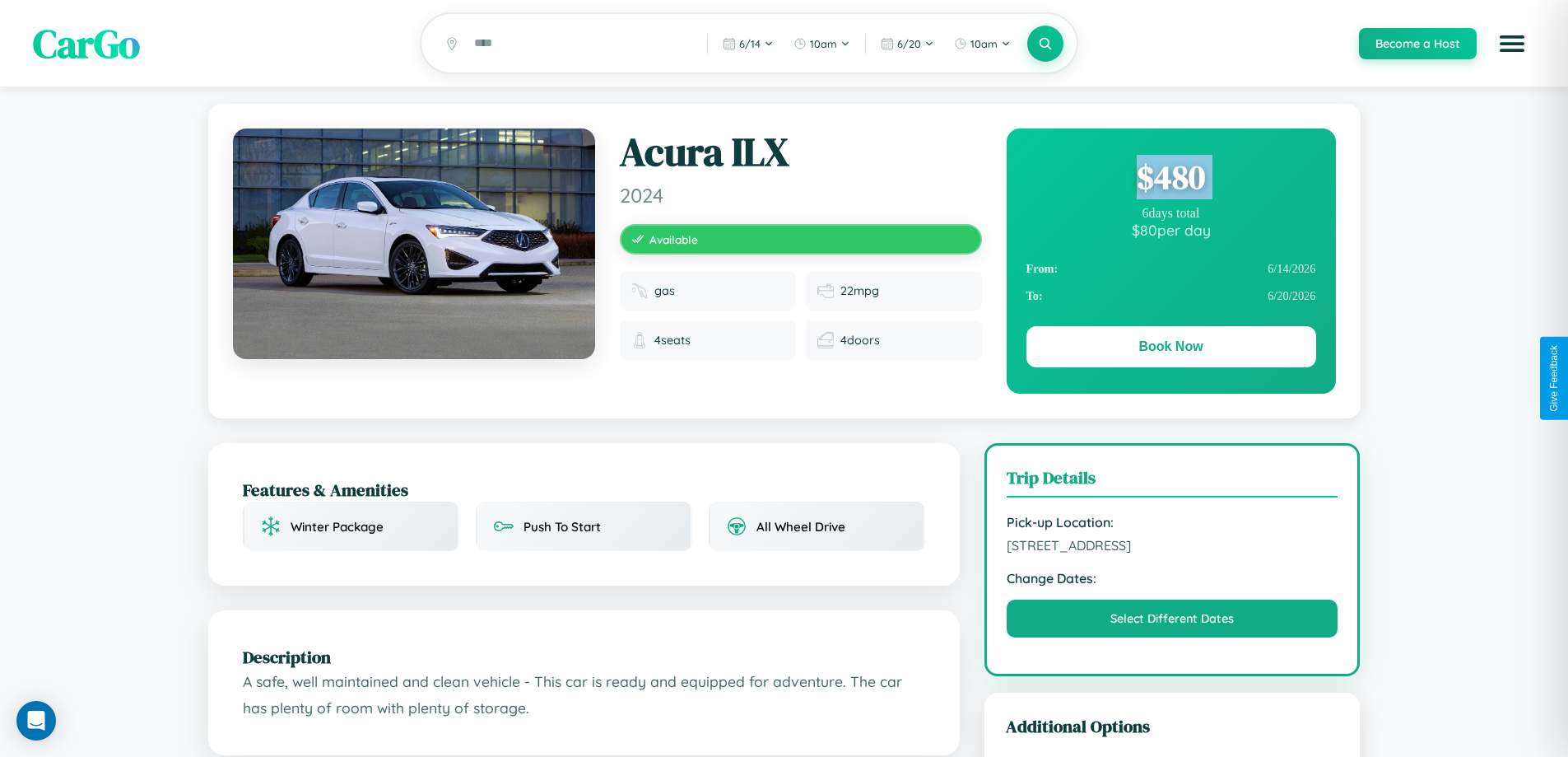
click at [1171, 180] on div "$ 480" at bounding box center [1172, 177] width 289 height 45
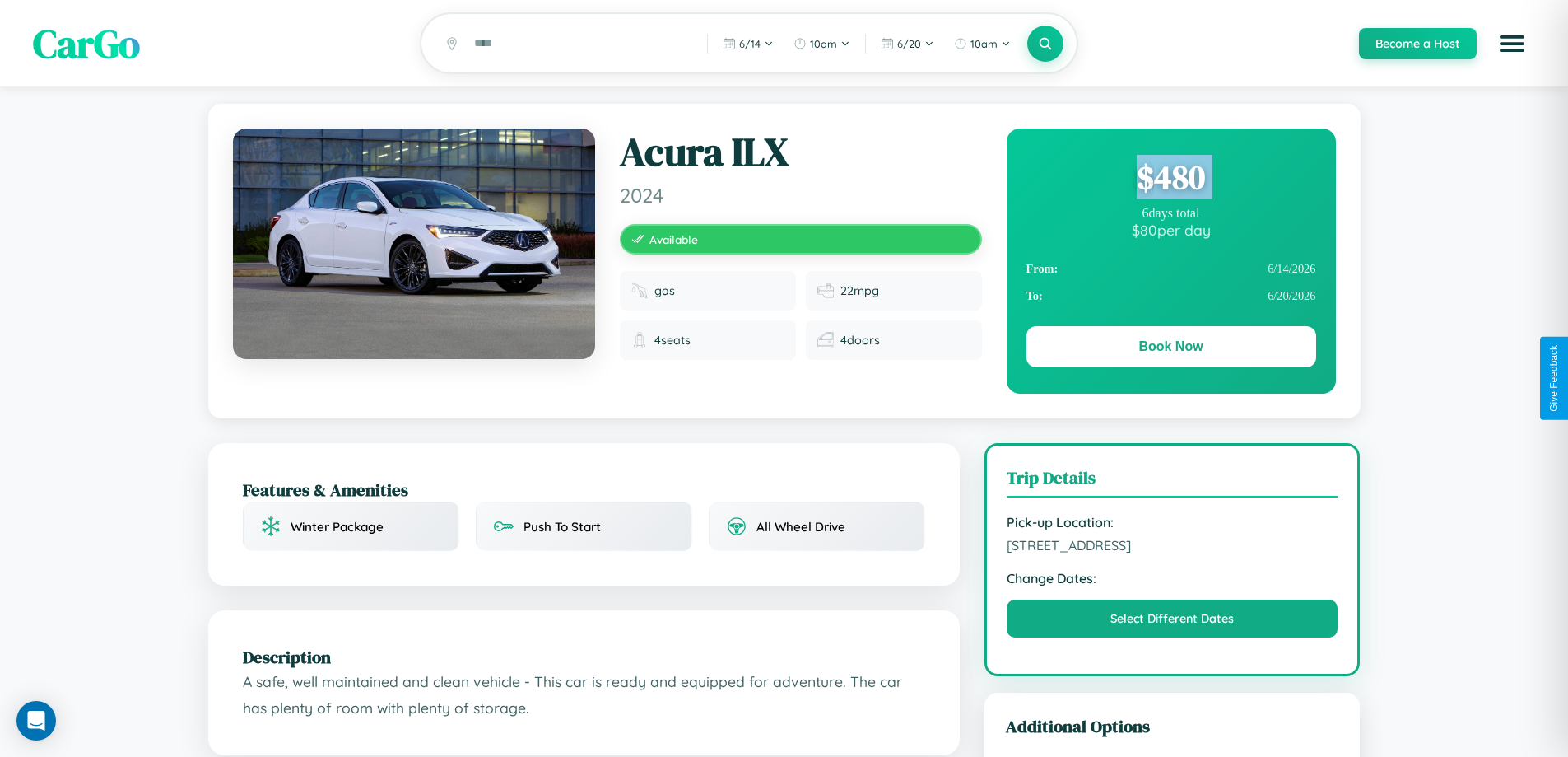
click at [1171, 180] on div "$ 480" at bounding box center [1172, 177] width 289 height 45
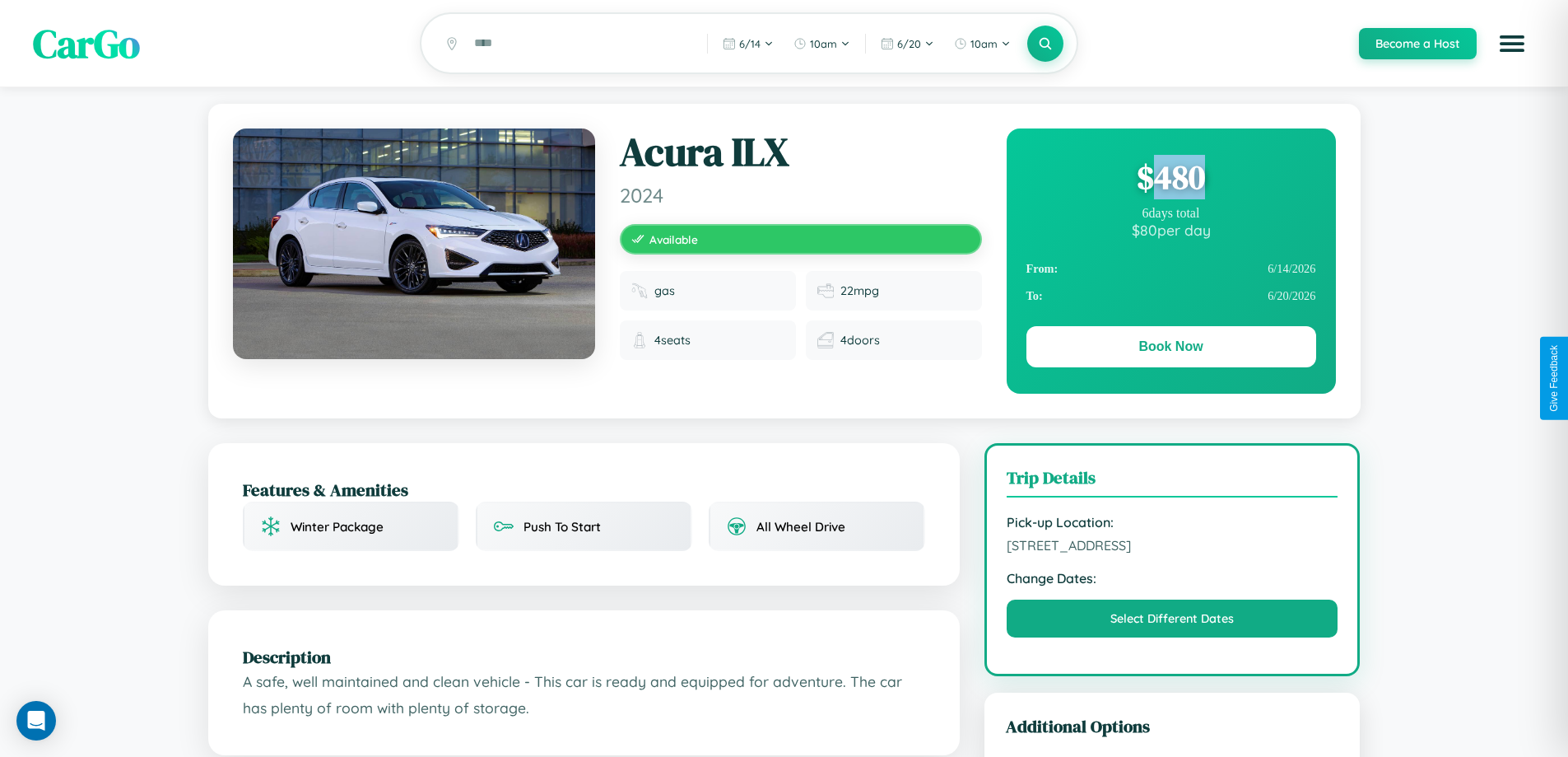
click at [1171, 180] on div "$ 480" at bounding box center [1172, 177] width 289 height 45
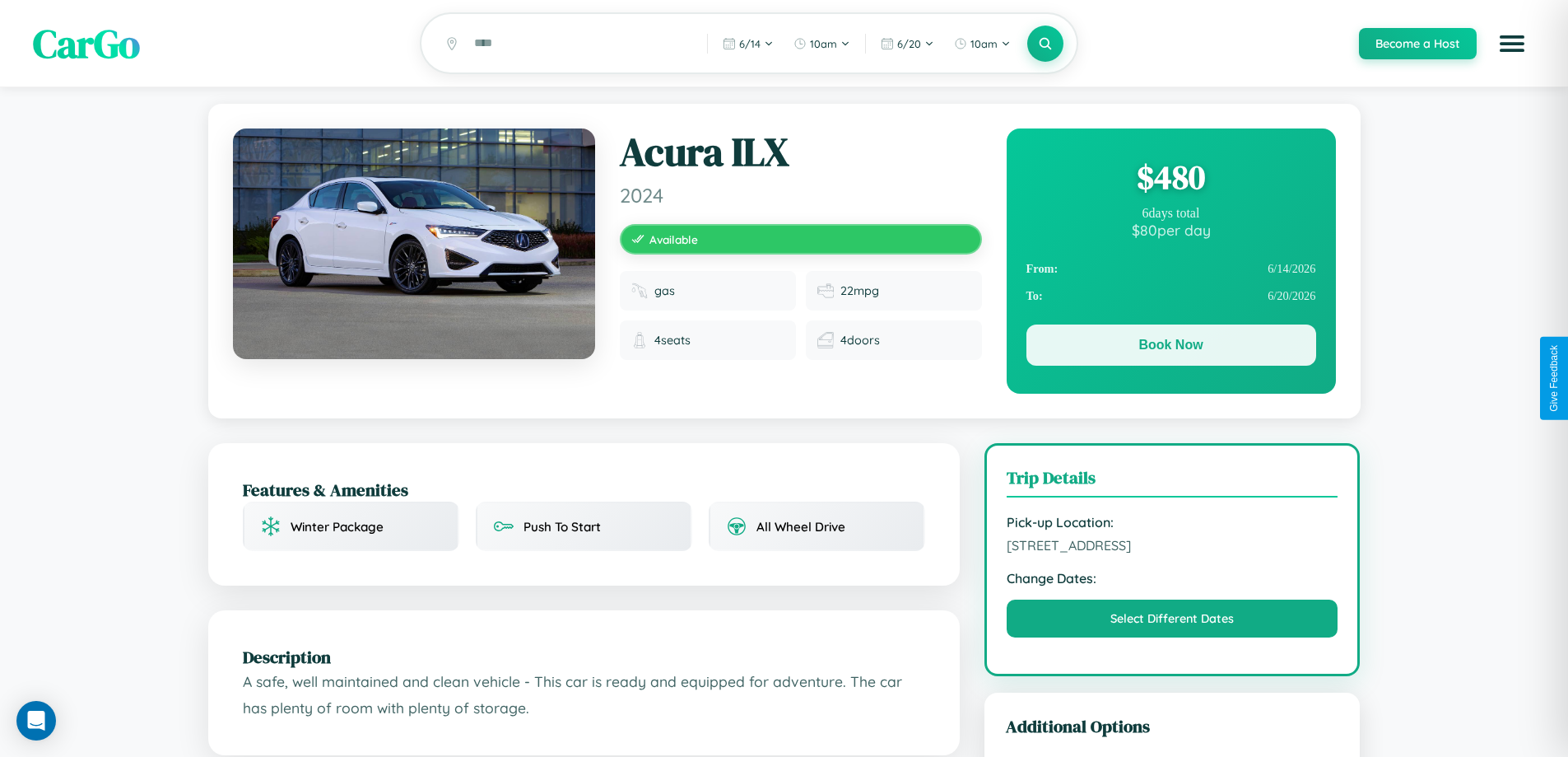
click at [1171, 348] on button "Book Now" at bounding box center [1172, 345] width 289 height 41
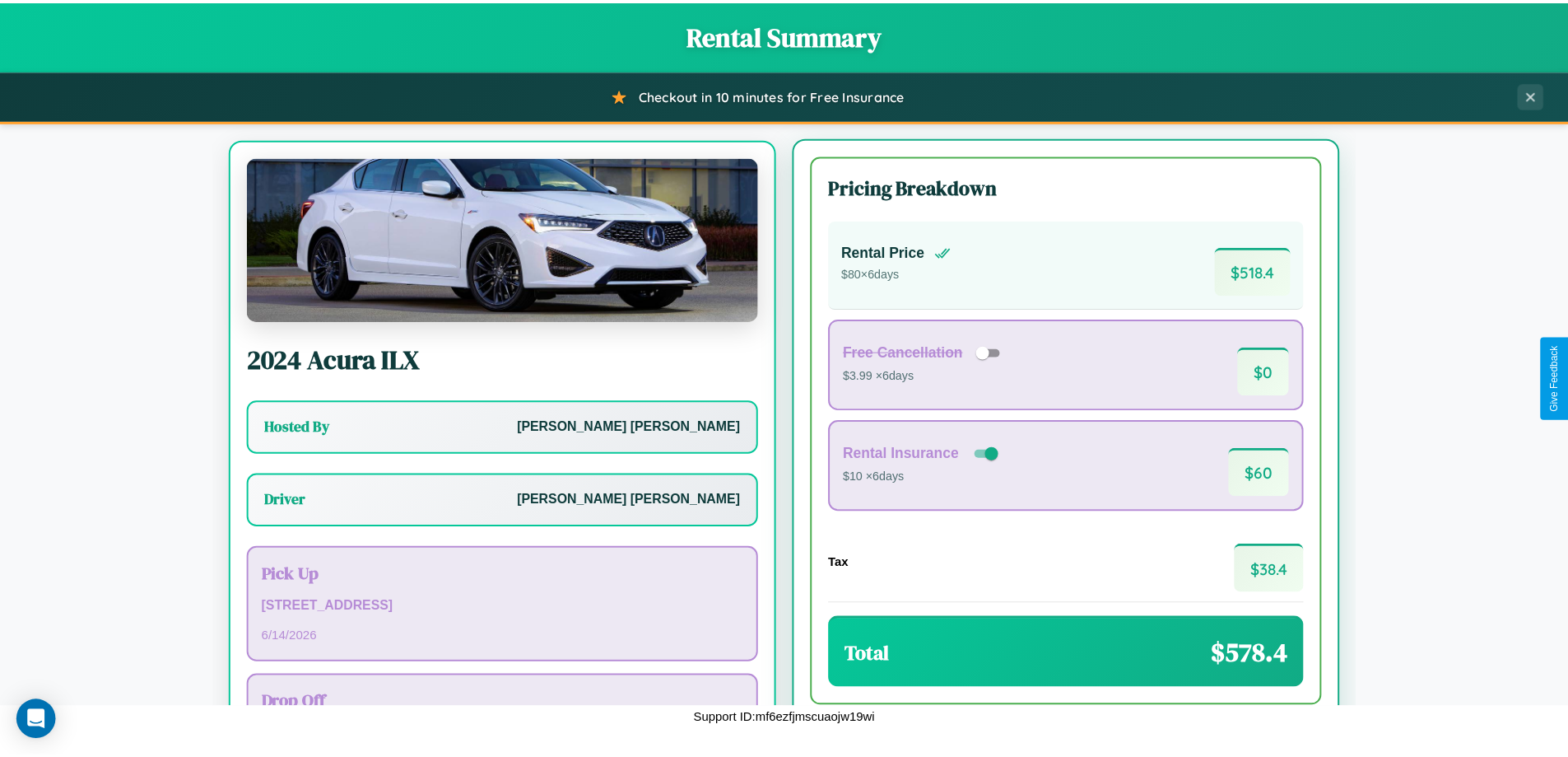
scroll to position [76, 0]
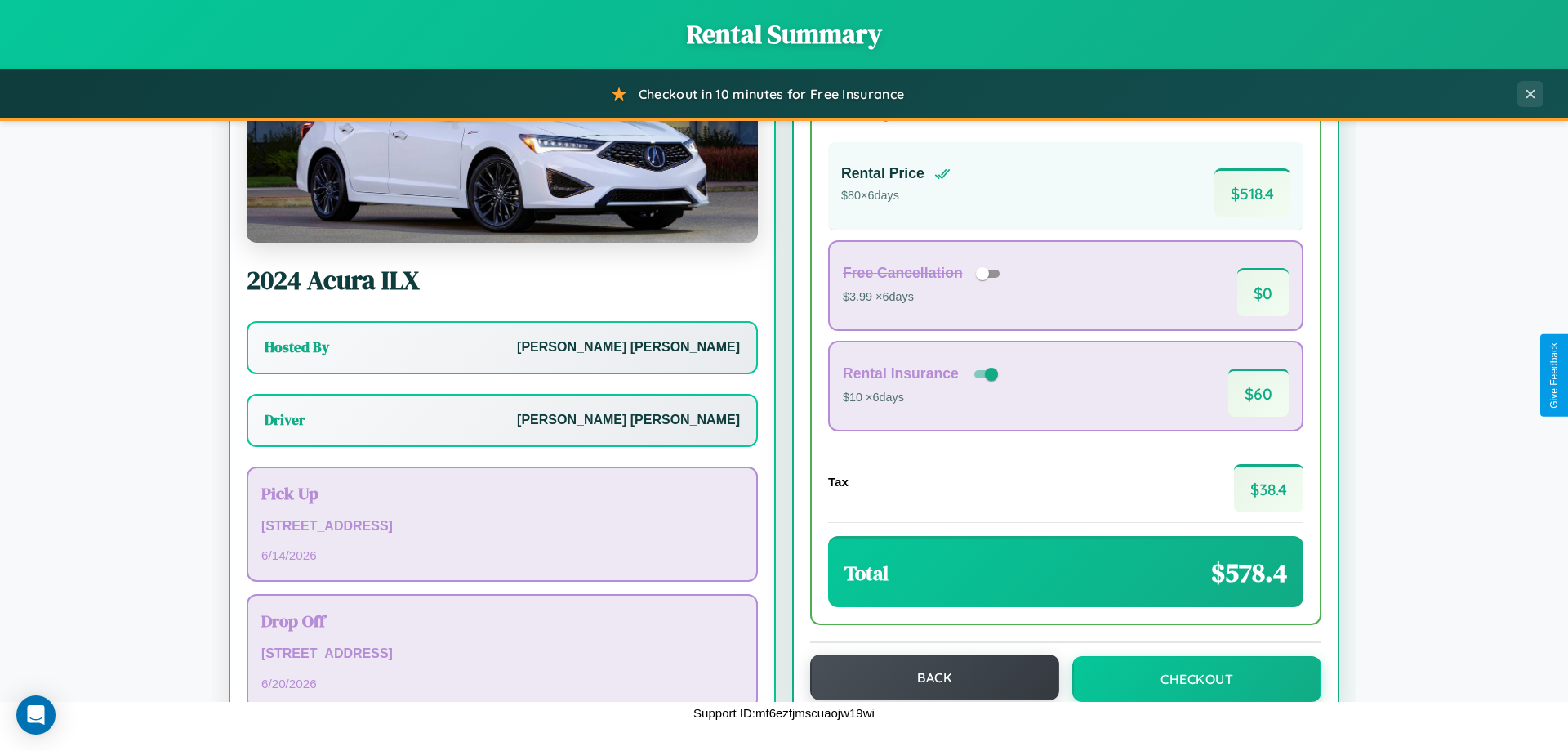
click at [927, 678] on button "Back" at bounding box center [934, 677] width 249 height 46
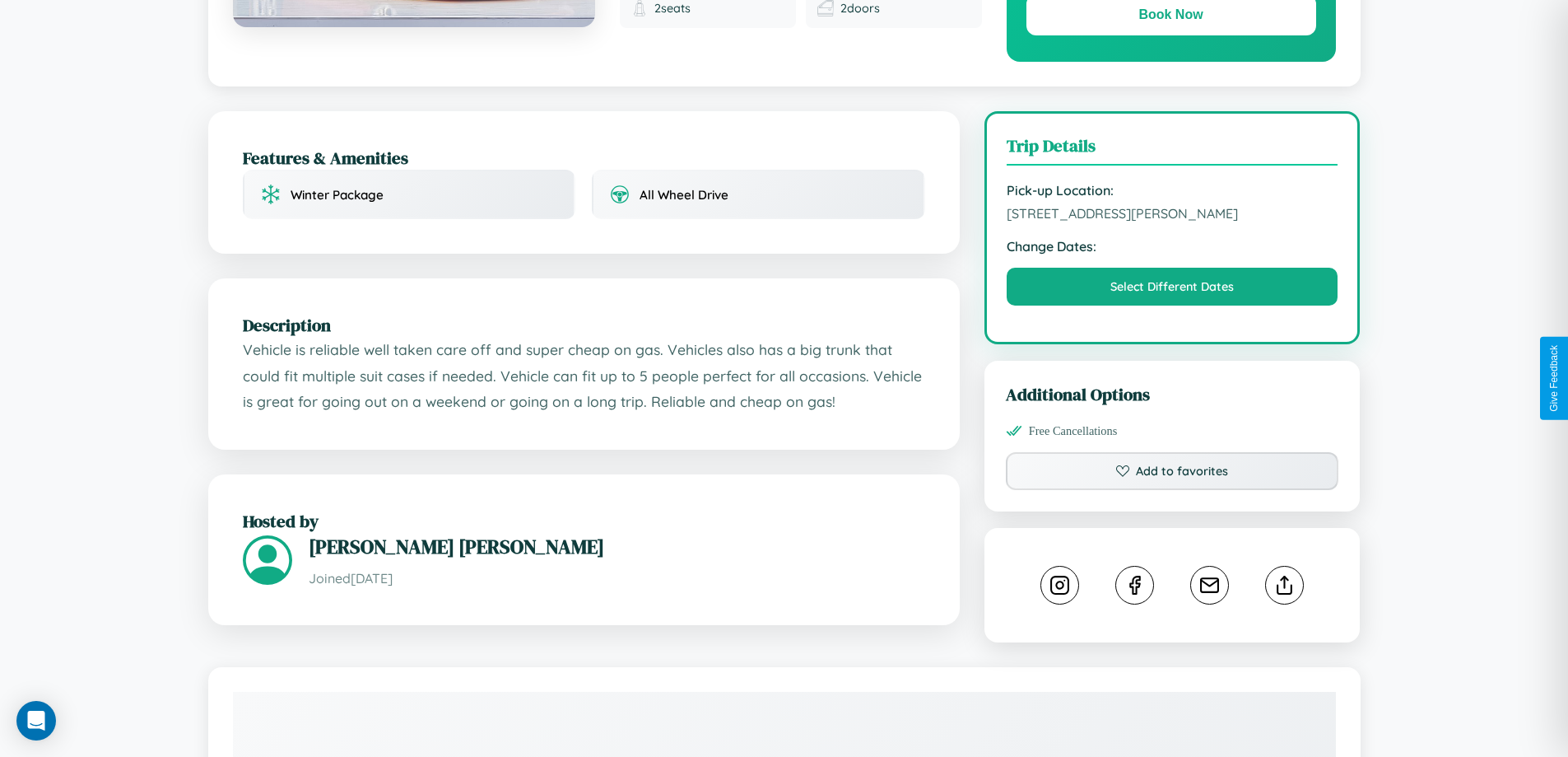
scroll to position [427, 0]
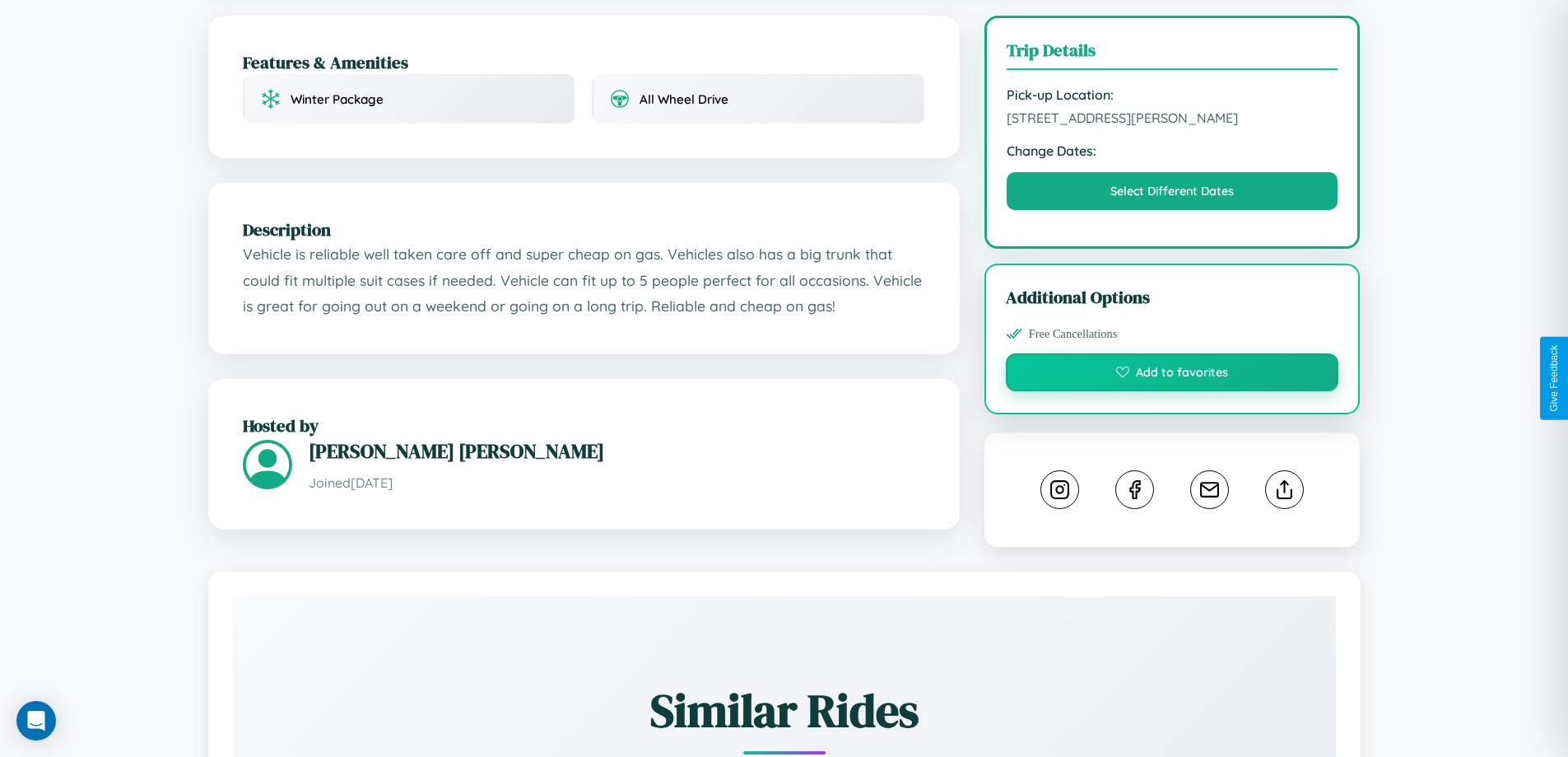
click at [1172, 374] on button "Add to favorites" at bounding box center [1172, 372] width 333 height 38
